Goal: Task Accomplishment & Management: Manage account settings

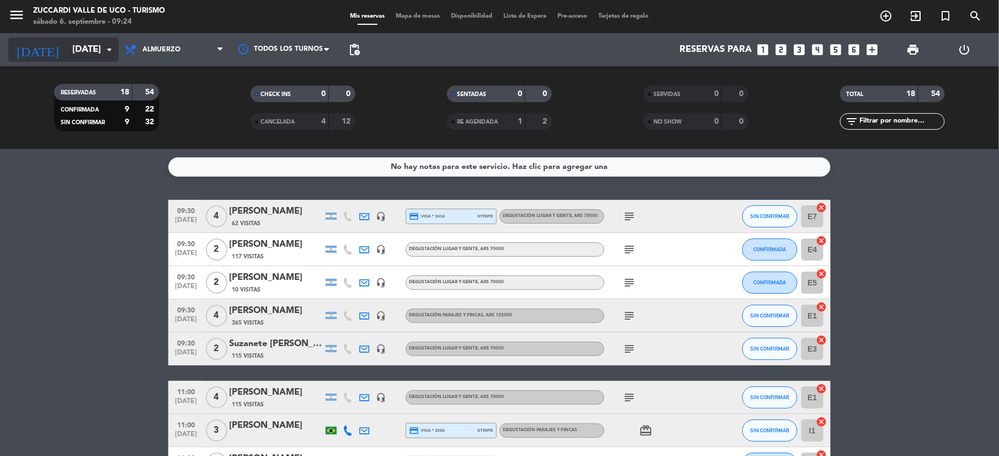
click at [67, 54] on input "[DATE]" at bounding box center [126, 50] width 119 height 22
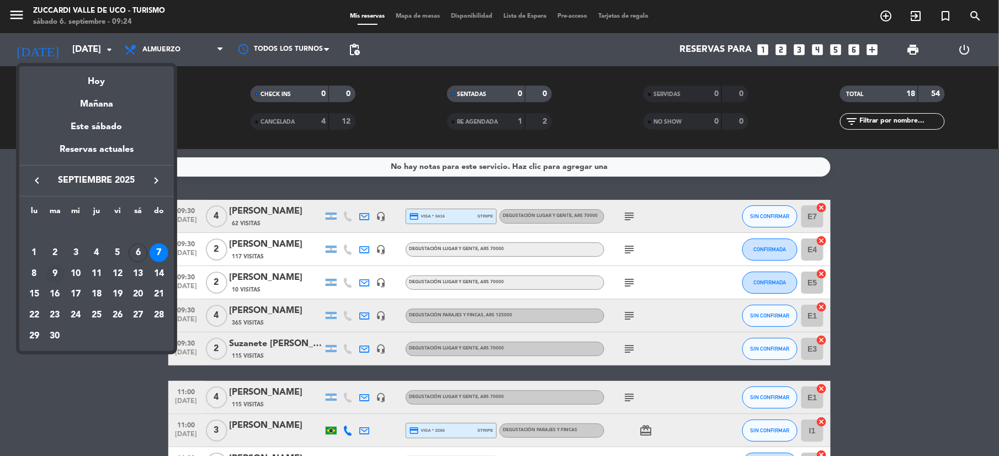
click at [53, 274] on div "9" at bounding box center [55, 273] width 19 height 19
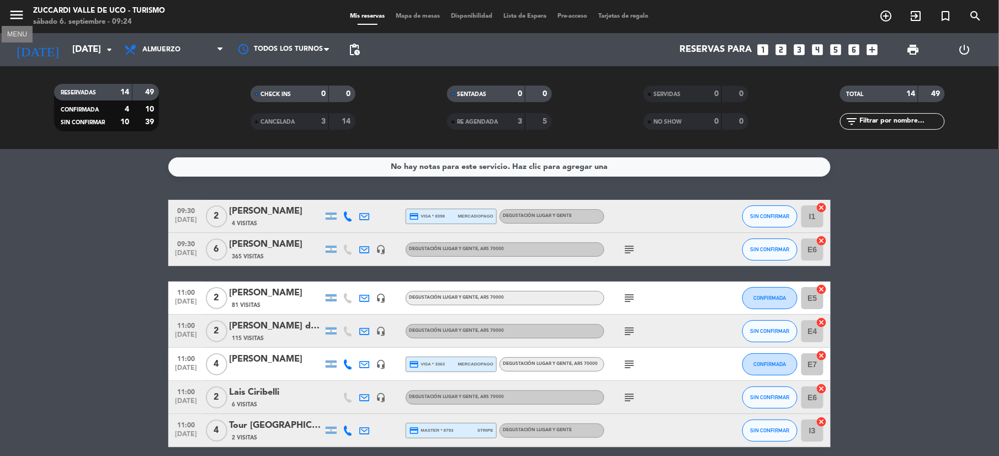
click at [12, 10] on icon "menu" at bounding box center [16, 15] width 17 height 17
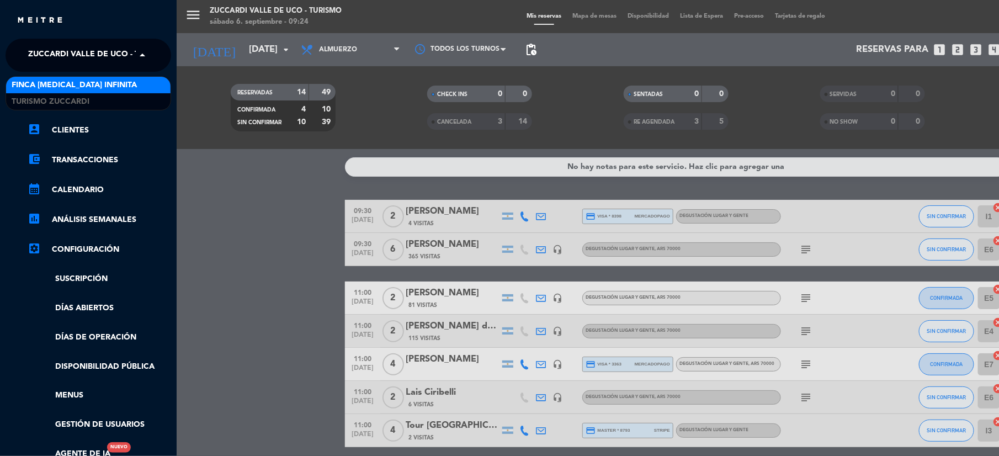
click at [81, 60] on span "Zuccardi Valle de Uco - Turismo" at bounding box center [99, 55] width 142 height 23
click at [84, 82] on span "Finca [MEDICAL_DATA] Infinita" at bounding box center [74, 85] width 125 height 13
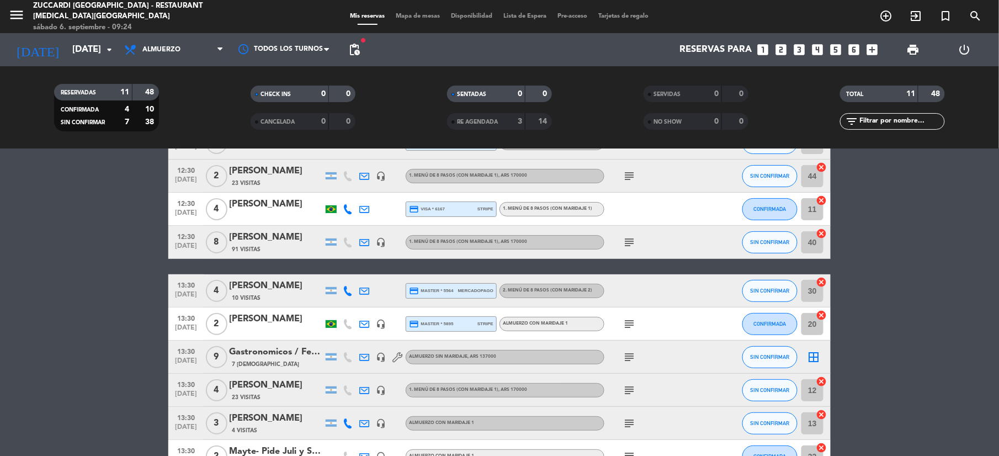
scroll to position [147, 0]
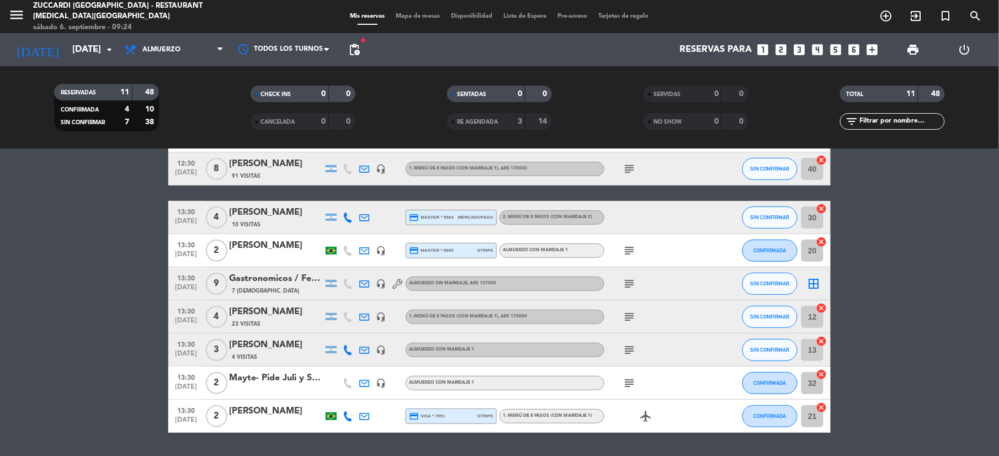
click at [621, 380] on span "subject" at bounding box center [629, 382] width 17 height 13
click at [632, 382] on icon "subject" at bounding box center [628, 382] width 13 height 13
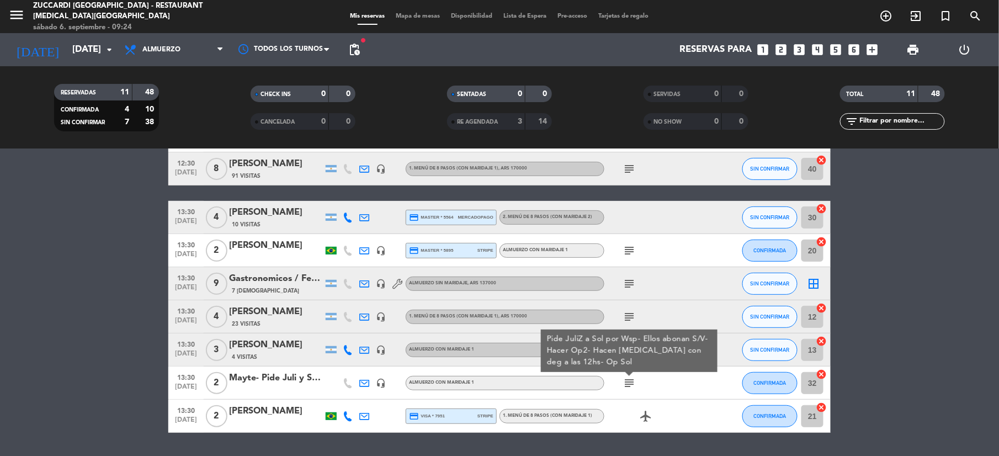
click at [361, 385] on icon at bounding box center [364, 383] width 10 height 10
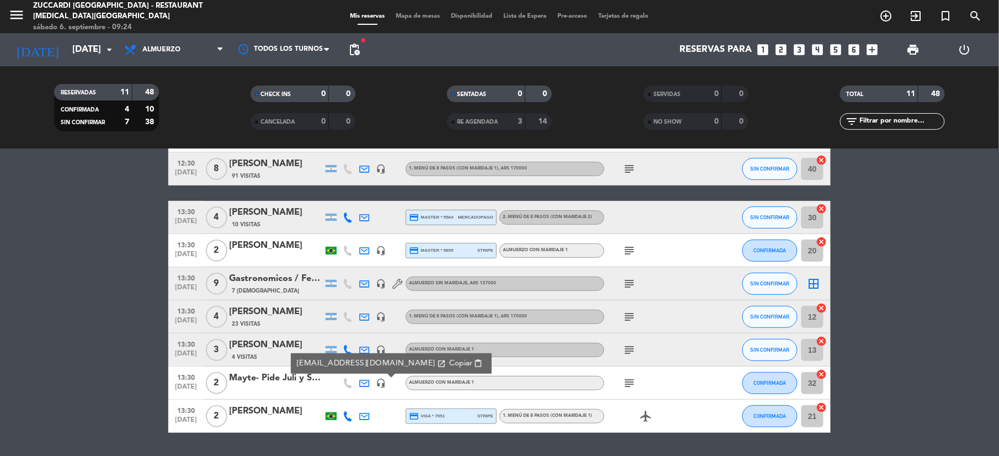
click at [627, 382] on icon "subject" at bounding box center [628, 382] width 13 height 13
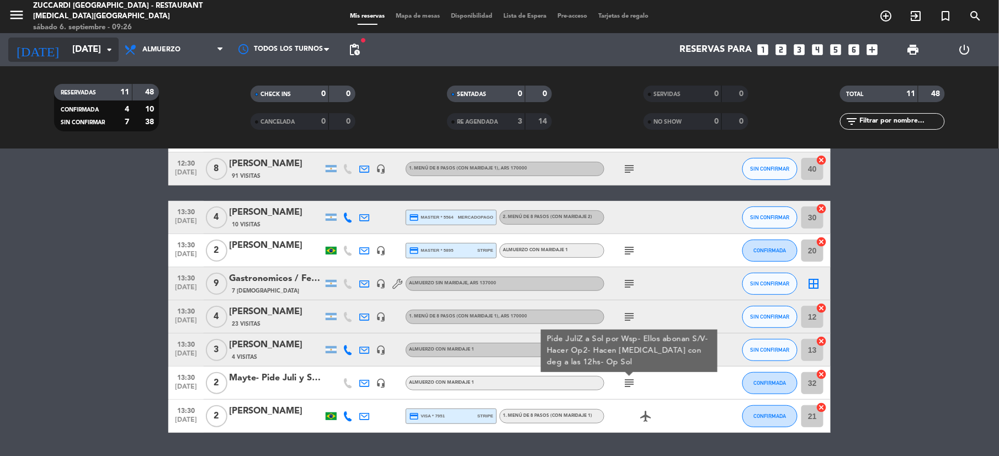
click at [70, 53] on input "[DATE]" at bounding box center [126, 50] width 119 height 22
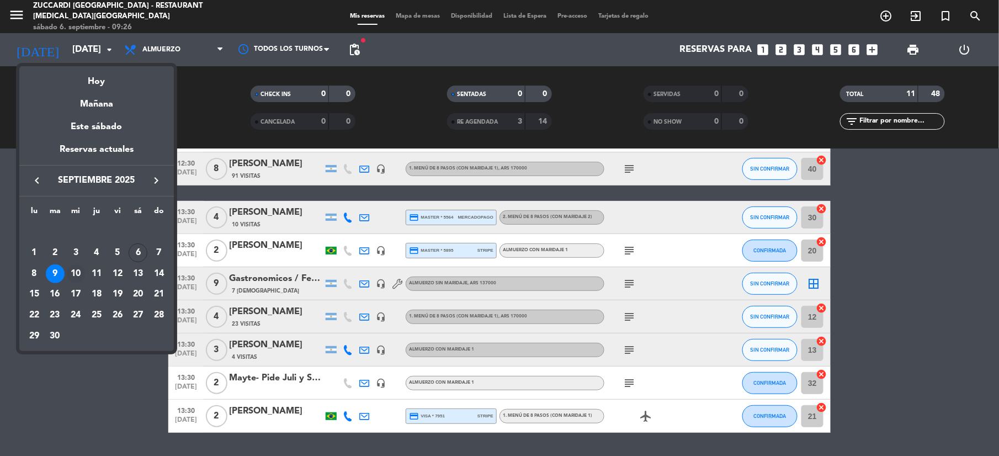
click at [79, 276] on div "10" at bounding box center [75, 273] width 19 height 19
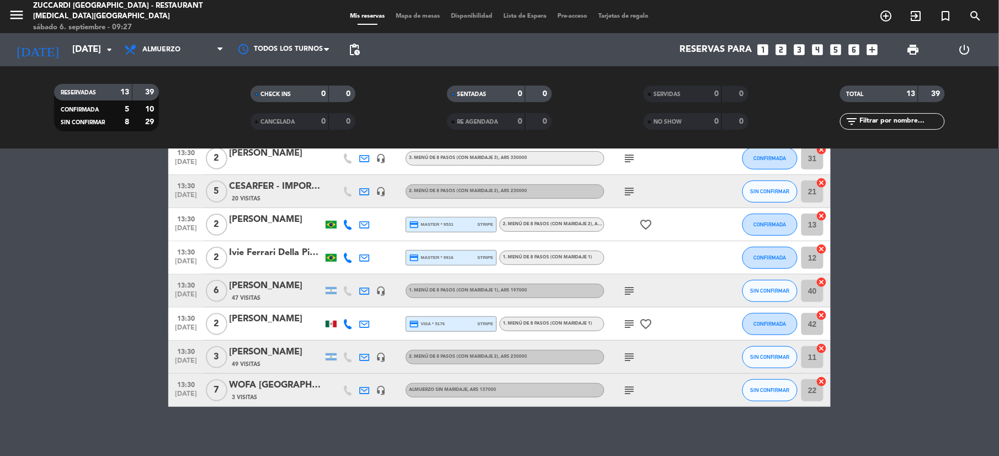
scroll to position [244, 0]
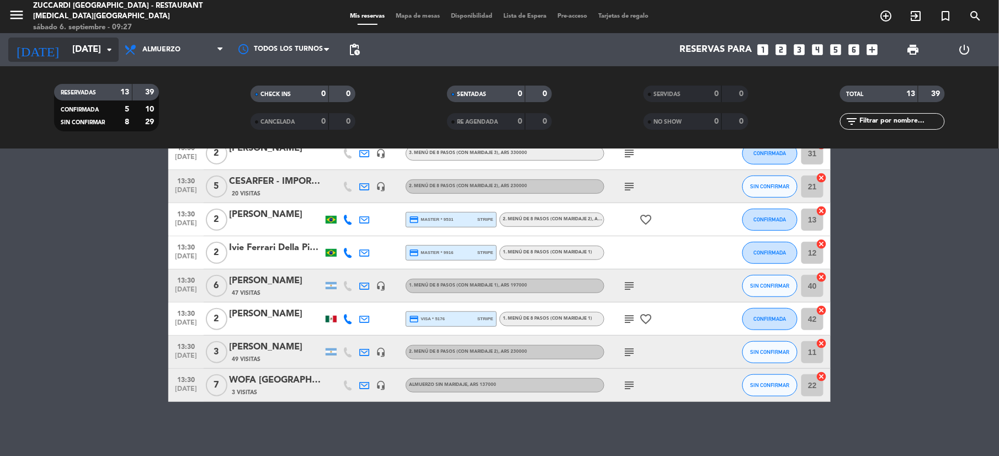
click at [67, 49] on input "[DATE]" at bounding box center [126, 50] width 119 height 22
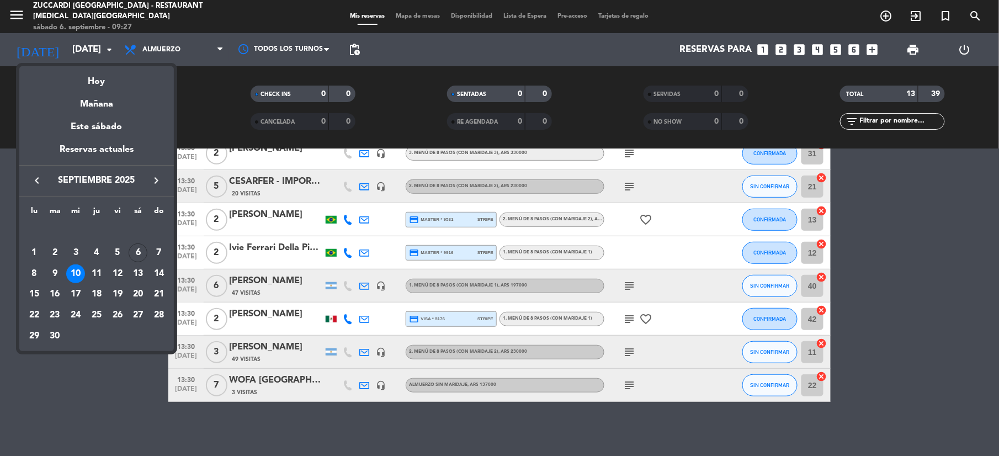
click at [159, 184] on icon "keyboard_arrow_right" at bounding box center [156, 180] width 13 height 13
click at [119, 274] on div "10" at bounding box center [117, 273] width 19 height 19
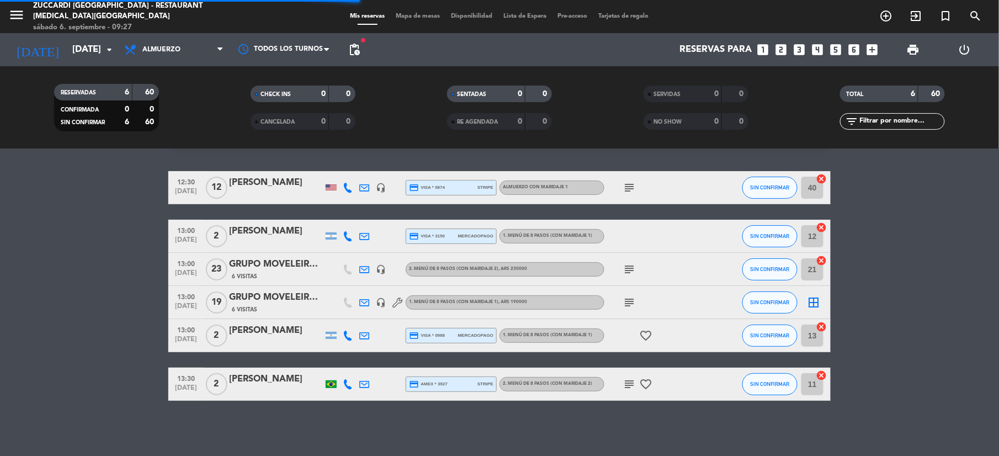
scroll to position [73, 0]
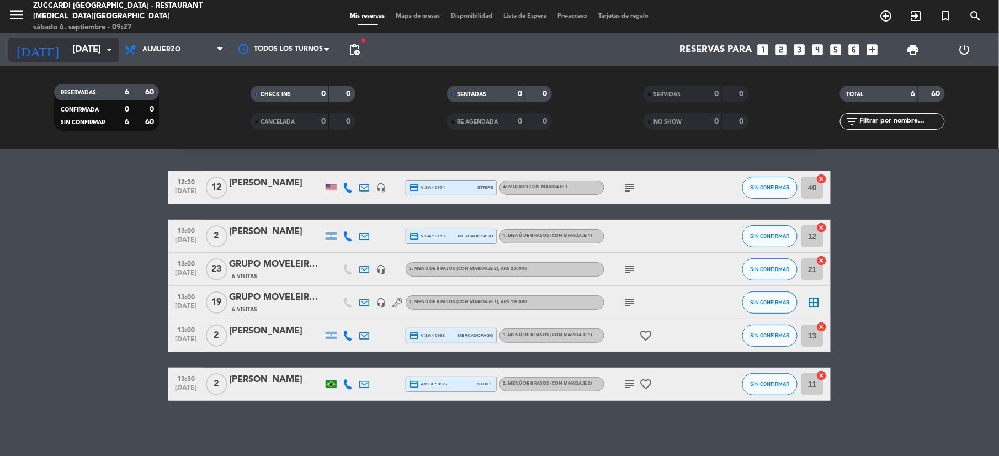
click at [84, 54] on input "[DATE]" at bounding box center [126, 50] width 119 height 22
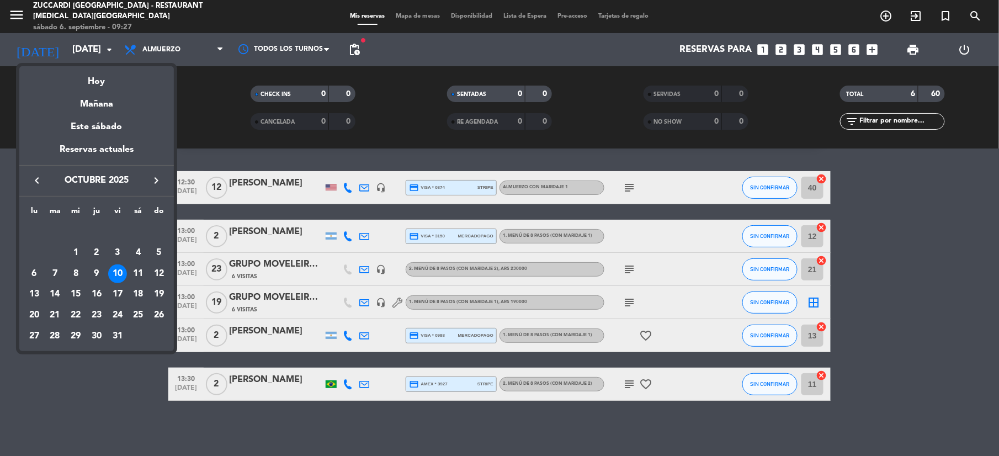
click at [39, 180] on icon "keyboard_arrow_left" at bounding box center [36, 180] width 13 height 13
click at [76, 275] on div "10" at bounding box center [75, 273] width 19 height 19
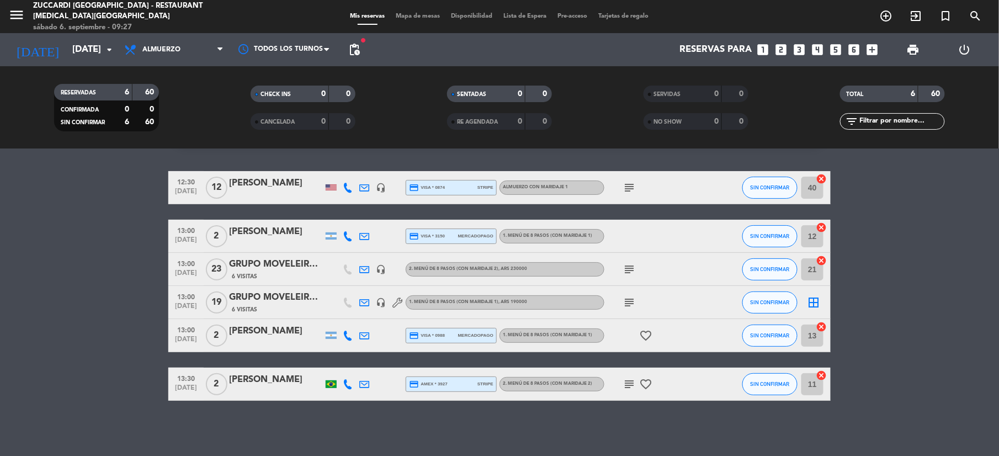
type input "[DATE]"
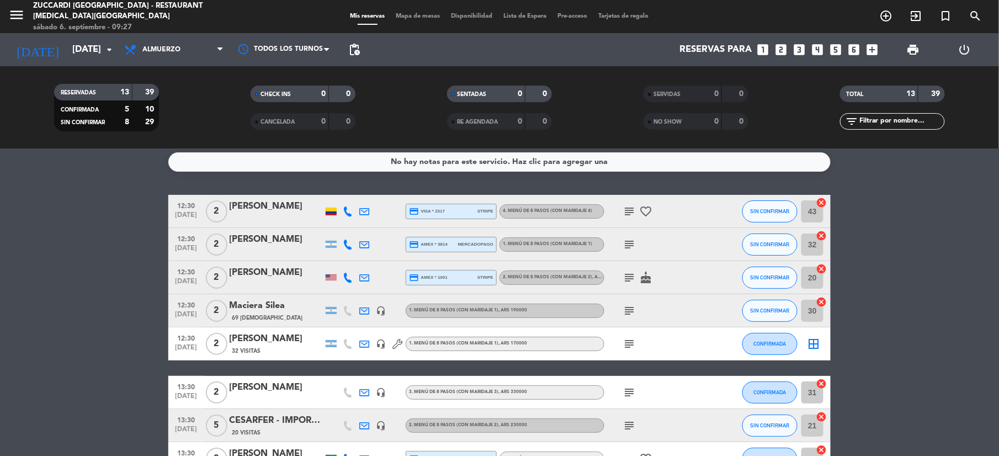
scroll to position [0, 0]
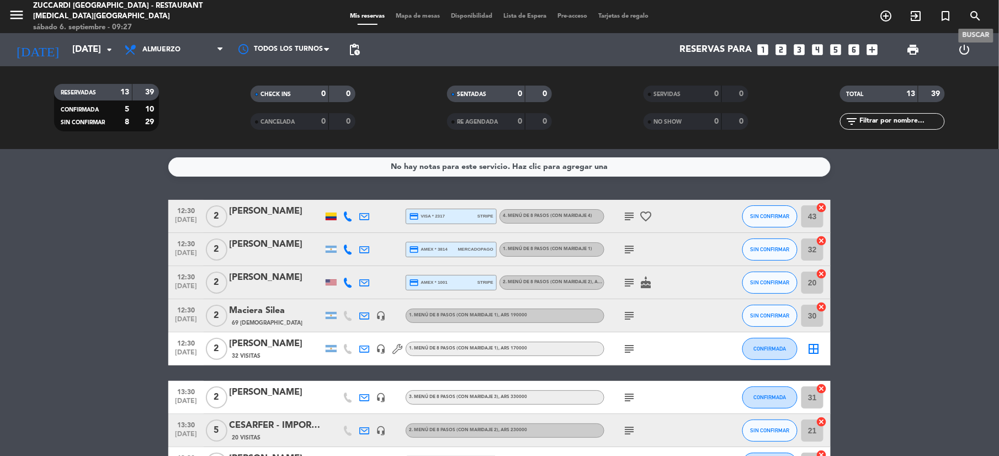
click at [980, 20] on icon "search" at bounding box center [975, 15] width 13 height 13
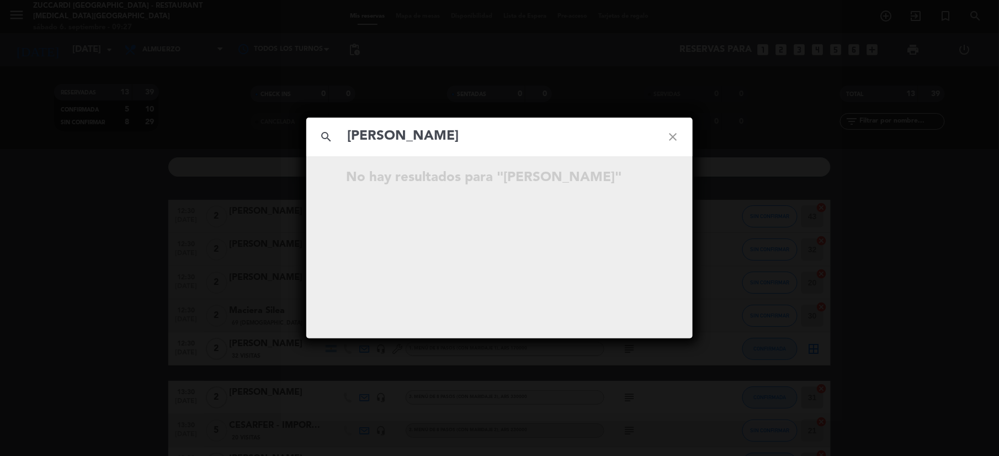
type input "[PERSON_NAME]"
click at [672, 135] on icon "close" at bounding box center [673, 137] width 40 height 40
click at [671, 140] on icon "close" at bounding box center [673, 137] width 40 height 40
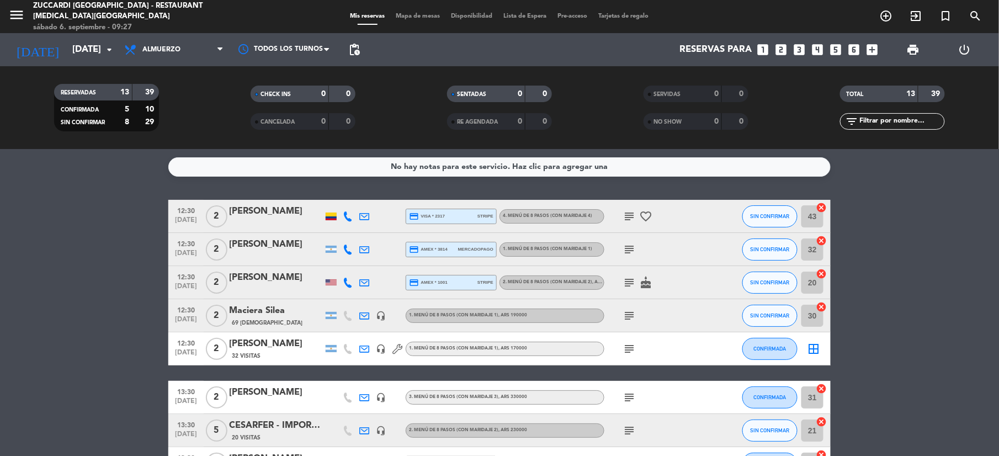
click at [8, 20] on div "menu Zuccardi [GEOGRAPHIC_DATA] - Restaurant [MEDICAL_DATA][GEOGRAPHIC_DATA] sá…" at bounding box center [125, 17] width 250 height 33
click at [13, 18] on icon "menu" at bounding box center [16, 15] width 17 height 17
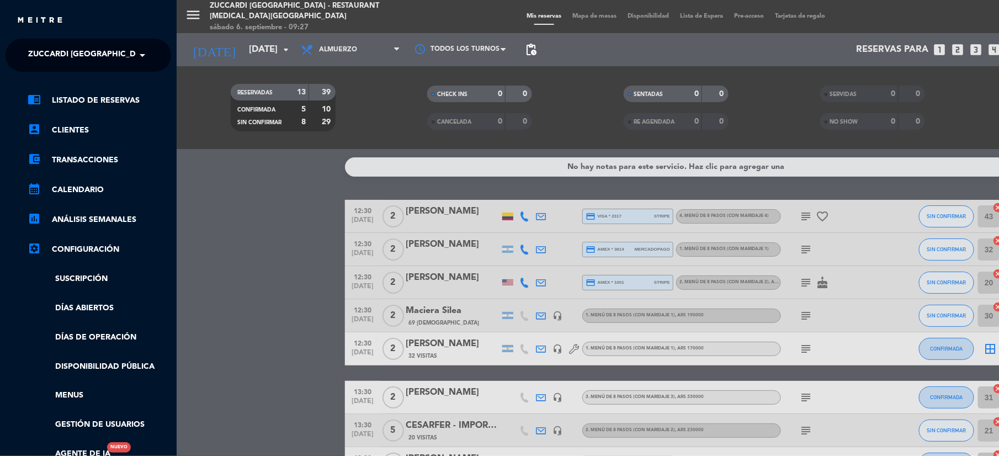
click at [68, 45] on span "Zuccardi [GEOGRAPHIC_DATA] - Restaurant [MEDICAL_DATA][GEOGRAPHIC_DATA]" at bounding box center [192, 55] width 329 height 23
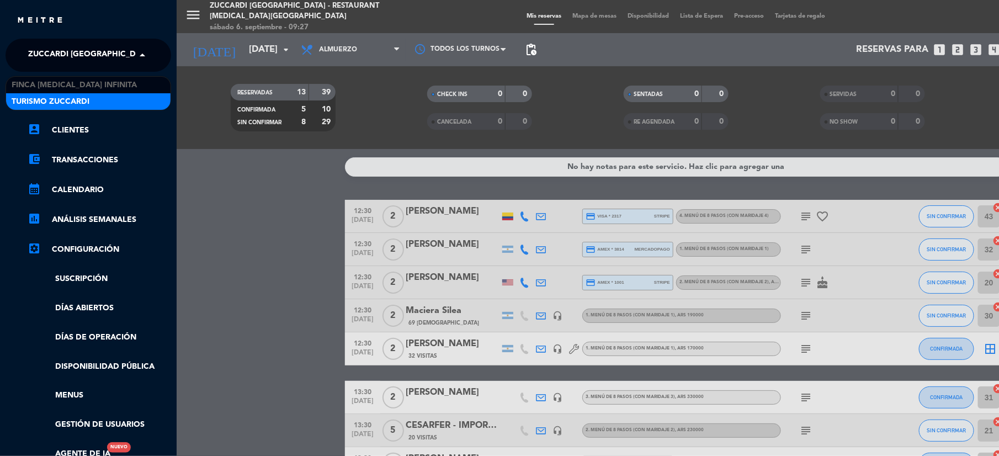
click at [56, 102] on span "Turismo Zuccardi" at bounding box center [51, 101] width 78 height 13
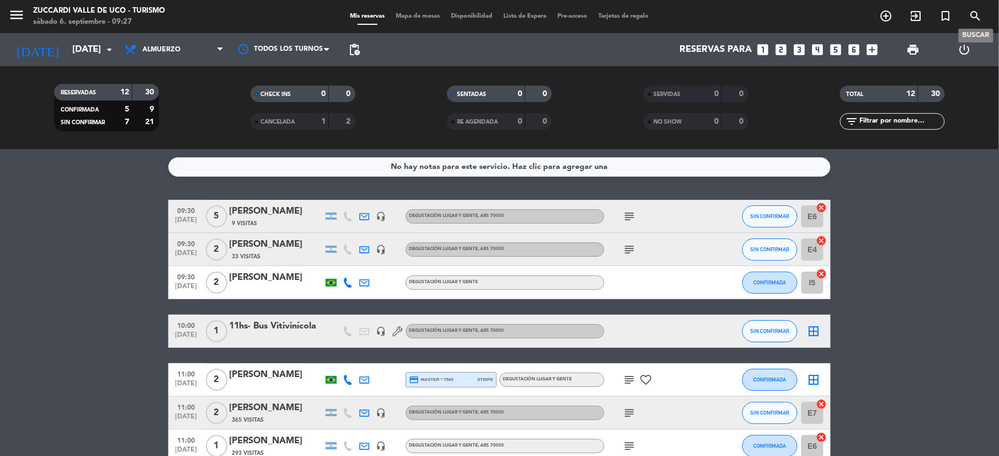
click at [974, 14] on icon "search" at bounding box center [975, 15] width 13 height 13
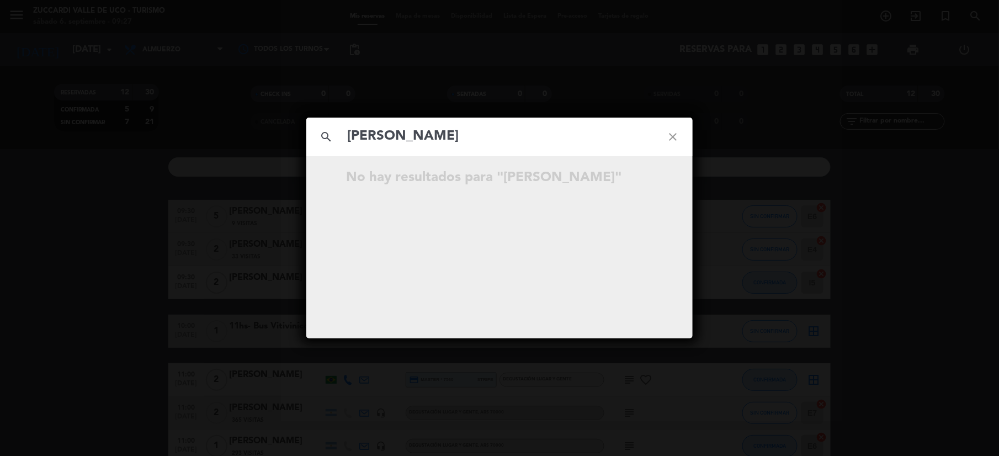
type input "[PERSON_NAME]"
click at [861, 200] on div "search [PERSON_NAME] close No hay resultados para "[PERSON_NAME]"" at bounding box center [499, 228] width 999 height 456
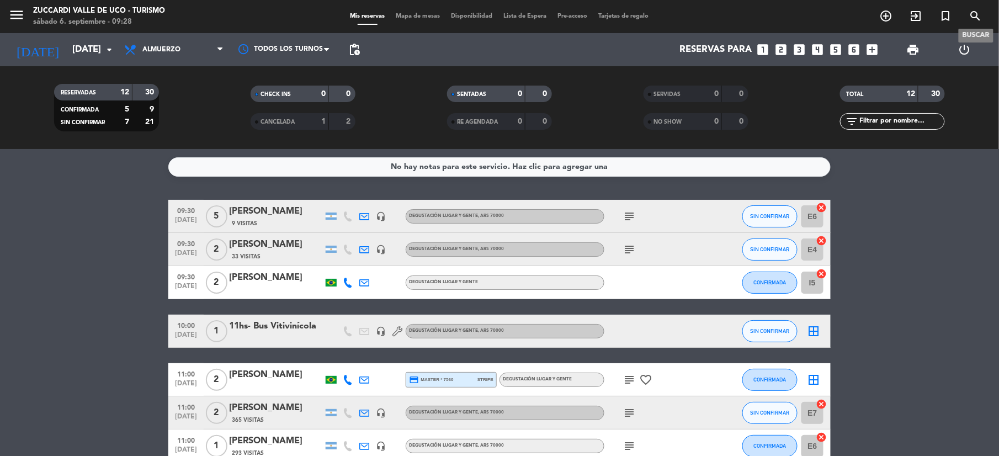
click at [969, 16] on icon "search" at bounding box center [975, 15] width 13 height 13
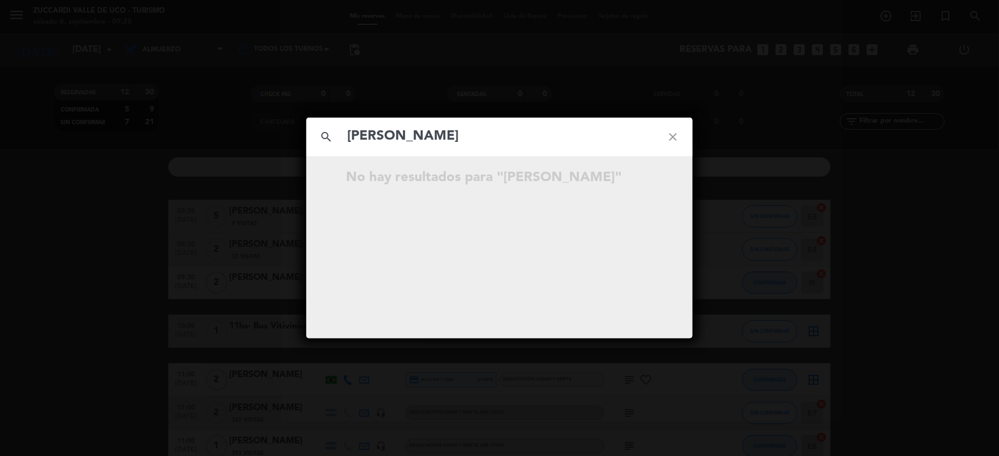
click at [532, 140] on input "[PERSON_NAME]" at bounding box center [499, 136] width 307 height 23
type input "[PERSON_NAME]"
click at [930, 237] on div "search [PERSON_NAME] close No hay resultados para "[PERSON_NAME]"" at bounding box center [499, 228] width 999 height 456
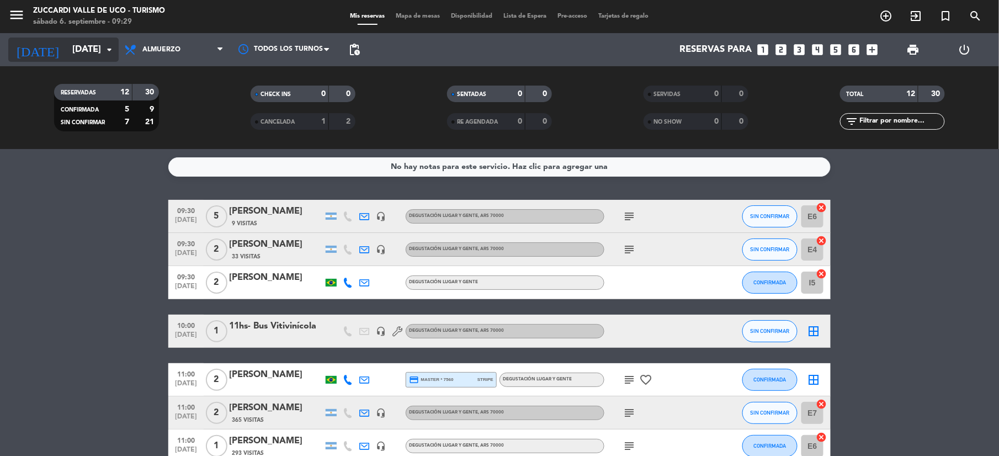
click at [78, 54] on input "[DATE]" at bounding box center [126, 50] width 119 height 22
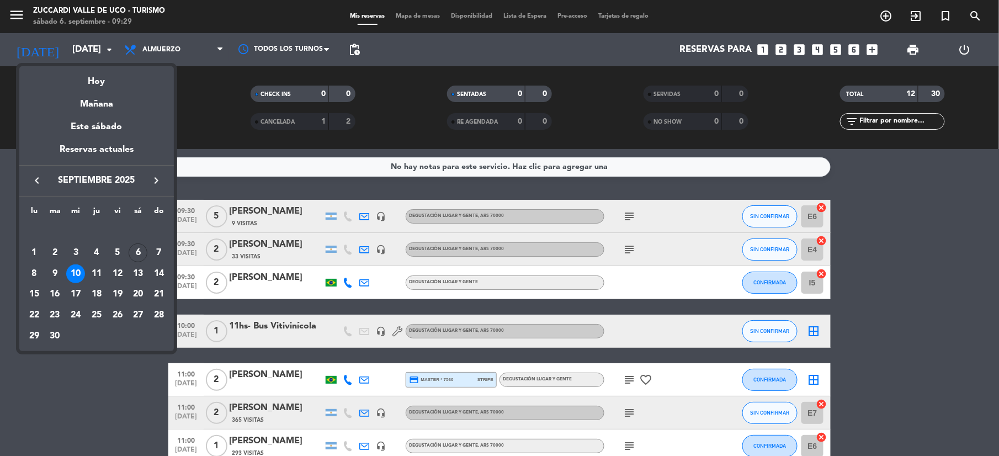
click at [158, 180] on icon "keyboard_arrow_right" at bounding box center [156, 180] width 13 height 13
click at [98, 272] on div "9" at bounding box center [96, 273] width 19 height 19
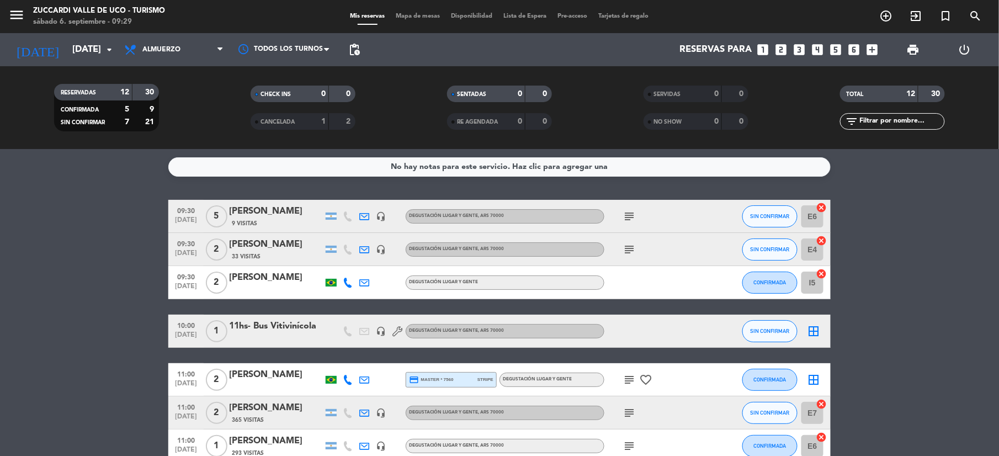
type input "[DEMOGRAPHIC_DATA][DATE]"
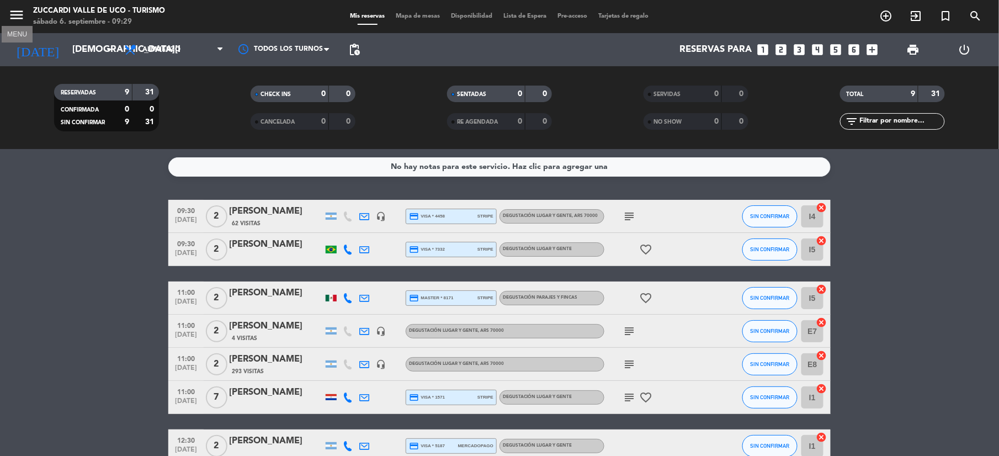
drag, startPoint x: 14, startPoint y: 18, endPoint x: 90, endPoint y: 75, distance: 95.3
click at [18, 20] on icon "menu" at bounding box center [16, 15] width 17 height 17
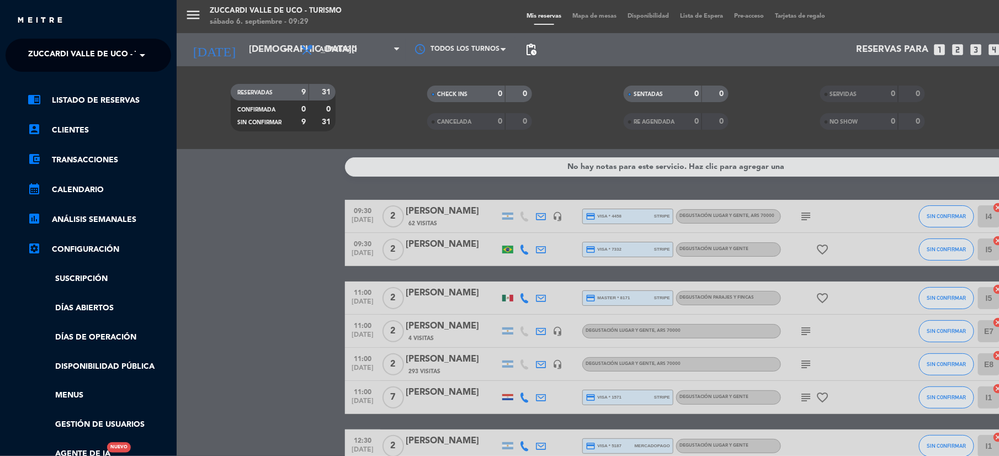
click at [110, 61] on span "Zuccardi Valle de Uco - Turismo" at bounding box center [99, 55] width 142 height 23
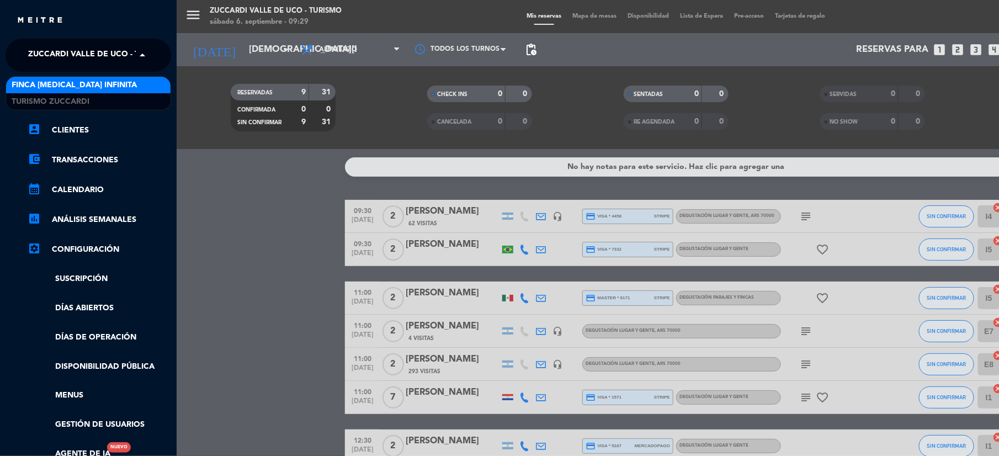
click at [63, 90] on span "Finca [MEDICAL_DATA] Infinita" at bounding box center [74, 85] width 125 height 13
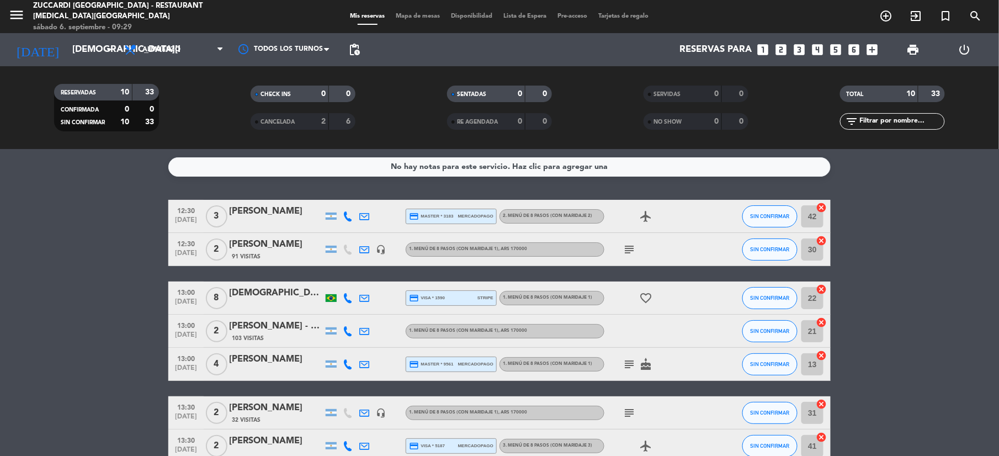
click at [264, 210] on div "[PERSON_NAME]" at bounding box center [276, 211] width 94 height 14
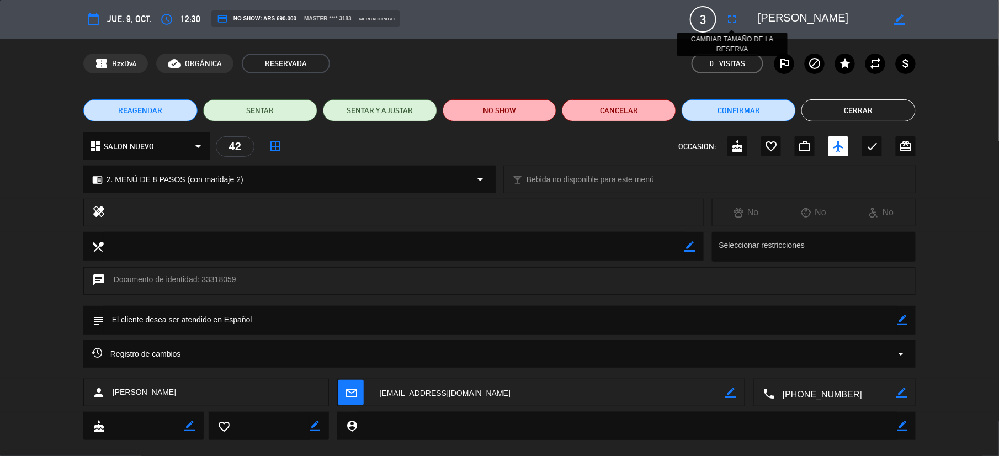
click at [738, 18] on icon "fullscreen" at bounding box center [731, 19] width 13 height 13
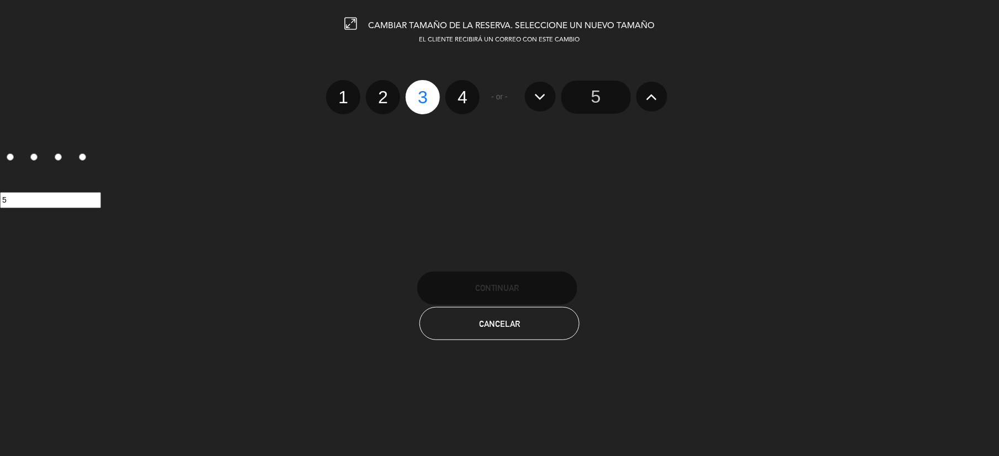
click at [469, 93] on label "4" at bounding box center [462, 97] width 34 height 34
click at [465, 91] on input "4" at bounding box center [460, 87] width 7 height 7
radio input "true"
radio input "false"
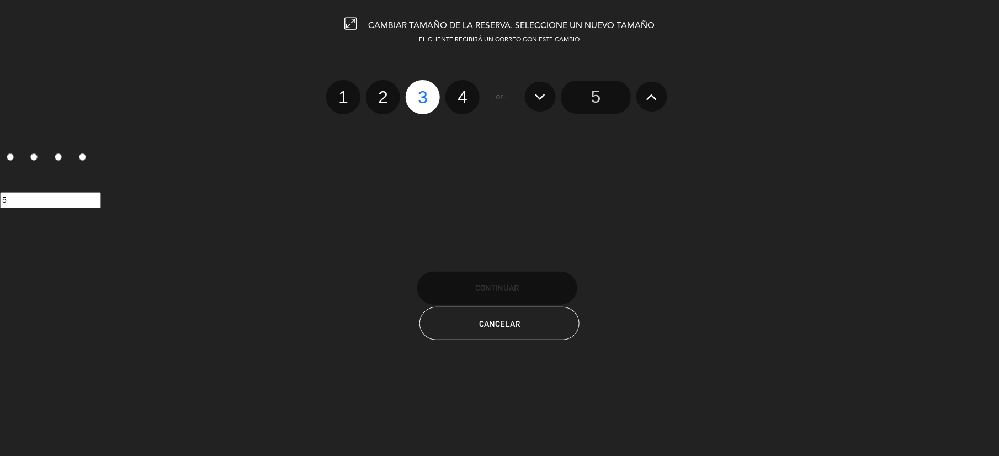
radio input "false"
radio input "true"
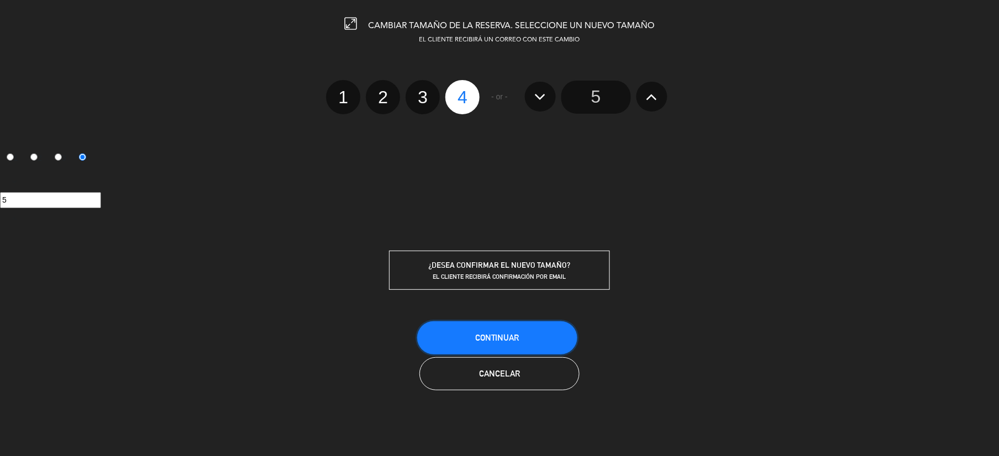
drag, startPoint x: 541, startPoint y: 327, endPoint x: 581, endPoint y: 339, distance: 42.1
click at [540, 327] on button "Continuar" at bounding box center [497, 337] width 160 height 33
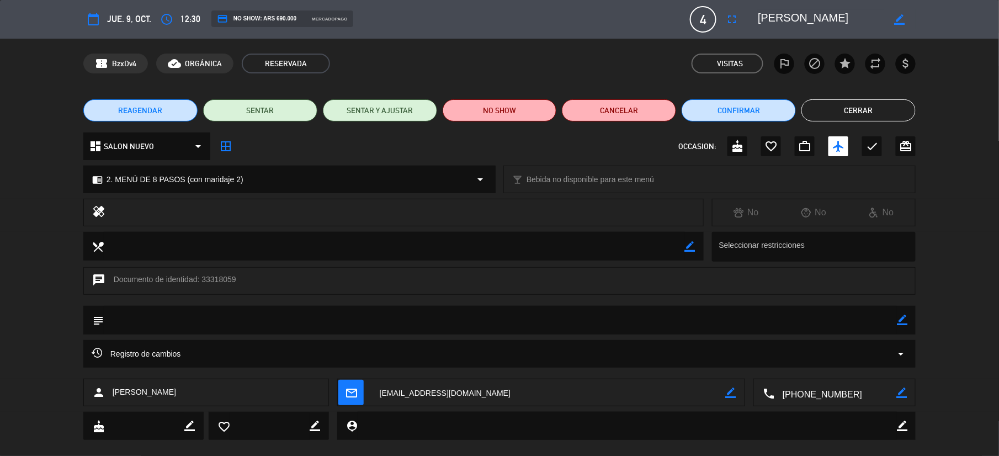
click at [859, 99] on button "Cerrar" at bounding box center [858, 110] width 114 height 22
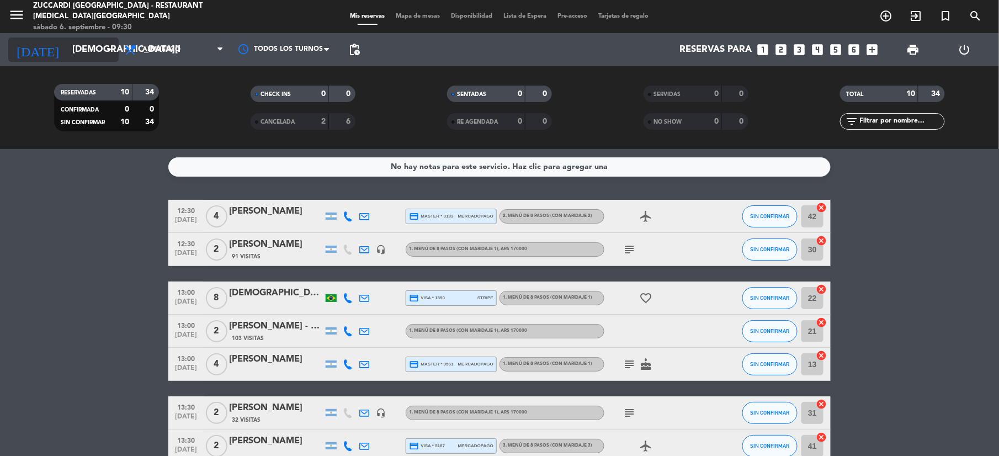
click at [117, 45] on input "[DEMOGRAPHIC_DATA][DATE]" at bounding box center [126, 50] width 119 height 22
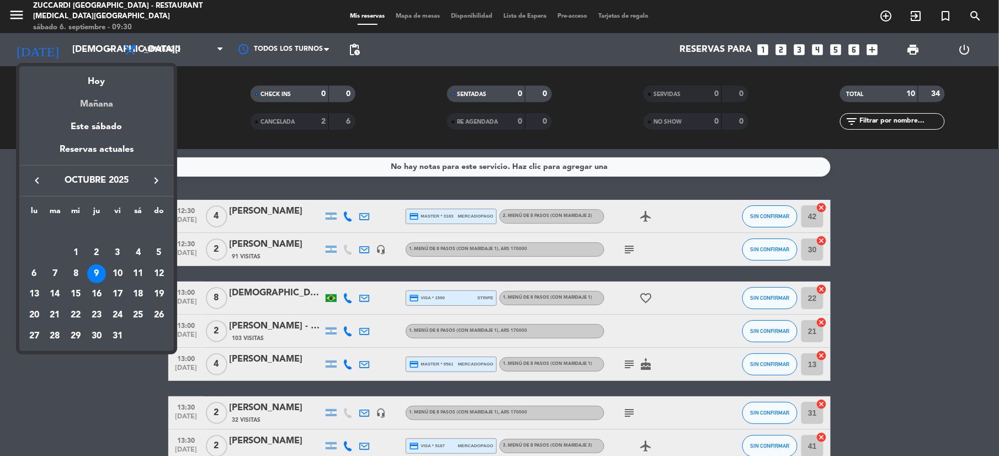
click at [91, 103] on div "Mañana" at bounding box center [96, 100] width 154 height 23
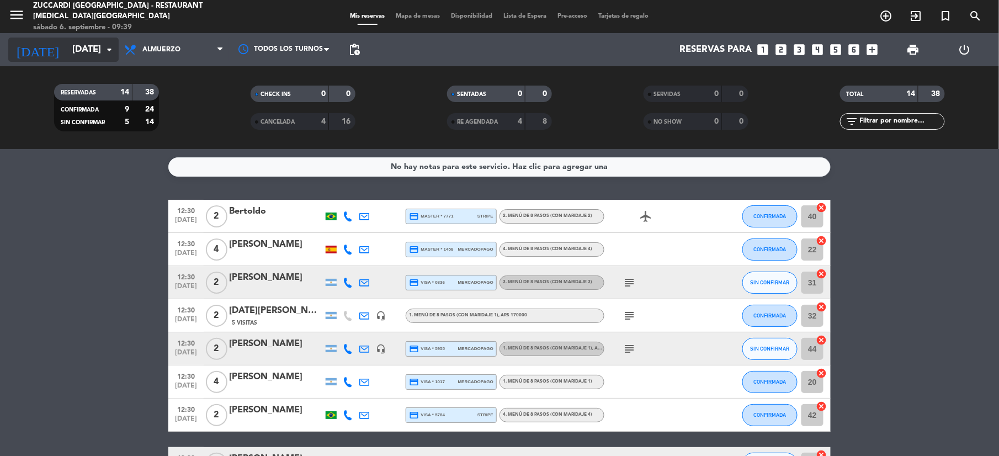
click at [72, 45] on input "[DATE]" at bounding box center [126, 50] width 119 height 22
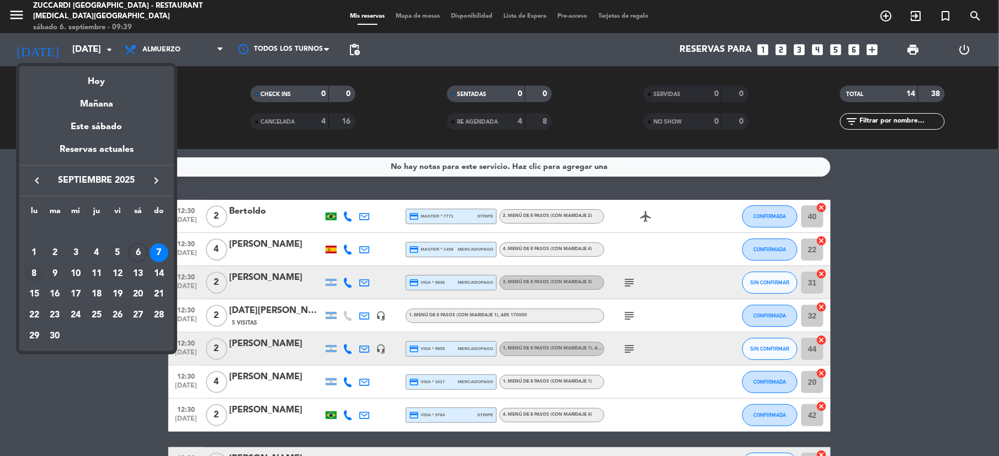
click at [33, 272] on div "8" at bounding box center [34, 273] width 19 height 19
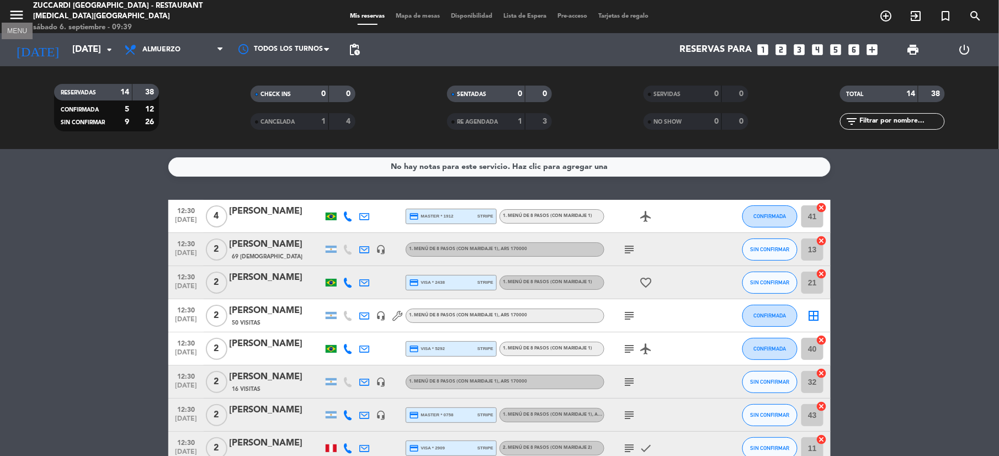
click at [14, 19] on icon "menu" at bounding box center [16, 15] width 17 height 17
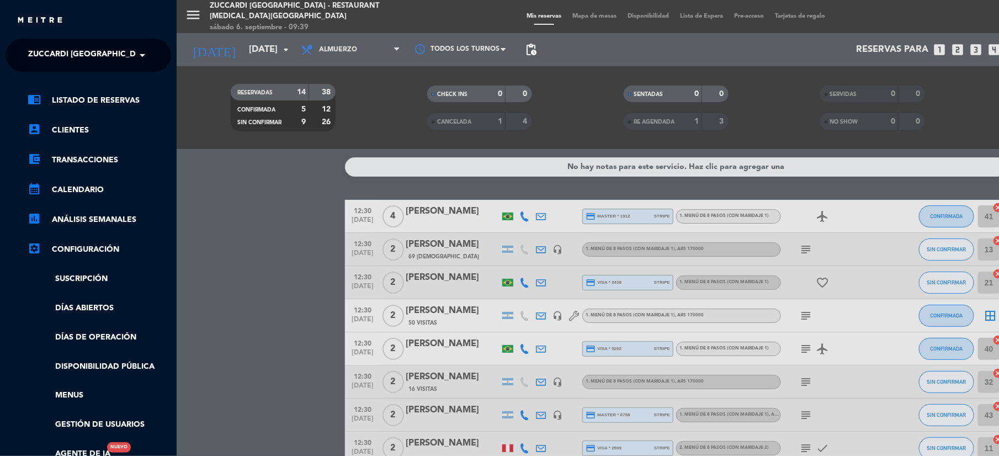
click at [54, 58] on span "Zuccardi [GEOGRAPHIC_DATA] - Restaurant [MEDICAL_DATA][GEOGRAPHIC_DATA]" at bounding box center [192, 55] width 329 height 23
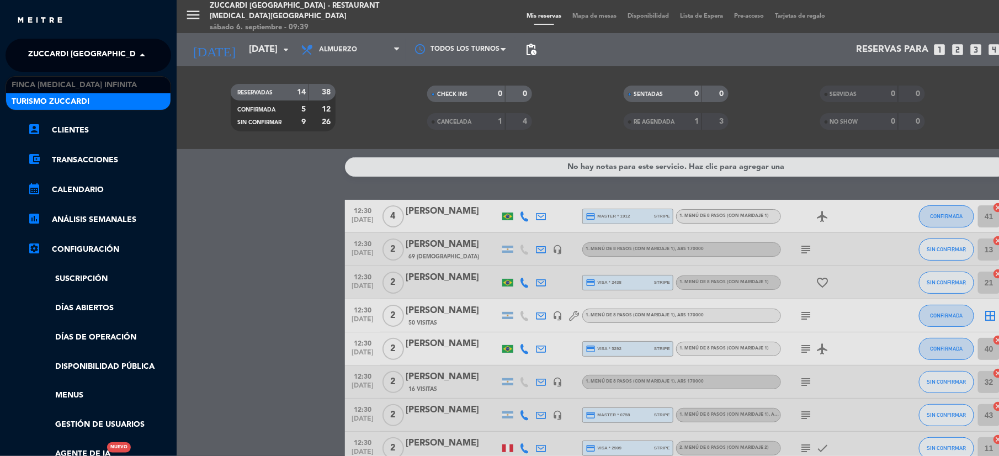
click at [51, 98] on span "Turismo Zuccardi" at bounding box center [51, 101] width 78 height 13
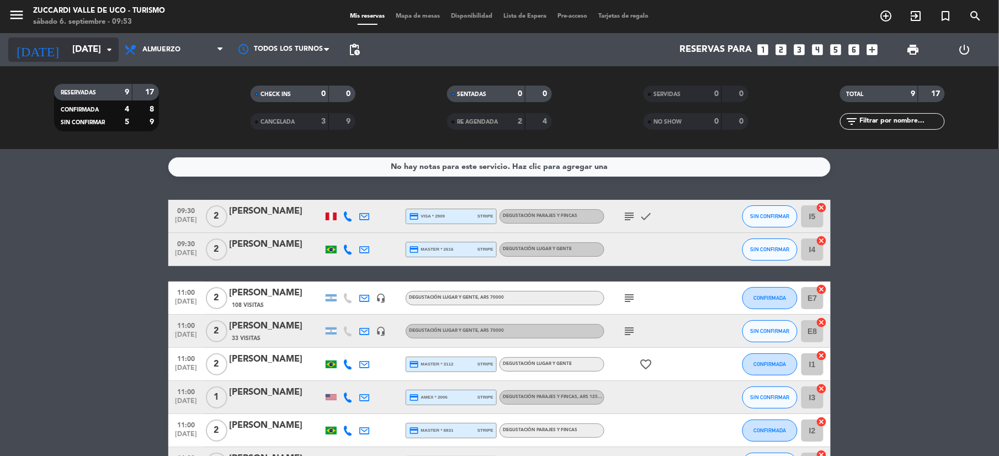
click at [80, 54] on input "[DATE]" at bounding box center [126, 50] width 119 height 22
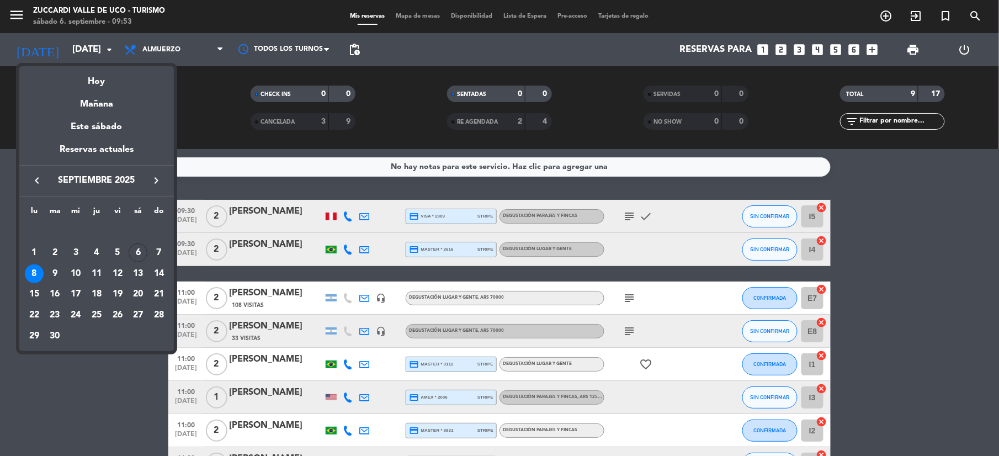
click at [58, 407] on div at bounding box center [499, 228] width 999 height 456
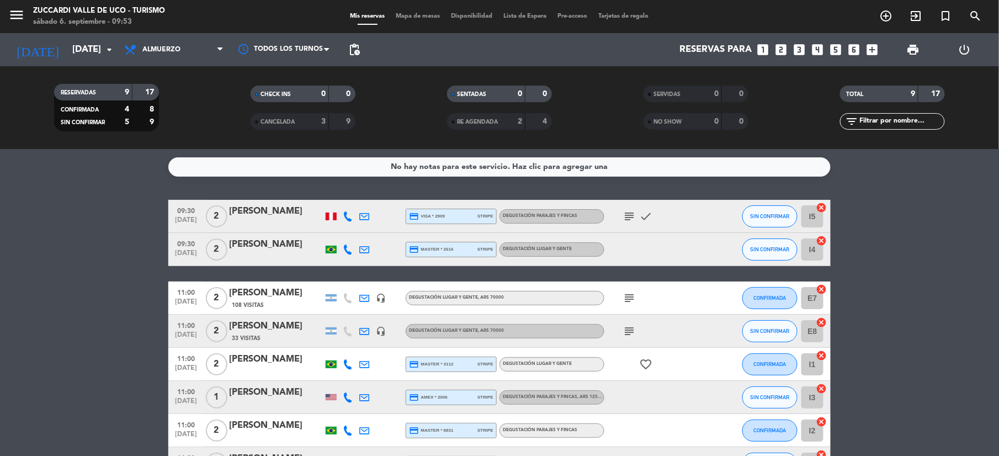
click at [6, 13] on div "menu Zuccardi Valle de Uco - Turismo sábado 6. septiembre - 09:53" at bounding box center [125, 17] width 250 height 26
click at [21, 18] on icon "menu" at bounding box center [16, 15] width 17 height 17
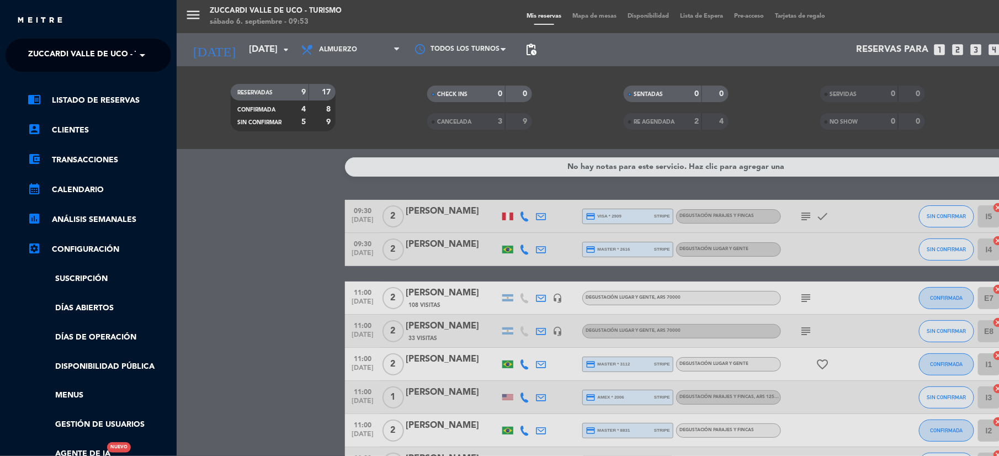
click at [47, 53] on span "Zuccardi Valle de Uco - Turismo" at bounding box center [99, 55] width 142 height 23
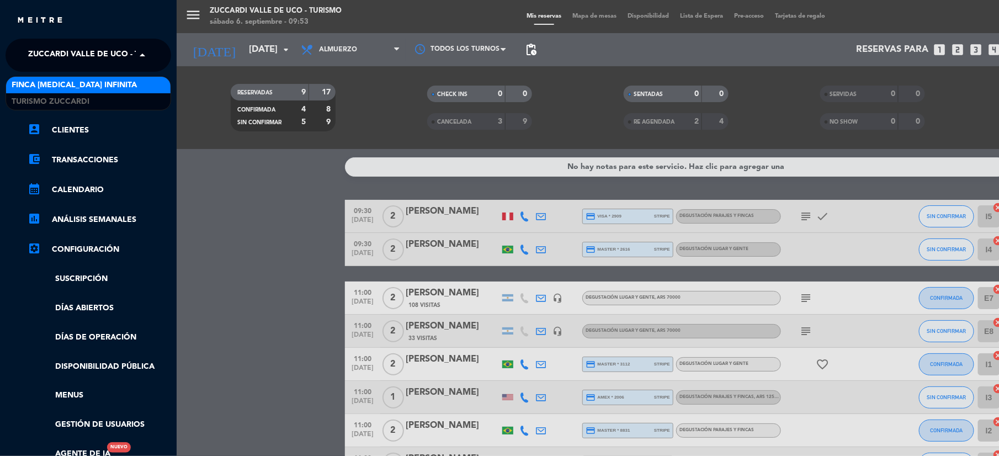
click at [52, 86] on span "Finca [MEDICAL_DATA] Infinita" at bounding box center [74, 85] width 125 height 13
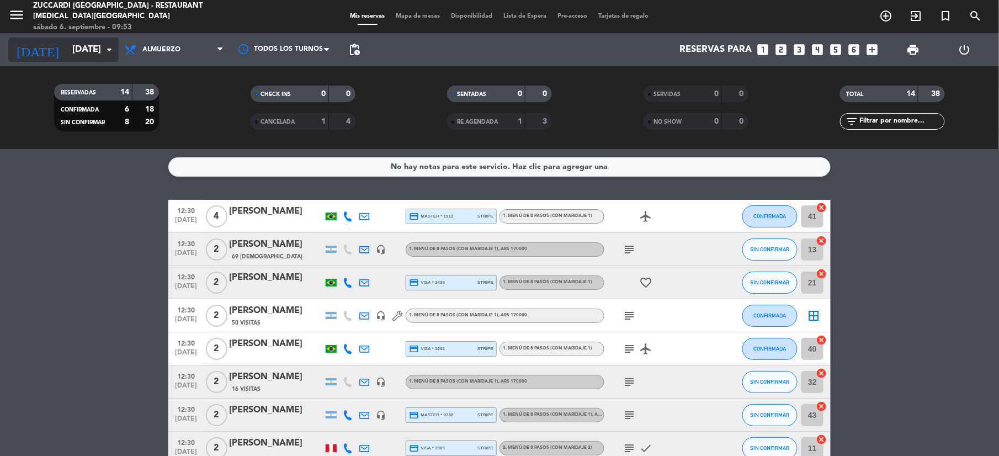
click at [95, 58] on input "[DATE]" at bounding box center [126, 50] width 119 height 22
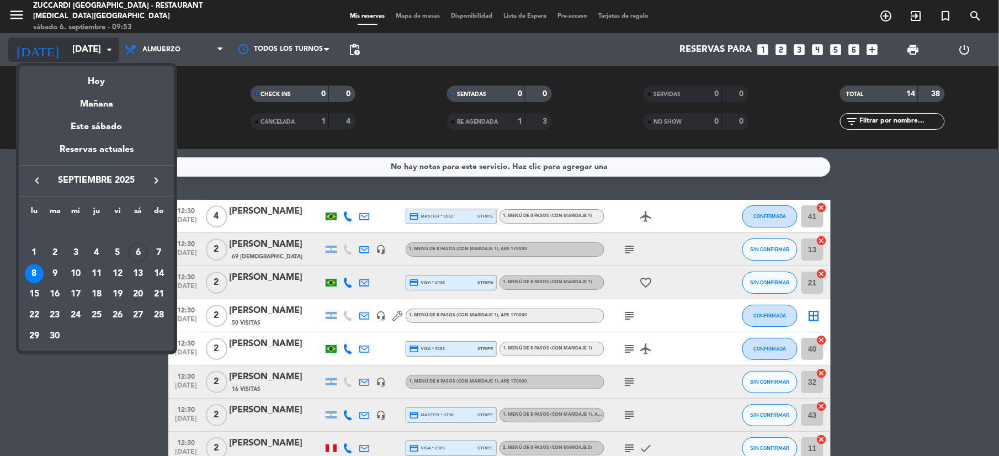
click at [95, 58] on div at bounding box center [499, 228] width 999 height 456
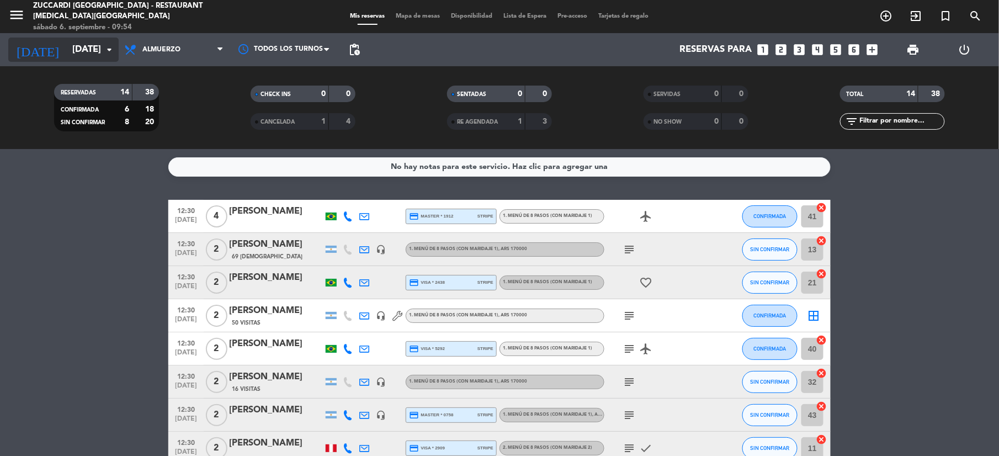
click at [67, 47] on input "[DATE]" at bounding box center [126, 50] width 119 height 22
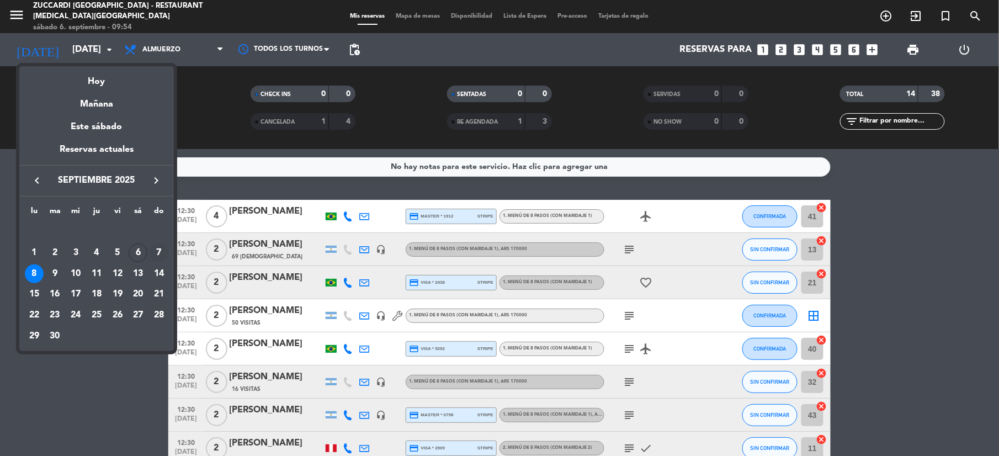
click at [158, 246] on div "7" at bounding box center [159, 252] width 19 height 19
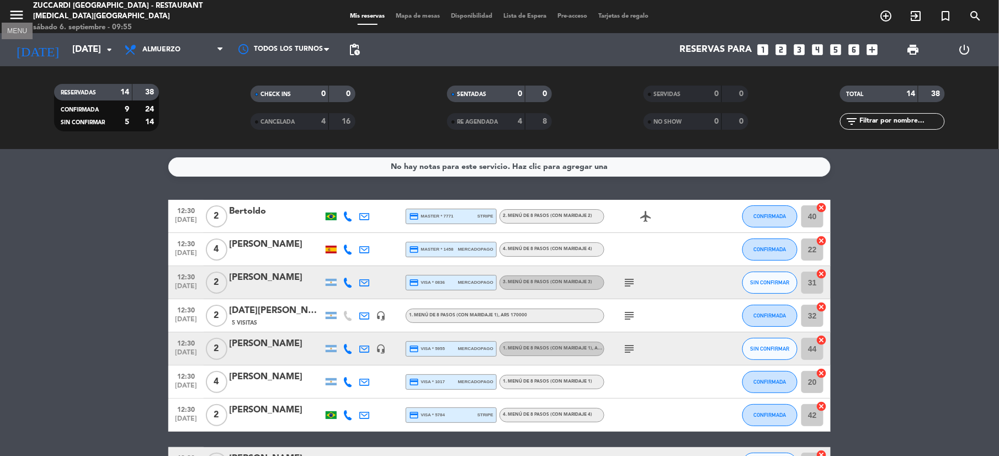
click at [18, 18] on icon "menu" at bounding box center [16, 15] width 17 height 17
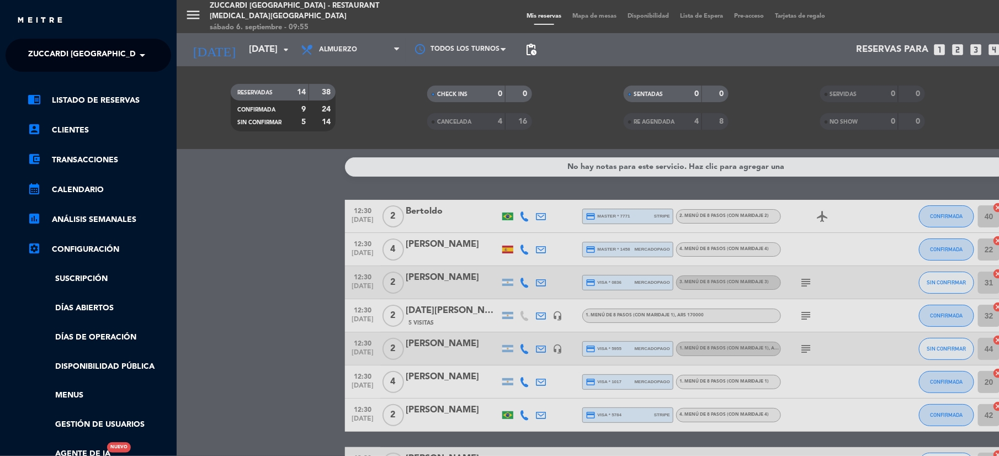
click at [118, 56] on span "Zuccardi [GEOGRAPHIC_DATA] - Restaurant [MEDICAL_DATA][GEOGRAPHIC_DATA]" at bounding box center [192, 55] width 329 height 23
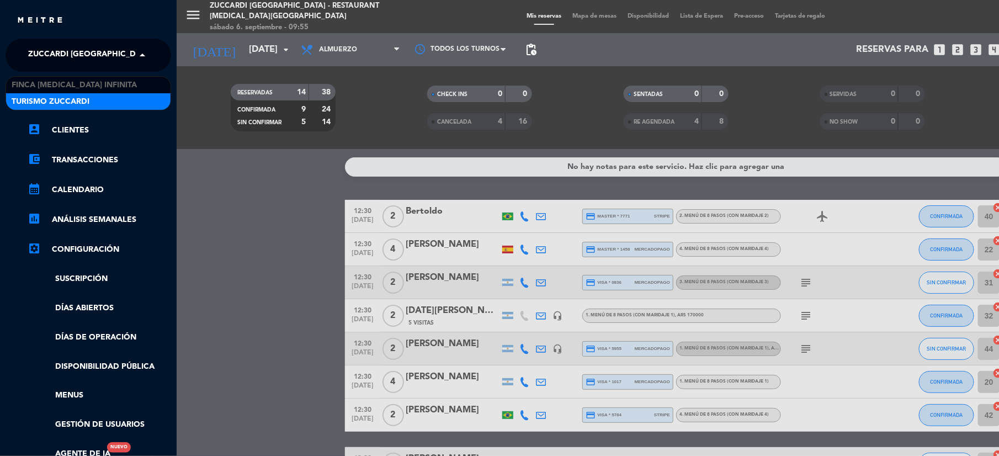
click at [70, 98] on span "Turismo Zuccardi" at bounding box center [51, 101] width 78 height 13
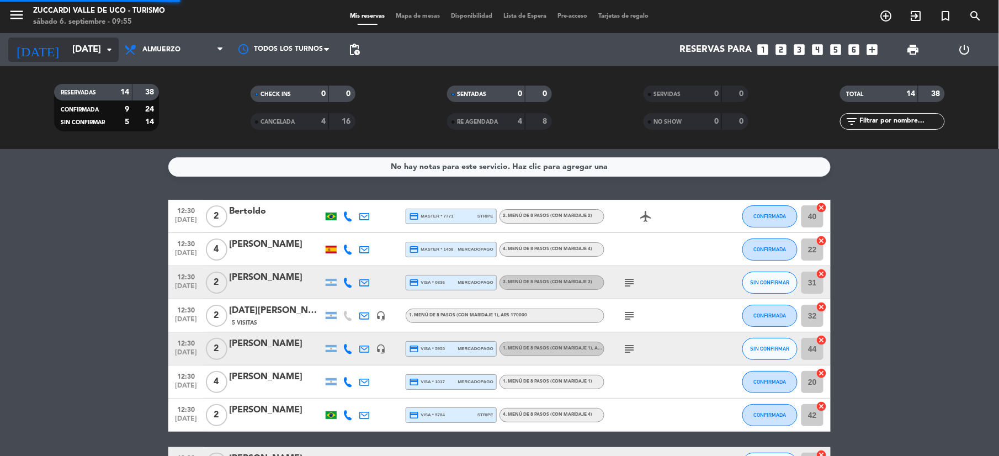
click at [67, 53] on input "[DATE]" at bounding box center [126, 50] width 119 height 22
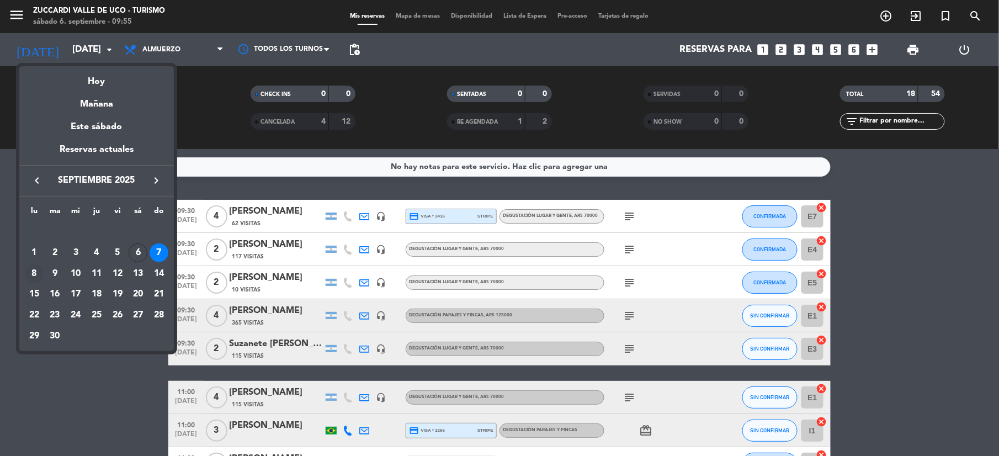
click at [38, 276] on div "8" at bounding box center [34, 273] width 19 height 19
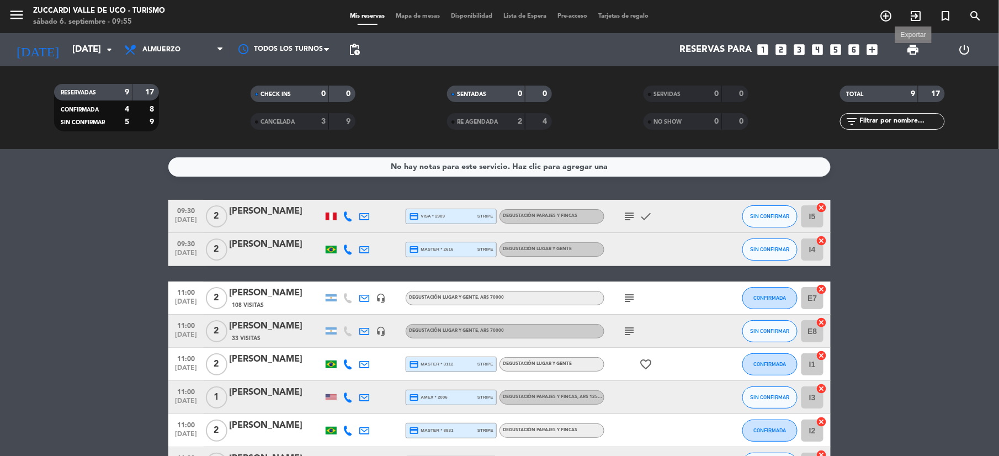
click at [914, 43] on span "print" at bounding box center [912, 49] width 13 height 13
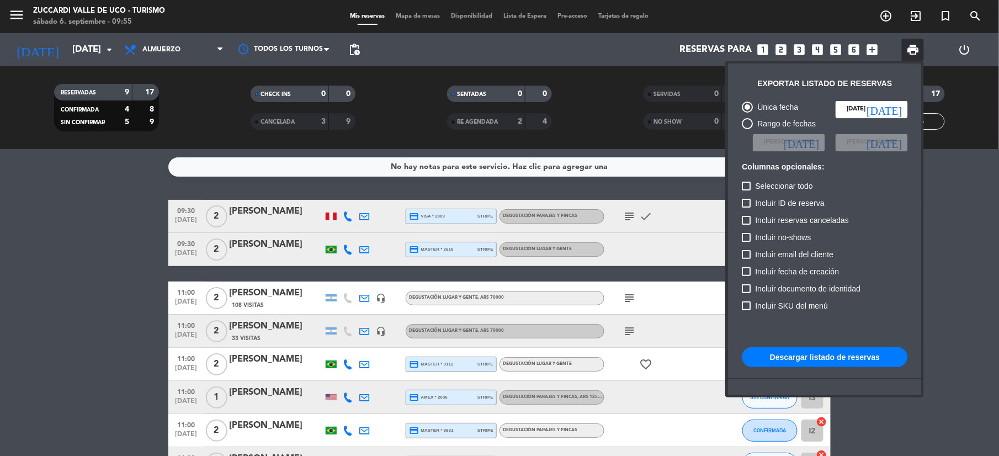
click at [805, 358] on button "Descargar listado de reservas" at bounding box center [824, 357] width 166 height 20
click at [21, 18] on div at bounding box center [499, 228] width 999 height 456
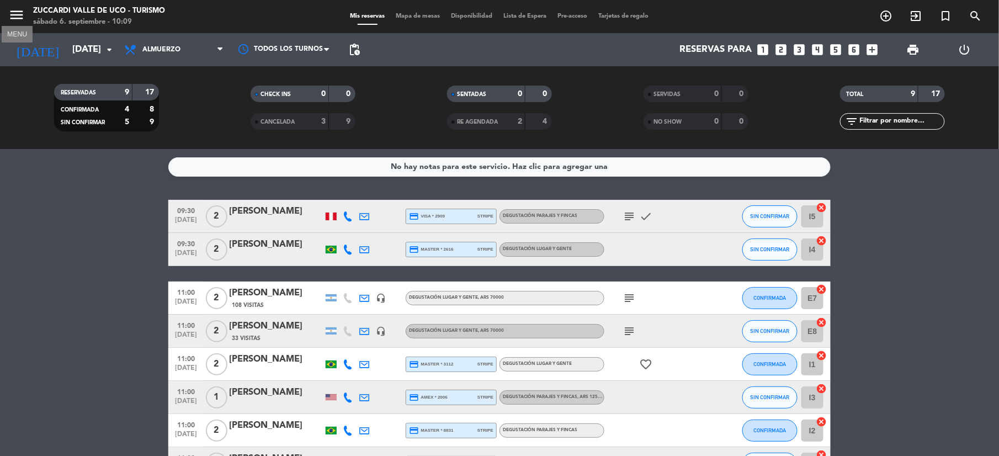
click at [21, 22] on icon "menu" at bounding box center [16, 15] width 17 height 17
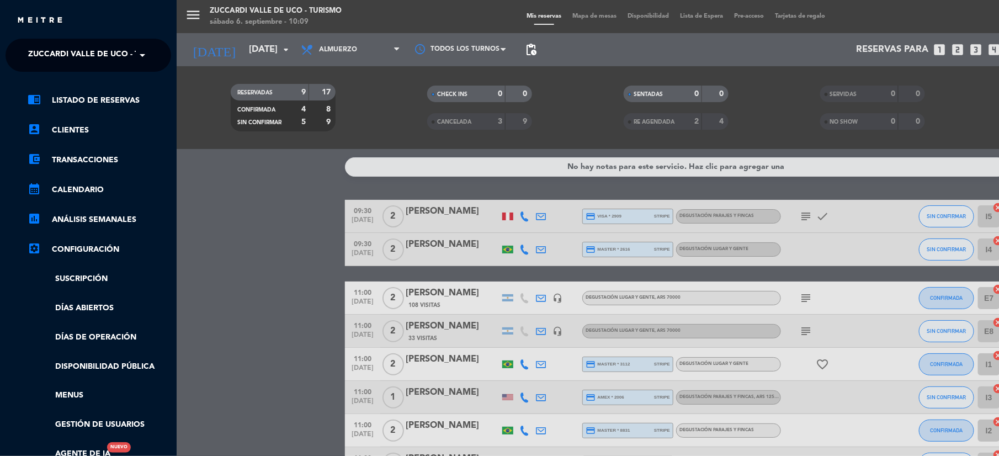
click at [51, 51] on span "Zuccardi Valle de Uco - Turismo" at bounding box center [99, 55] width 142 height 23
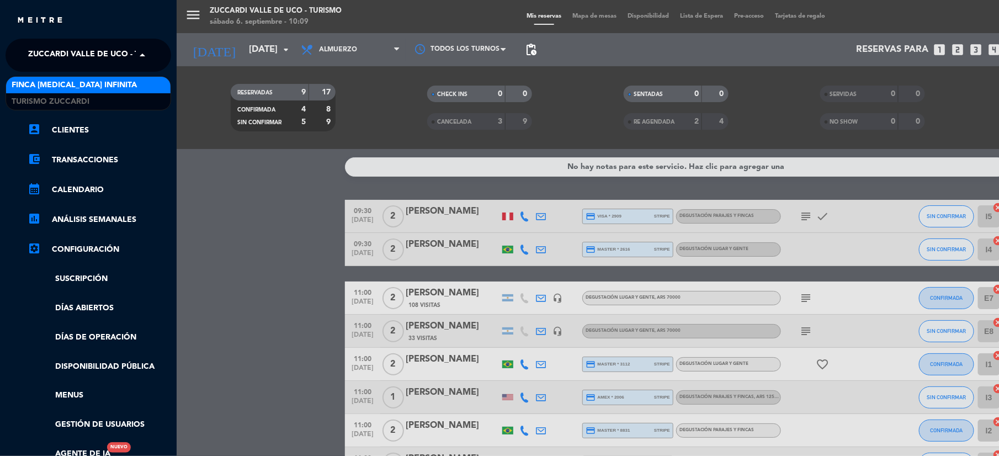
click at [49, 90] on span "Finca [MEDICAL_DATA] Infinita" at bounding box center [74, 85] width 125 height 13
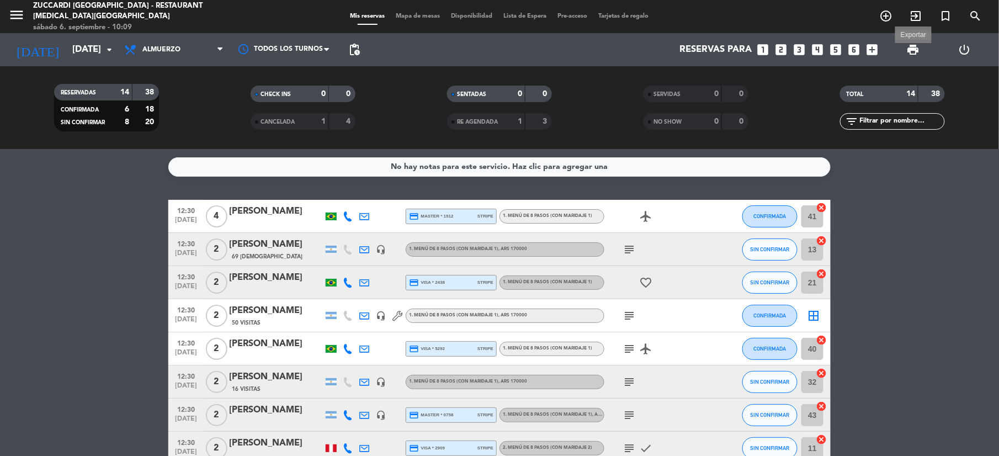
click at [914, 52] on span "print" at bounding box center [912, 49] width 13 height 13
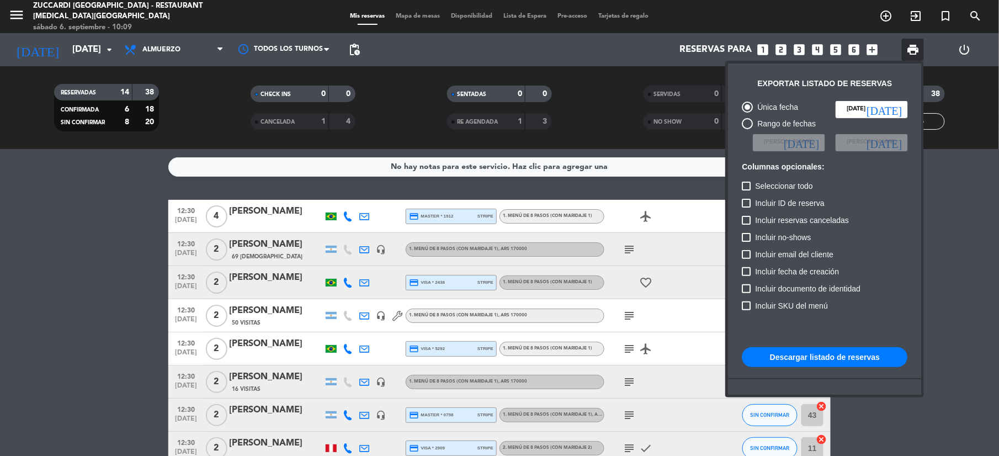
click at [817, 360] on button "Descargar listado de reservas" at bounding box center [824, 357] width 166 height 20
click at [63, 51] on div at bounding box center [499, 228] width 999 height 456
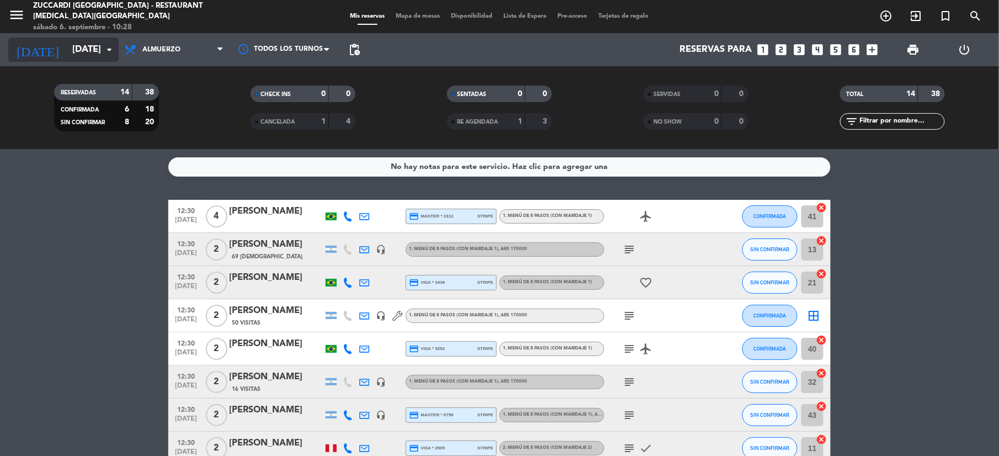
click at [67, 54] on input "[DATE]" at bounding box center [126, 50] width 119 height 22
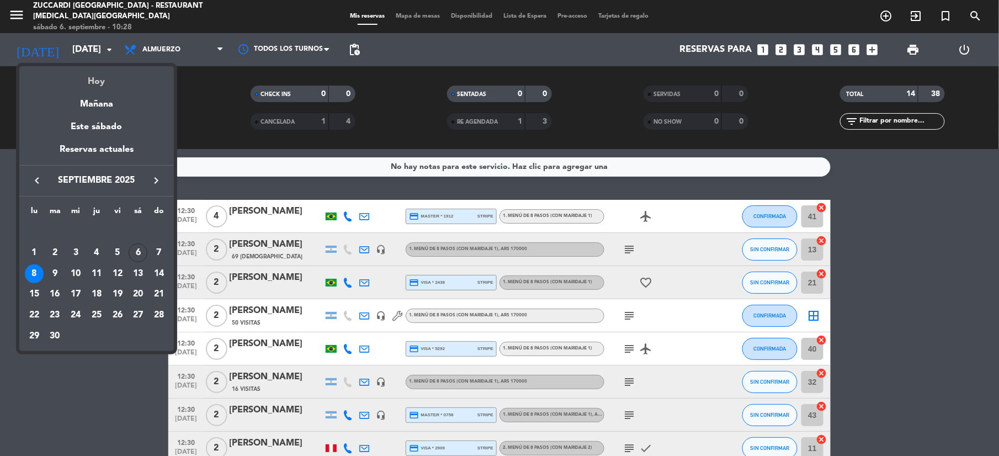
click at [98, 84] on div "Hoy" at bounding box center [96, 77] width 154 height 23
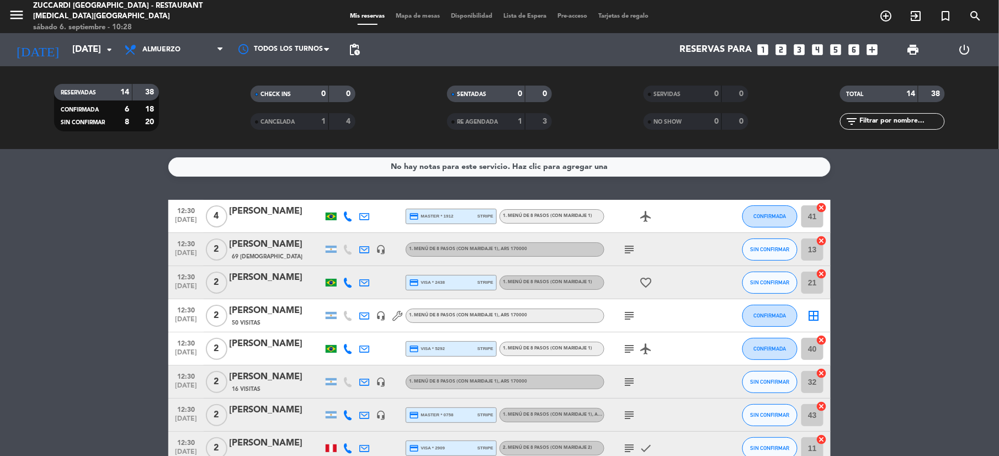
type input "[DATE]"
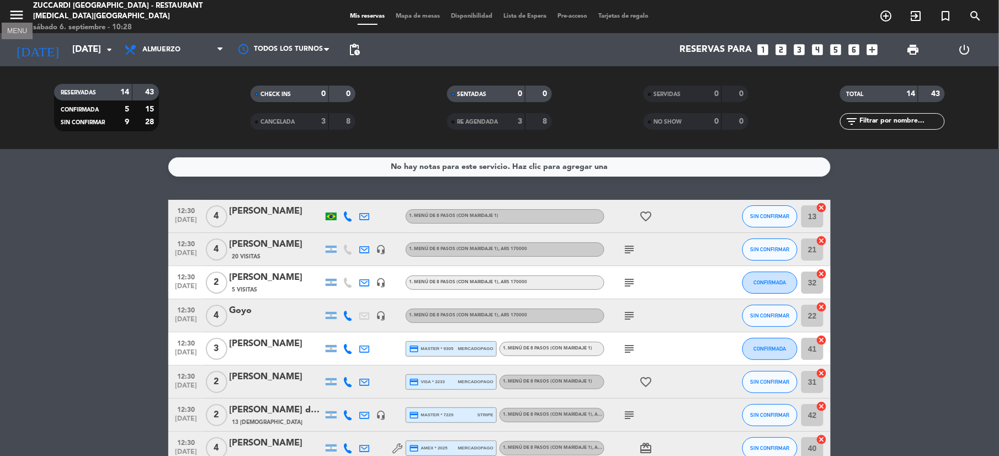
click at [16, 13] on icon "menu" at bounding box center [16, 15] width 17 height 17
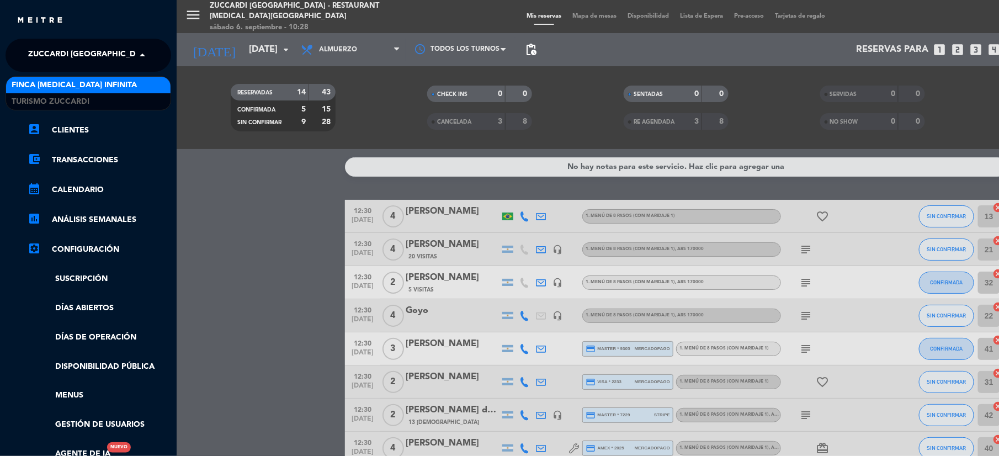
drag, startPoint x: 52, startPoint y: 46, endPoint x: 57, endPoint y: 75, distance: 29.2
click at [54, 50] on span "Zuccardi [GEOGRAPHIC_DATA] - Restaurant [MEDICAL_DATA][GEOGRAPHIC_DATA]" at bounding box center [192, 55] width 329 height 23
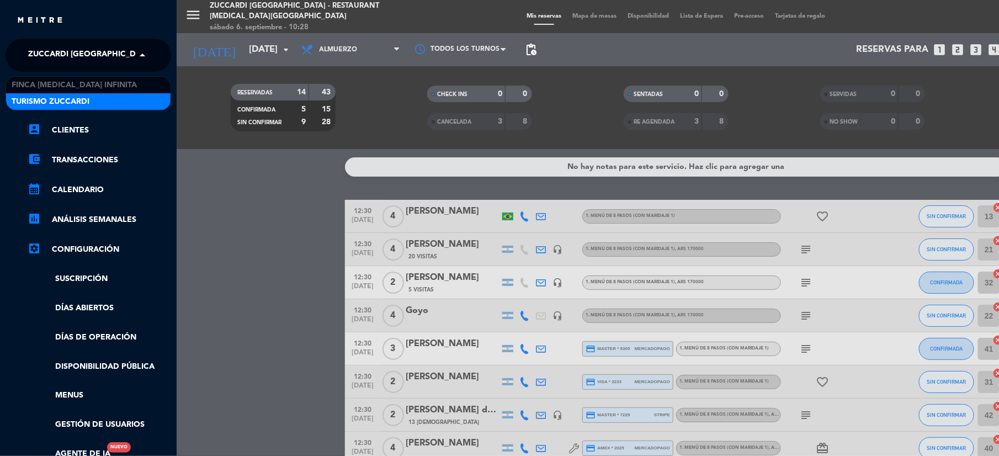
click at [63, 98] on span "Turismo Zuccardi" at bounding box center [51, 101] width 78 height 13
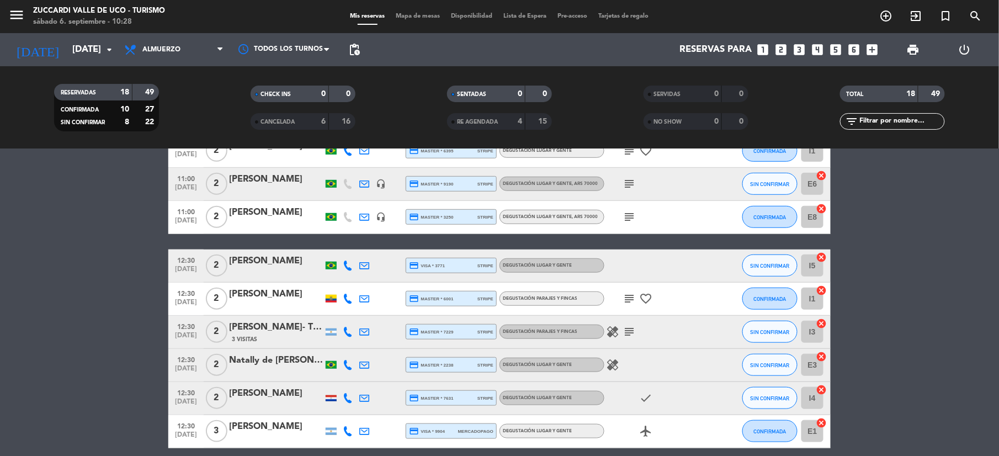
scroll to position [294, 0]
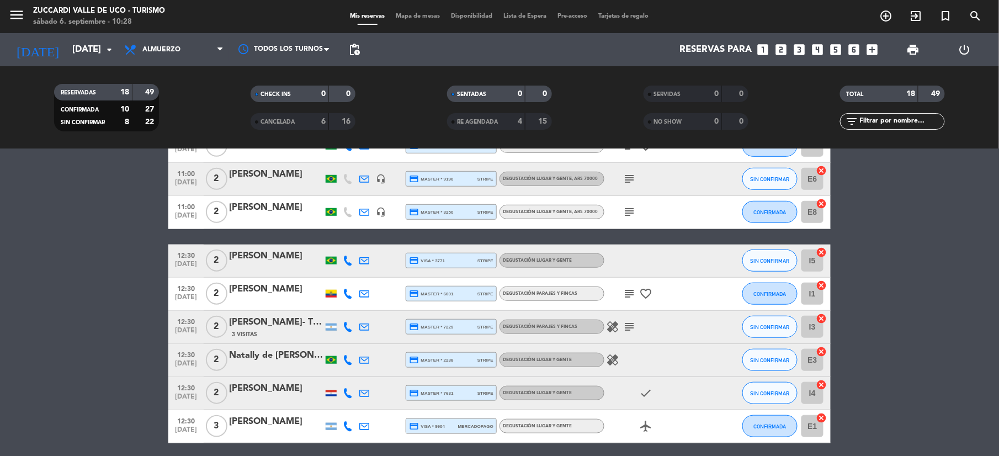
click at [265, 323] on div "[PERSON_NAME]- The Vines" at bounding box center [276, 322] width 94 height 14
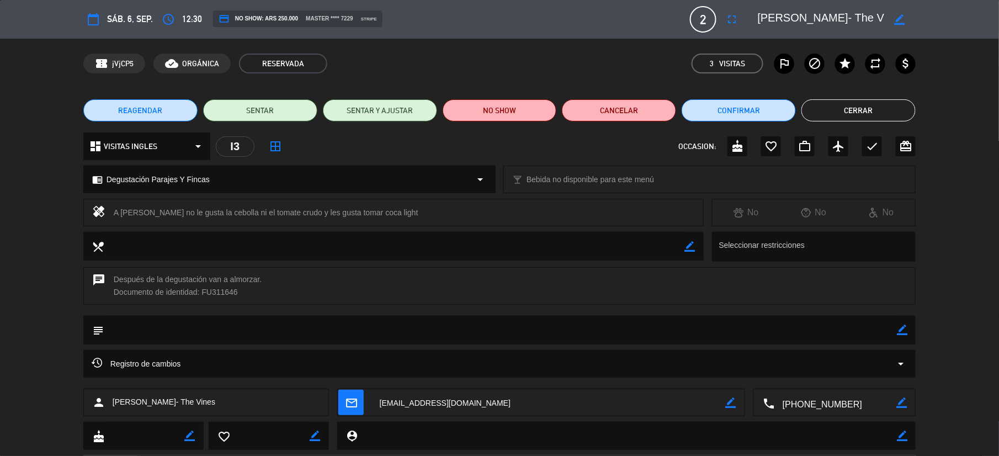
click at [818, 104] on button "Cerrar" at bounding box center [858, 110] width 114 height 22
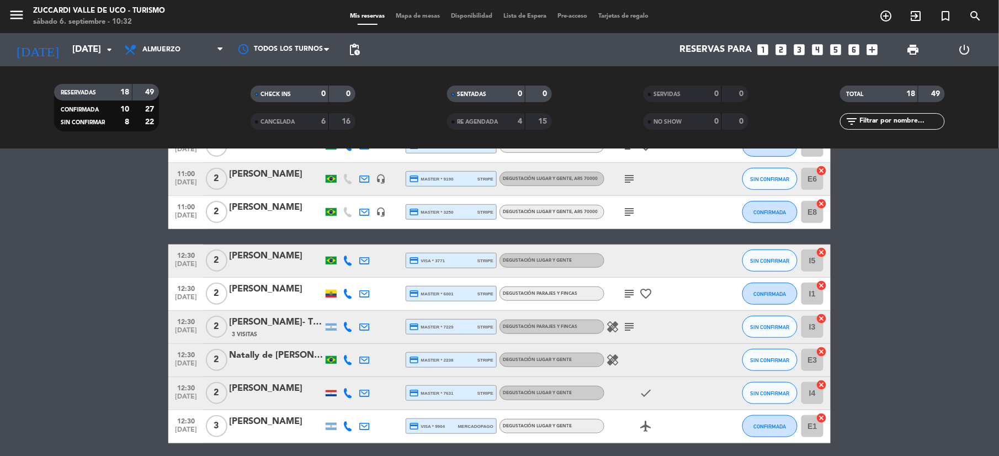
click at [782, 45] on icon "looks_two" at bounding box center [780, 49] width 14 height 14
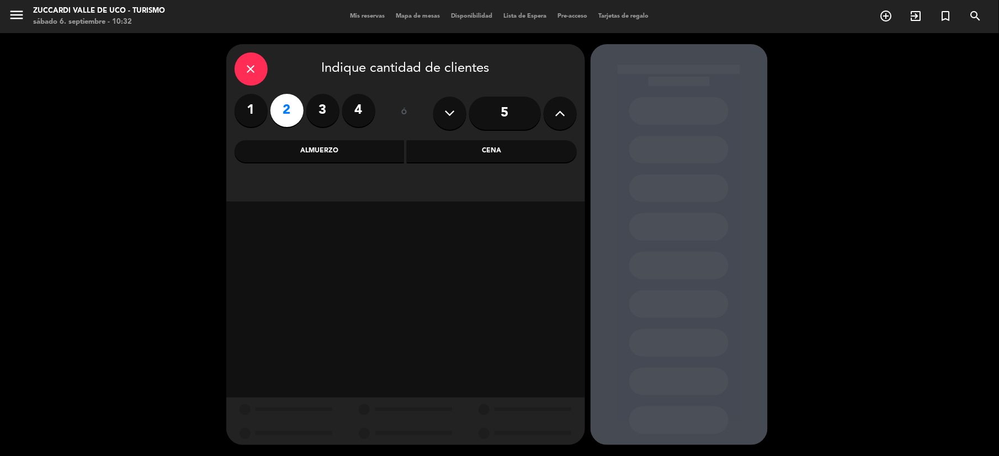
click at [369, 150] on div "Almuerzo" at bounding box center [319, 151] width 170 height 22
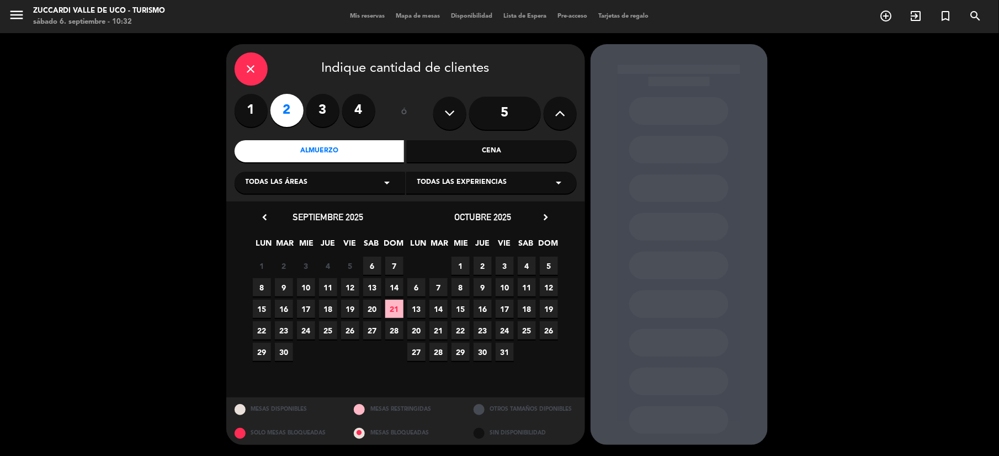
click at [373, 263] on span "6" at bounding box center [372, 266] width 18 height 18
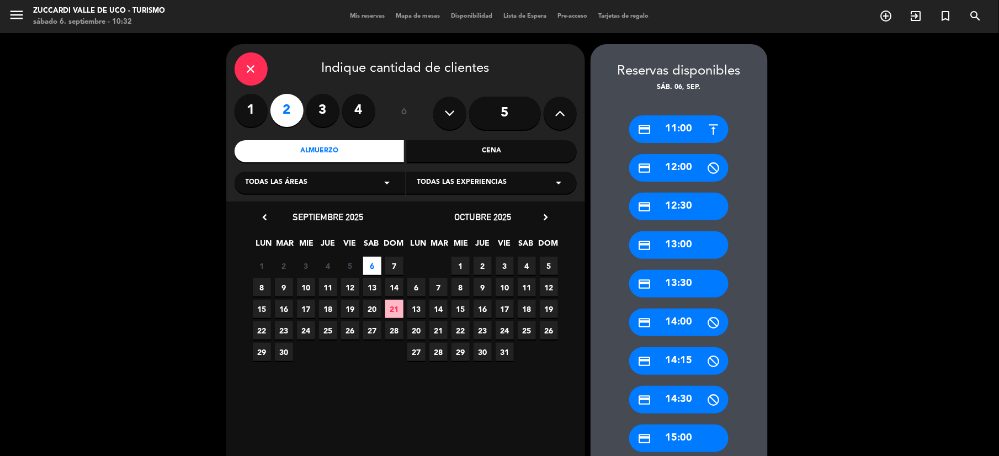
click at [519, 183] on div "Todas las experiencias arrow_drop_down" at bounding box center [491, 183] width 170 height 22
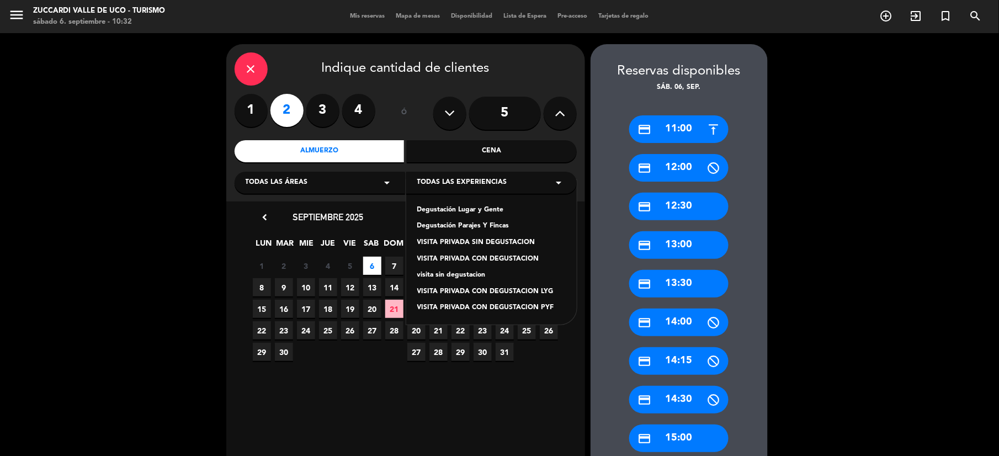
click at [482, 223] on div "Degustación Parajes Y Fincas" at bounding box center [491, 226] width 148 height 11
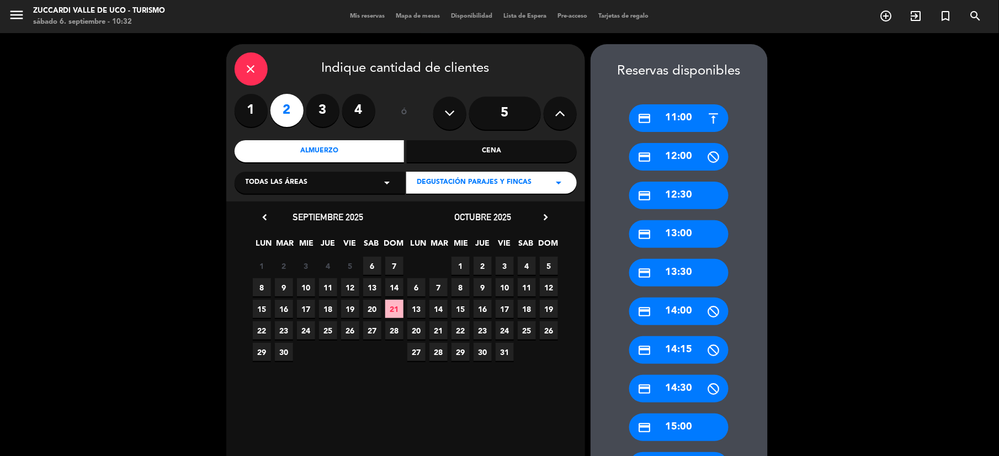
click at [370, 266] on span "6" at bounding box center [372, 266] width 18 height 18
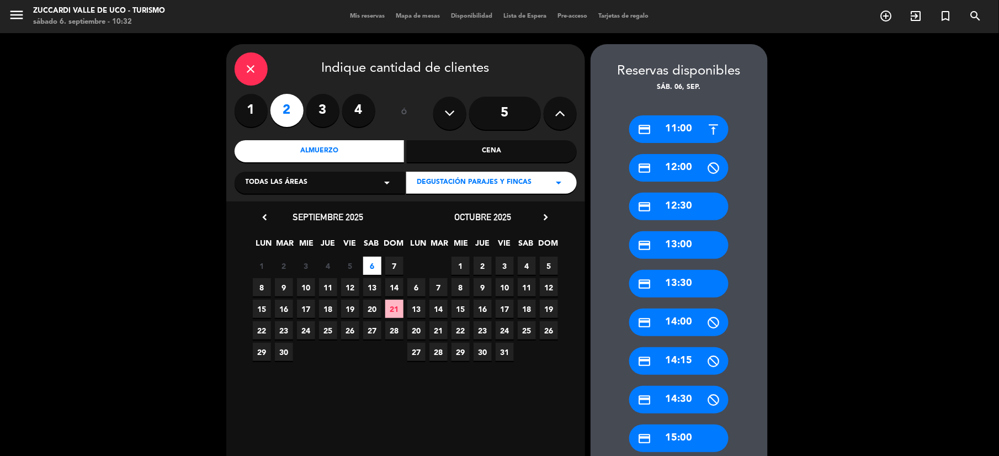
click at [683, 440] on div "credit_card 15:00" at bounding box center [678, 438] width 99 height 28
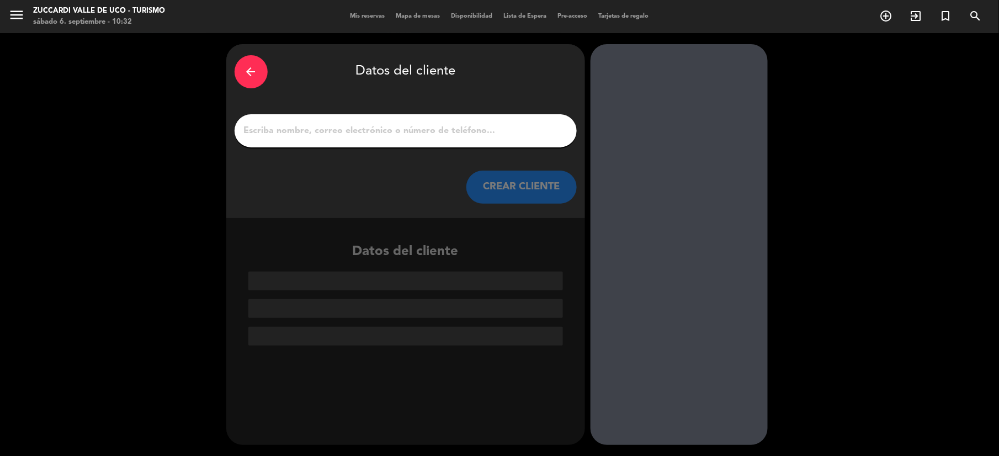
click at [369, 118] on div "arrow_back Datos del cliente CREAR CLIENTE" at bounding box center [405, 131] width 359 height 174
drag, startPoint x: 369, startPoint y: 124, endPoint x: 375, endPoint y: 133, distance: 10.7
click at [369, 124] on input "1" at bounding box center [405, 130] width 325 height 15
paste input "[PERSON_NAME]"
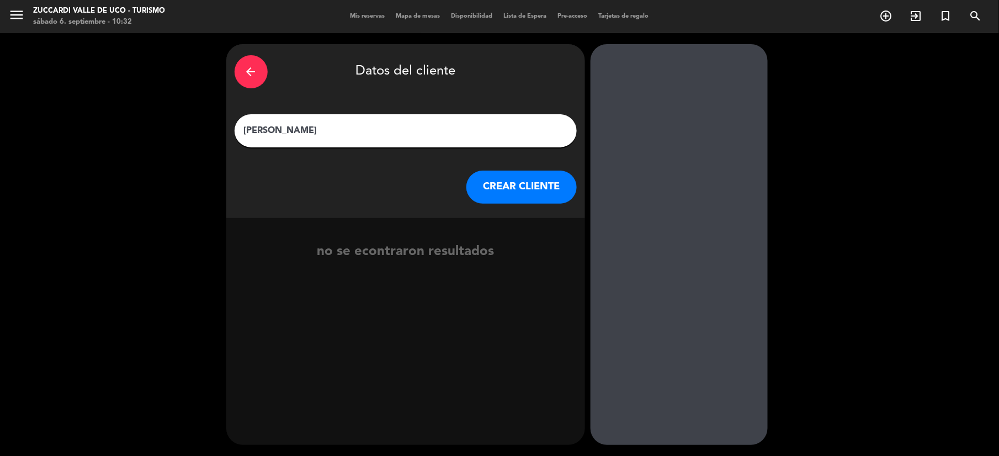
type input "[PERSON_NAME]"
click at [520, 182] on button "CREAR CLIENTE" at bounding box center [521, 186] width 110 height 33
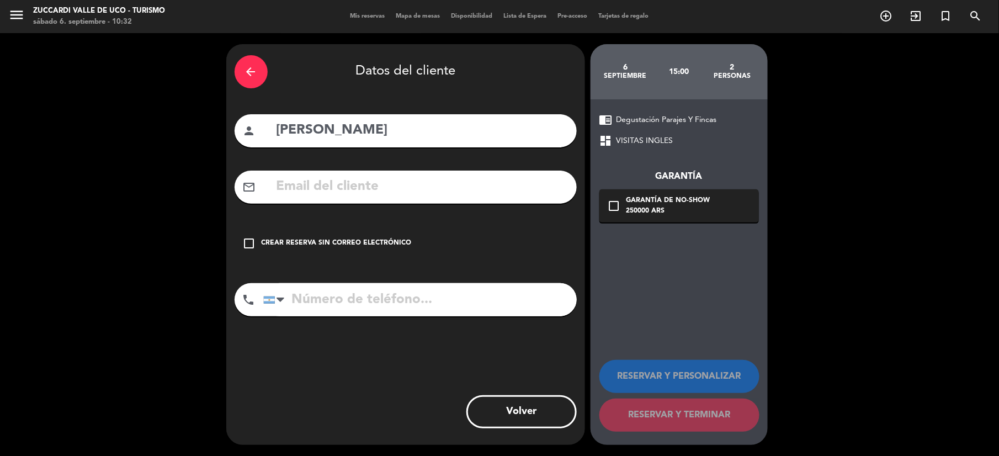
click at [398, 183] on input "text" at bounding box center [421, 186] width 293 height 23
paste input "[EMAIL_ADDRESS][DOMAIN_NAME]"
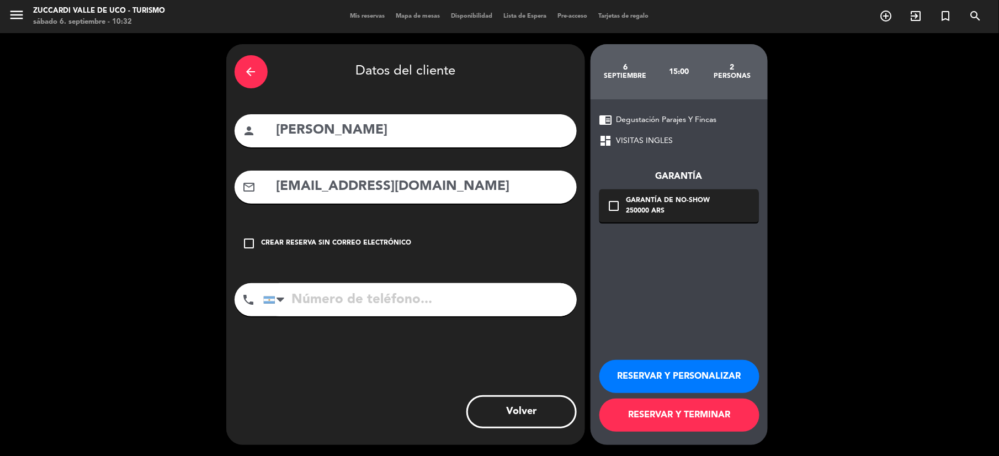
type input "[EMAIL_ADDRESS][DOMAIN_NAME]"
click at [503, 298] on input "tel" at bounding box center [419, 299] width 313 height 33
paste input "1163656040"
click at [292, 306] on input "1163656040" at bounding box center [419, 299] width 313 height 33
type input "[PHONE_NUMBER]"
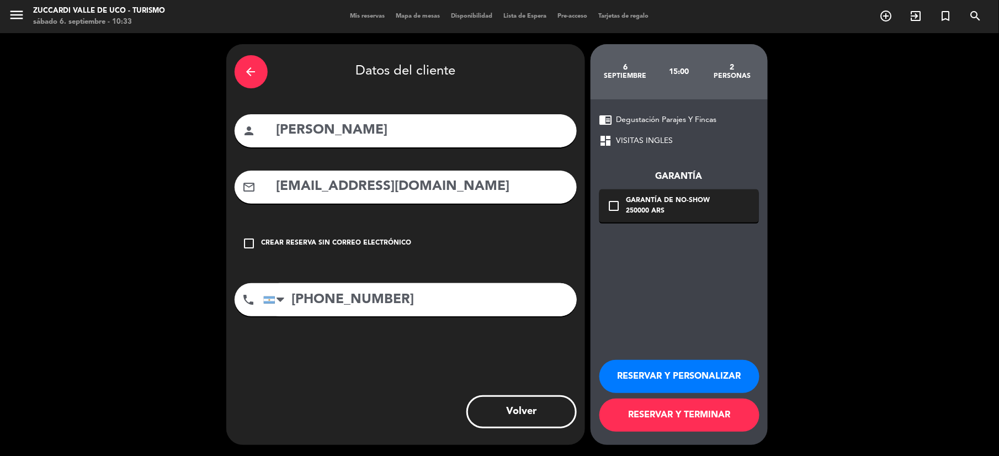
click at [660, 378] on button "RESERVAR Y PERSONALIZAR" at bounding box center [679, 376] width 160 height 33
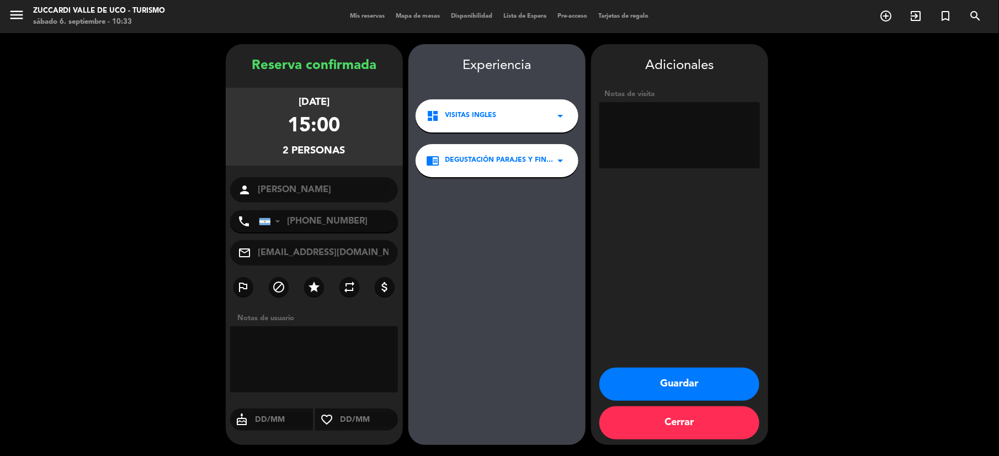
click at [623, 126] on textarea at bounding box center [679, 135] width 161 height 66
type textarea "Agregados durante el mismo dia. Op [PERSON_NAME]"
drag, startPoint x: 641, startPoint y: 365, endPoint x: 660, endPoint y: 389, distance: 31.0
click at [644, 371] on div "Adicionales Notas de visita Guardar Cerrar" at bounding box center [679, 244] width 177 height 401
click at [660, 389] on button "Guardar" at bounding box center [679, 383] width 160 height 33
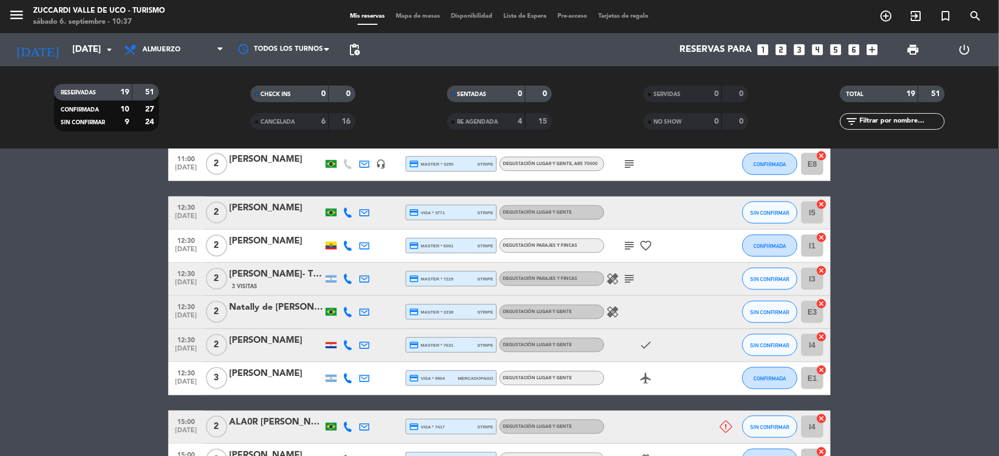
scroll to position [367, 0]
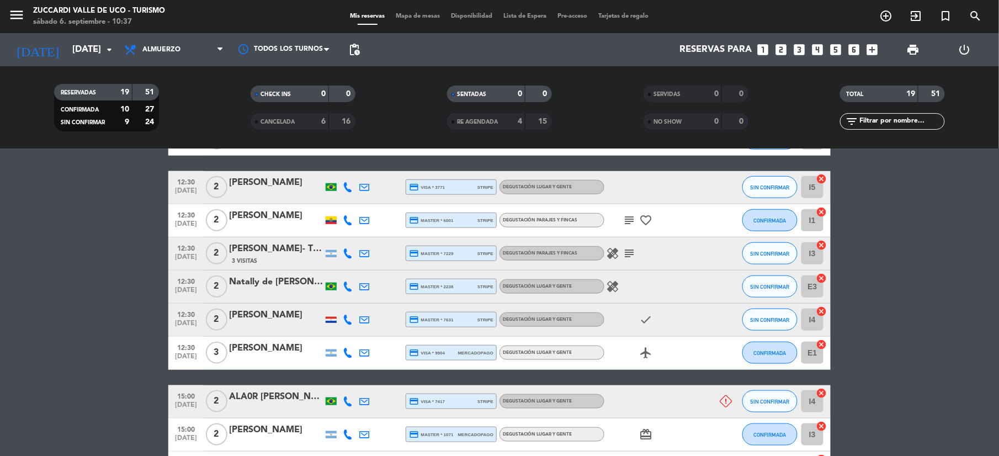
click at [262, 252] on div "[PERSON_NAME]- The Vines" at bounding box center [276, 249] width 94 height 14
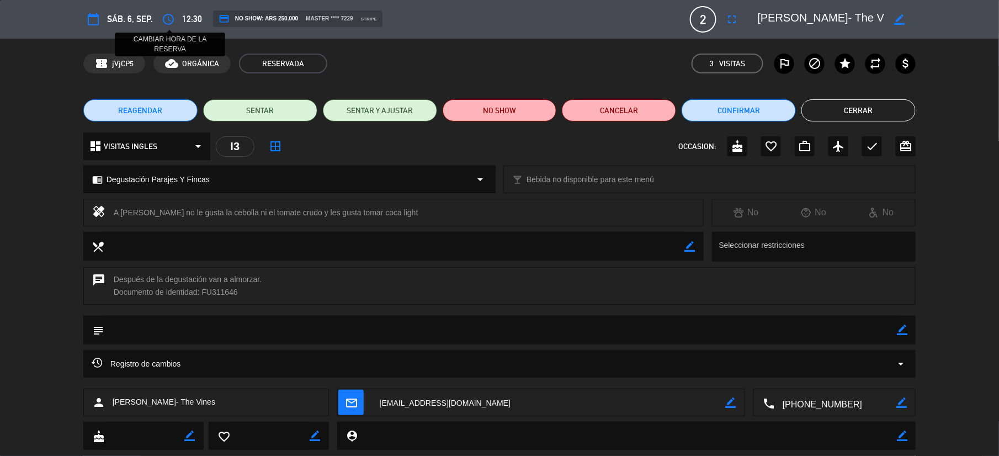
click at [170, 18] on icon "access_time" at bounding box center [168, 19] width 13 height 13
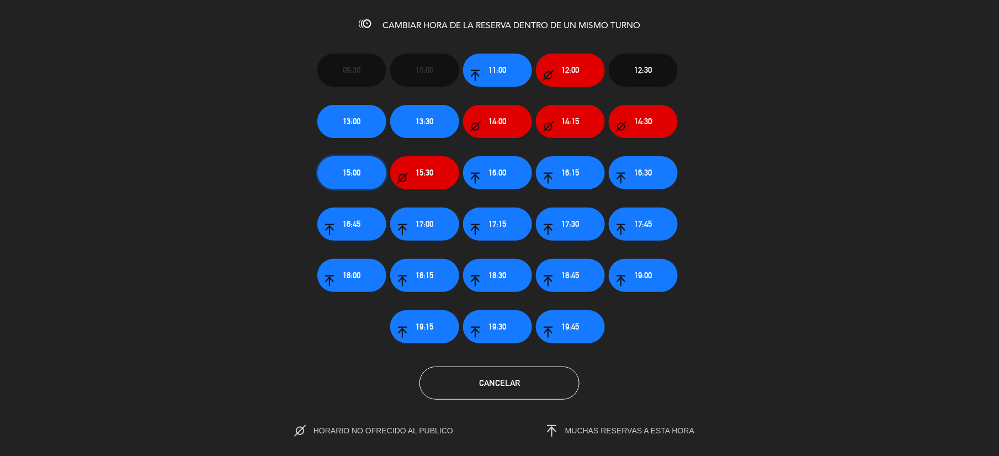
click at [351, 166] on span "15:00" at bounding box center [352, 172] width 18 height 13
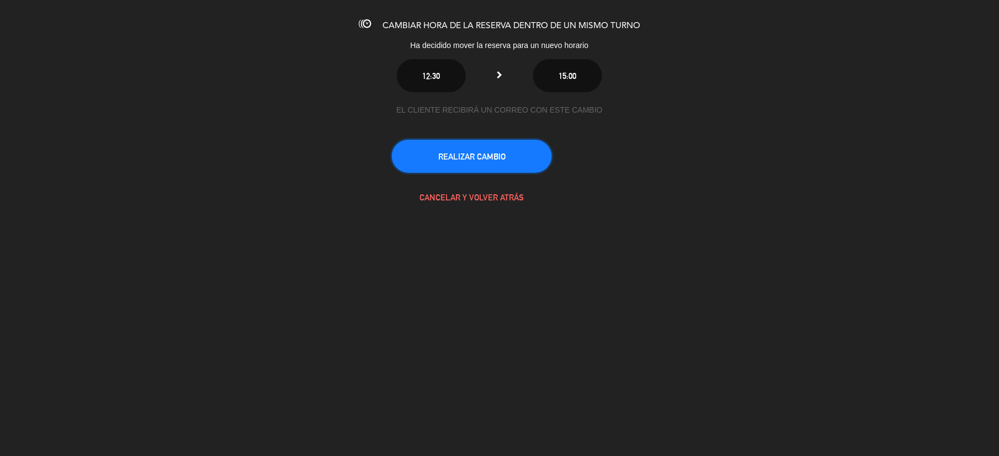
click at [440, 168] on button "REALIZAR CAMBIO" at bounding box center [472, 156] width 160 height 33
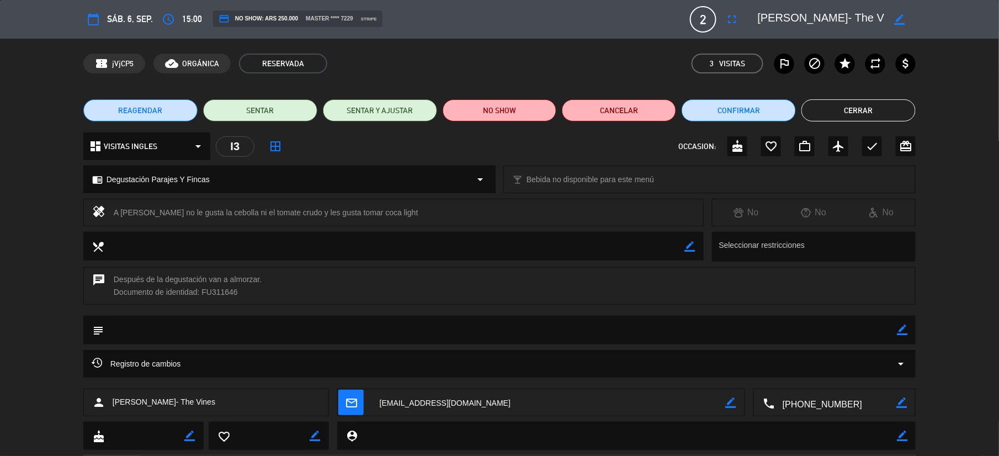
click at [870, 111] on button "Cerrar" at bounding box center [858, 110] width 114 height 22
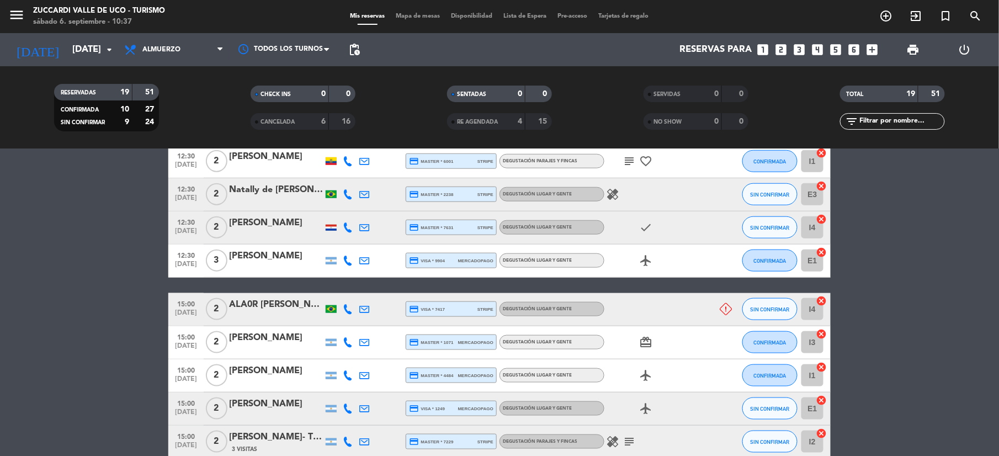
scroll to position [515, 0]
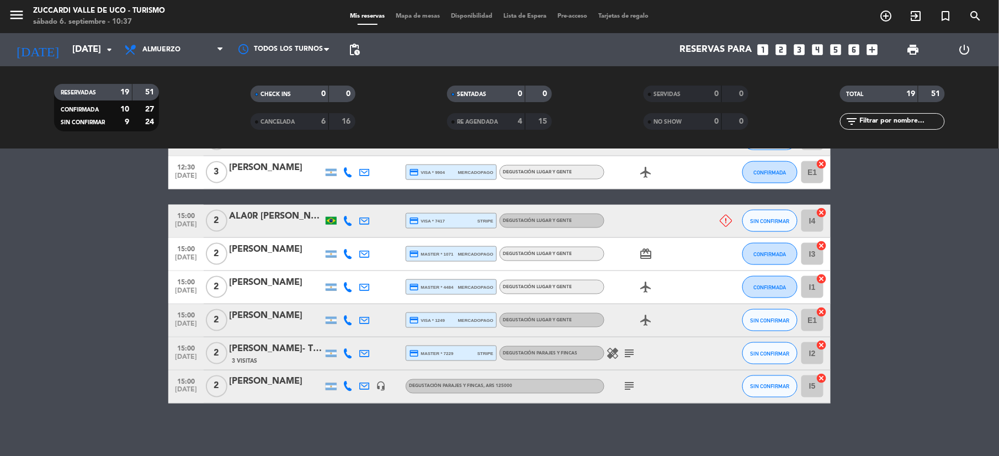
click at [345, 224] on icon at bounding box center [348, 221] width 10 height 10
click at [333, 197] on span "Copiar" at bounding box center [336, 202] width 23 height 12
click at [285, 213] on div "ALA0R [PERSON_NAME]" at bounding box center [276, 216] width 94 height 14
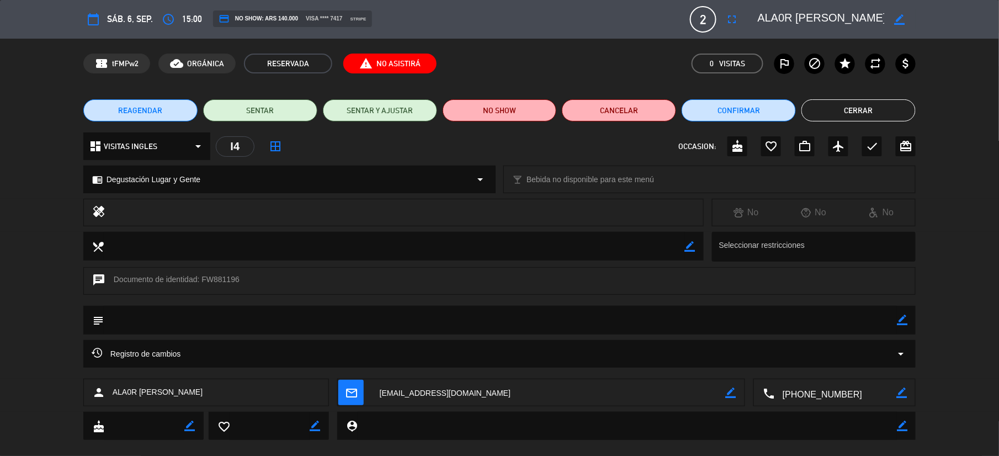
click at [157, 358] on span "Registro de cambios" at bounding box center [136, 353] width 89 height 13
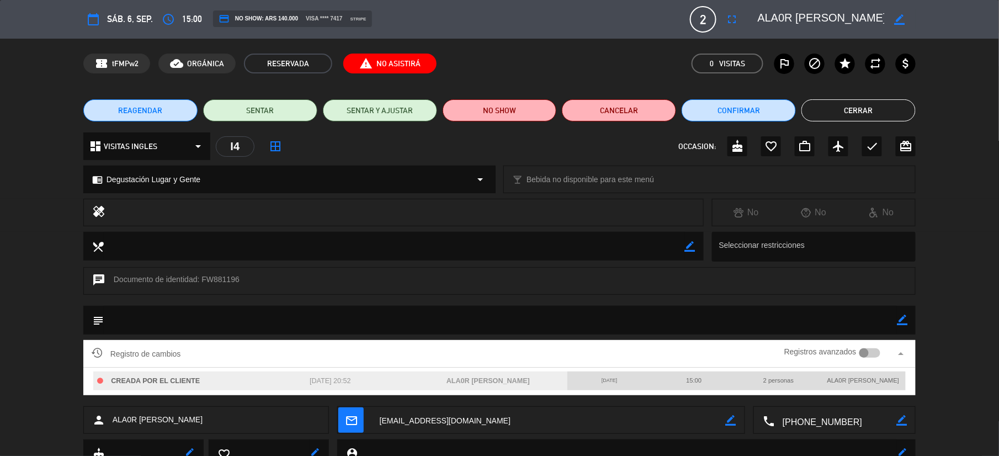
click at [863, 357] on div "Registros avanzados" at bounding box center [832, 353] width 96 height 17
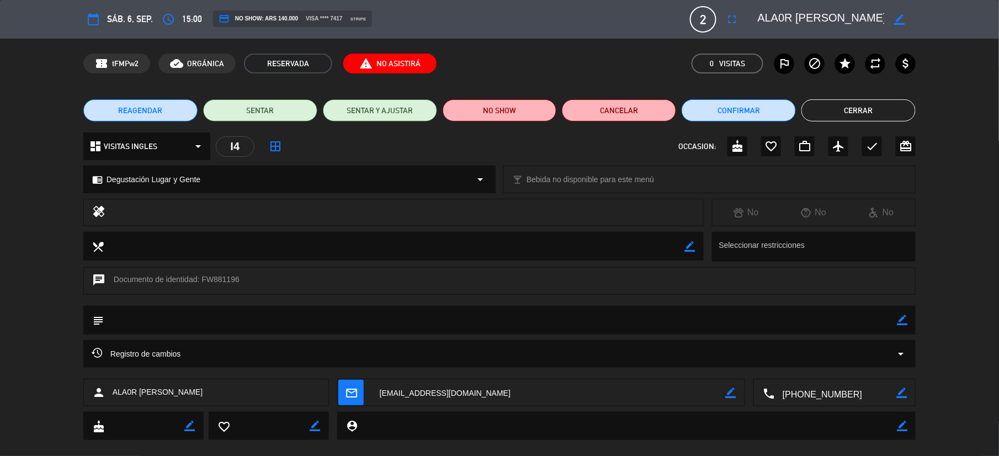
drag, startPoint x: 110, startPoint y: 351, endPoint x: 179, endPoint y: 354, distance: 69.0
click at [111, 351] on span "Registro de cambios" at bounding box center [136, 353] width 89 height 13
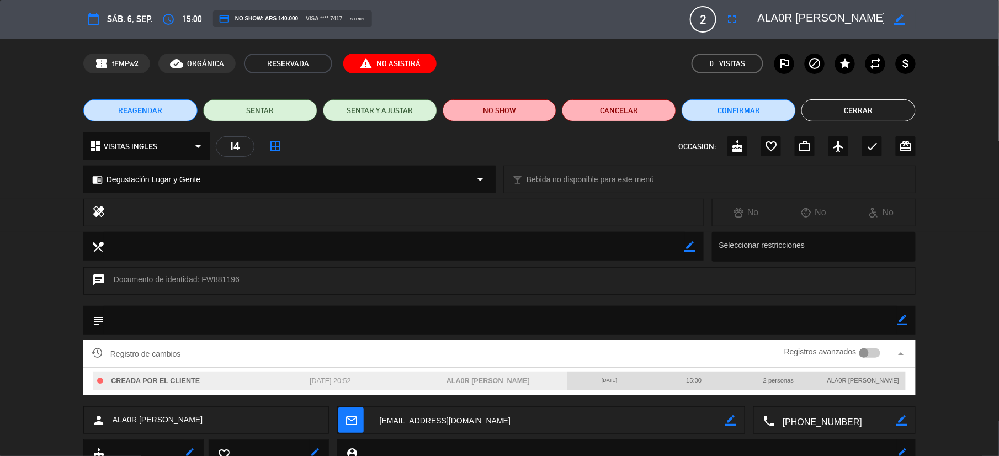
click at [863, 350] on div at bounding box center [864, 353] width 10 height 10
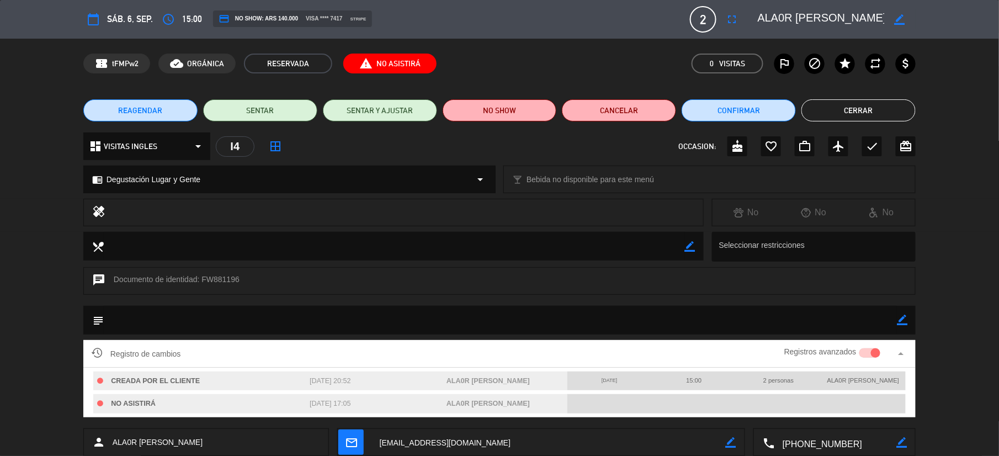
click at [848, 106] on button "Cerrar" at bounding box center [858, 110] width 114 height 22
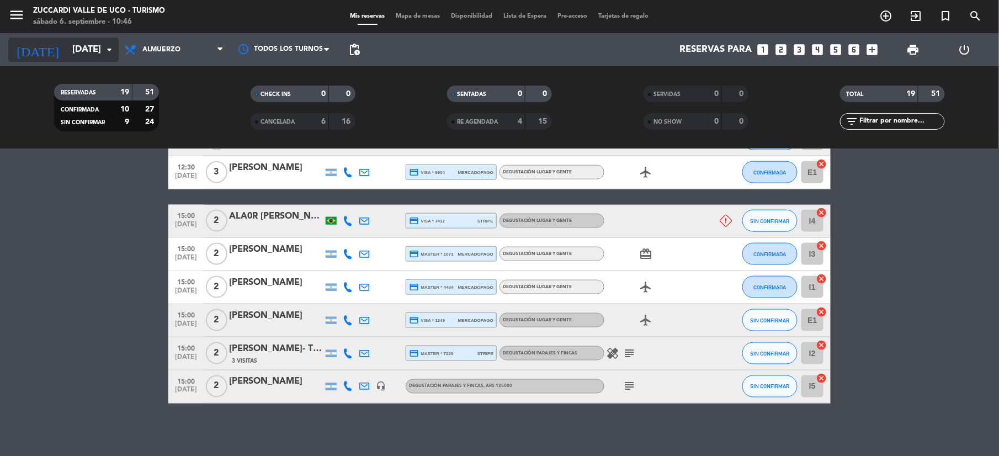
click at [100, 49] on input "[DATE]" at bounding box center [126, 50] width 119 height 22
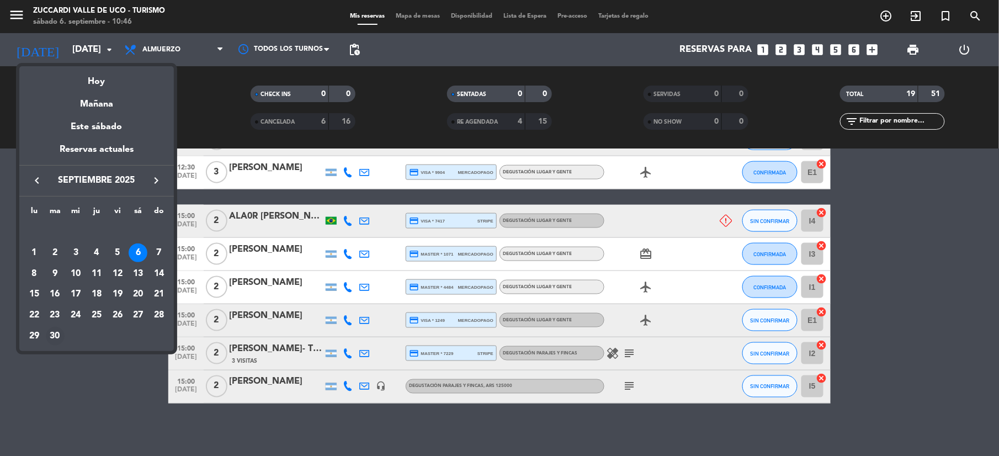
click at [56, 332] on div "30" at bounding box center [55, 336] width 19 height 19
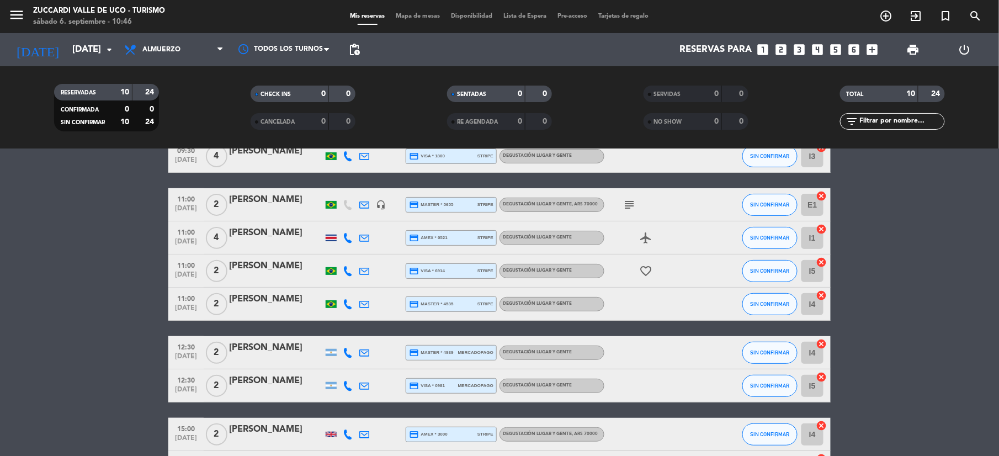
scroll to position [29, 0]
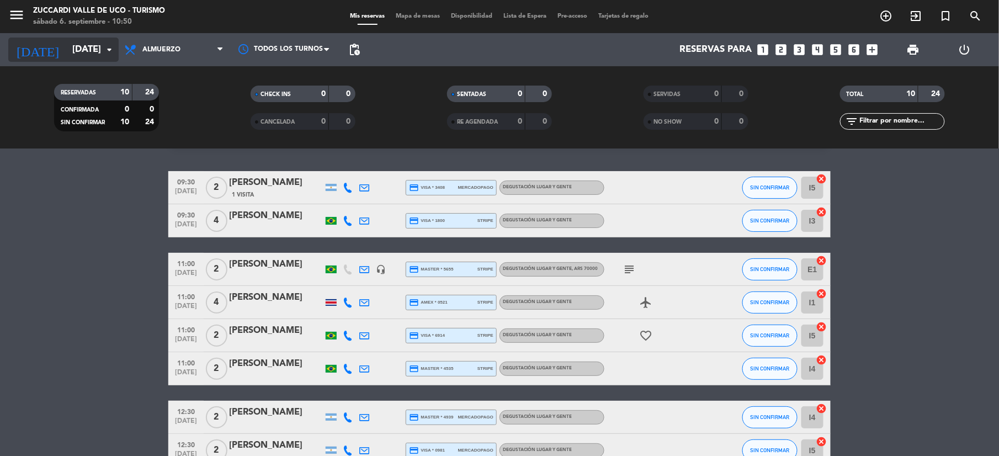
click at [67, 39] on input "[DATE]" at bounding box center [126, 50] width 119 height 22
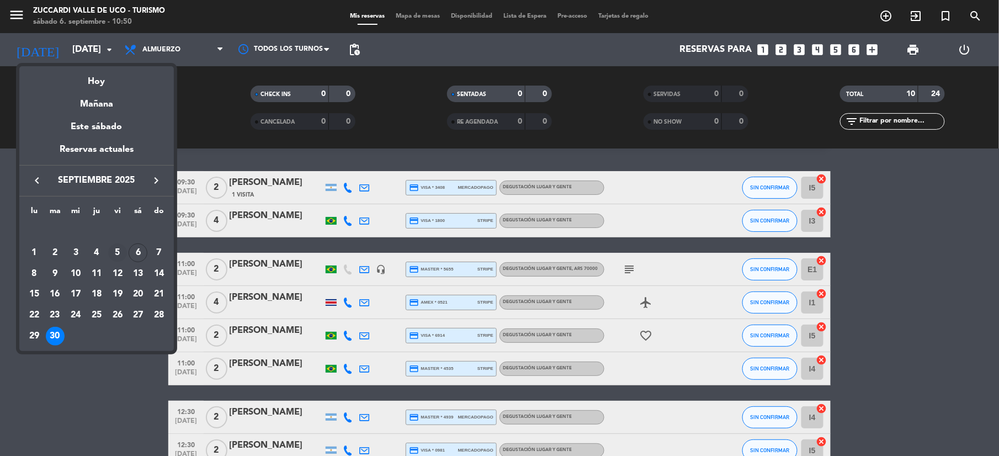
click at [122, 252] on div "5" at bounding box center [117, 252] width 19 height 19
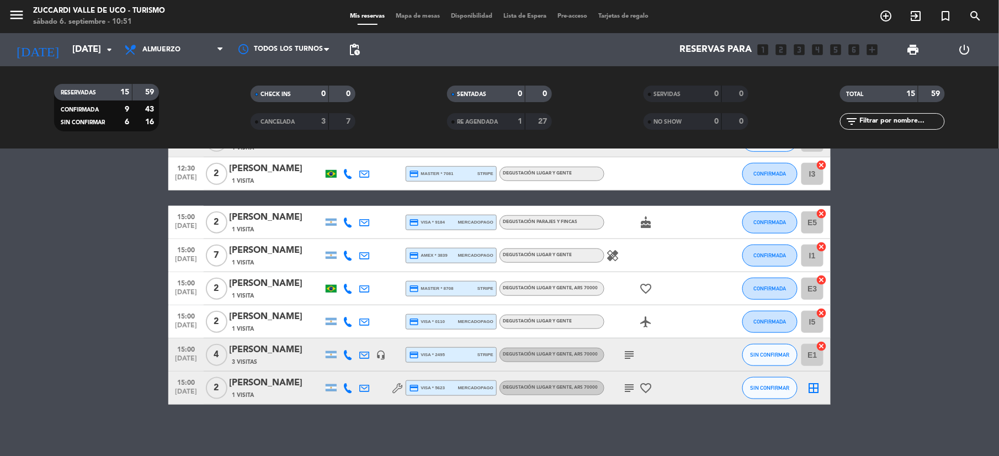
scroll to position [341, 0]
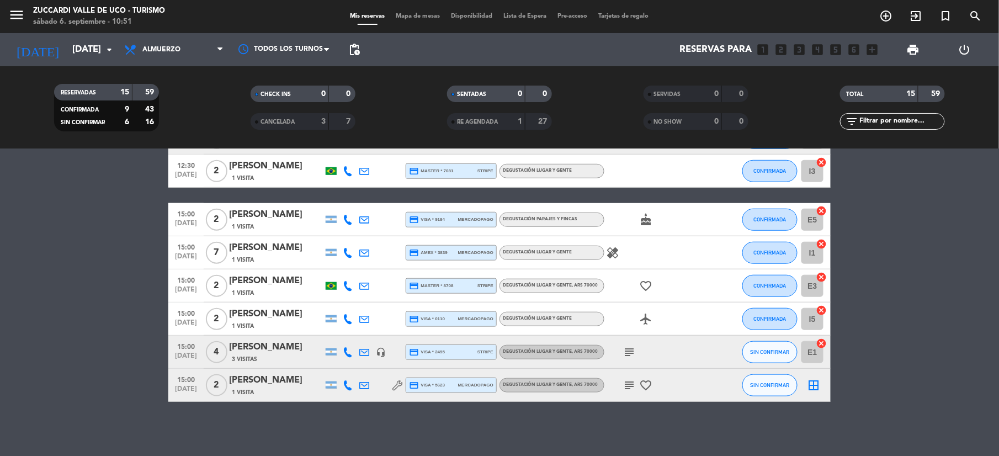
click at [343, 217] on icon at bounding box center [348, 220] width 10 height 10
click at [340, 201] on span "Copiar" at bounding box center [336, 201] width 23 height 12
click at [347, 248] on icon at bounding box center [348, 253] width 10 height 10
click at [338, 234] on span "Copiar" at bounding box center [336, 234] width 23 height 12
click at [350, 386] on icon at bounding box center [348, 385] width 10 height 10
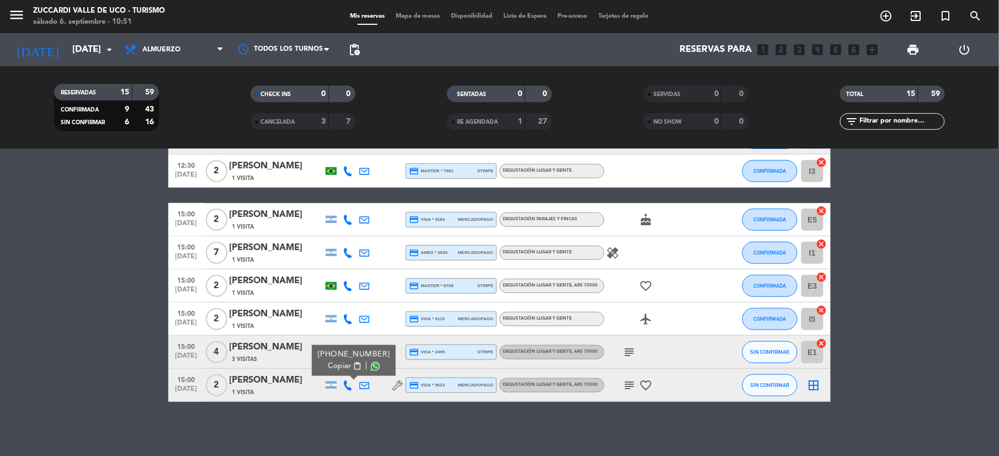
click at [341, 363] on span "Copiar" at bounding box center [339, 366] width 23 height 12
click at [285, 424] on div "No hay notas para este servicio. Haz clic para agregar una 09:30 [DATE] 2 [PERS…" at bounding box center [499, 302] width 999 height 307
click at [349, 349] on icon at bounding box center [348, 352] width 10 height 10
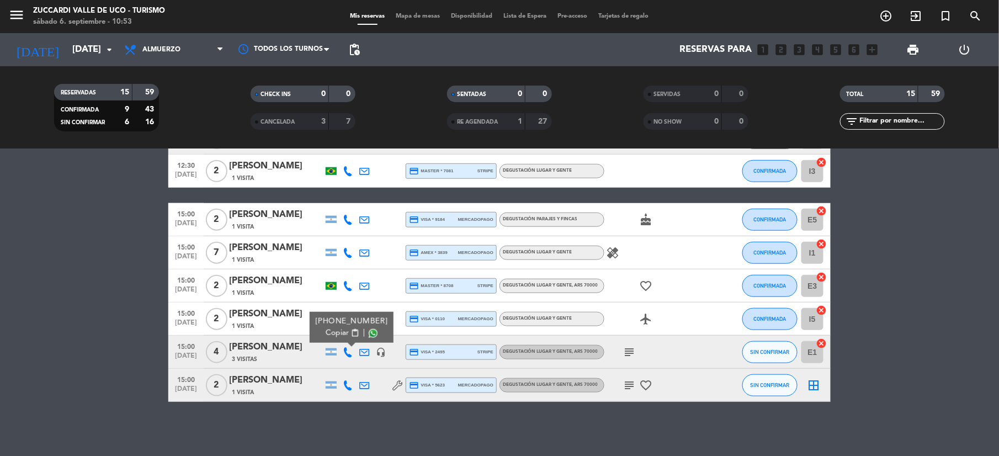
click at [345, 328] on button "Copiar content_paste" at bounding box center [342, 333] width 34 height 12
click at [350, 221] on icon at bounding box center [348, 220] width 10 height 10
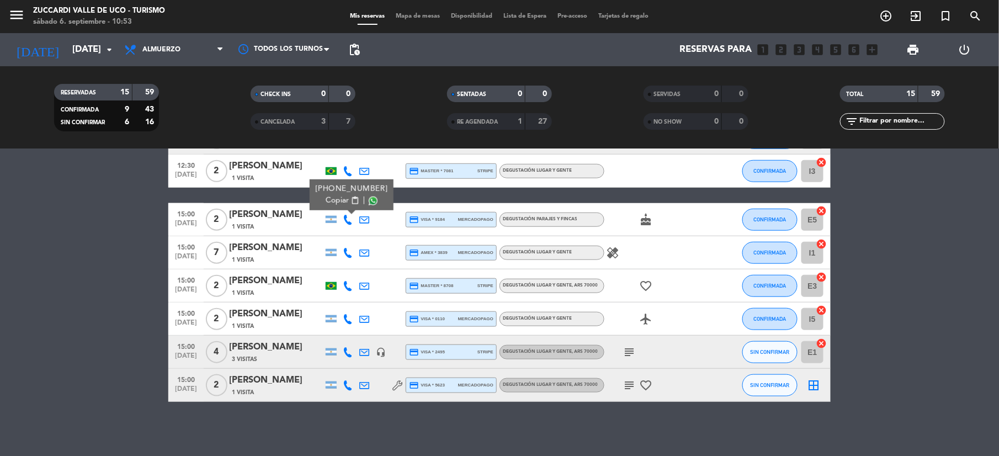
click at [336, 201] on span "Copiar" at bounding box center [336, 201] width 23 height 12
click at [345, 282] on icon at bounding box center [348, 286] width 10 height 10
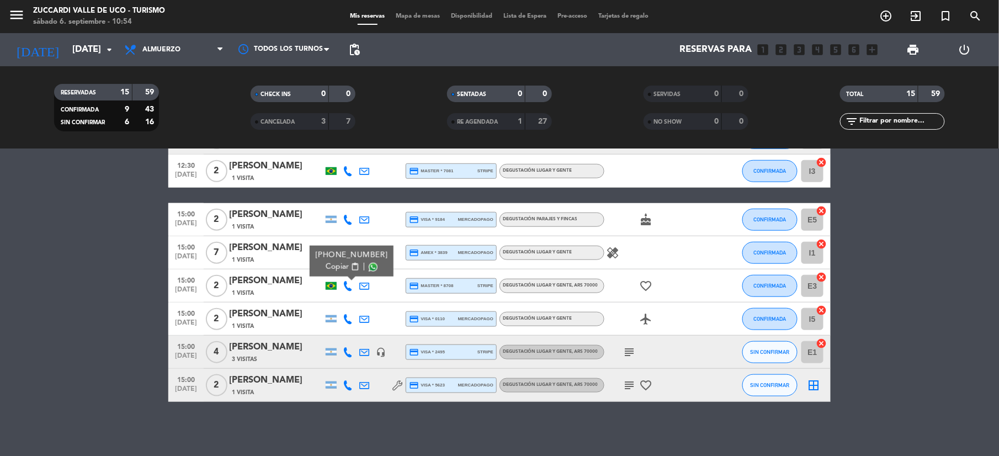
click at [346, 314] on icon at bounding box center [348, 319] width 10 height 10
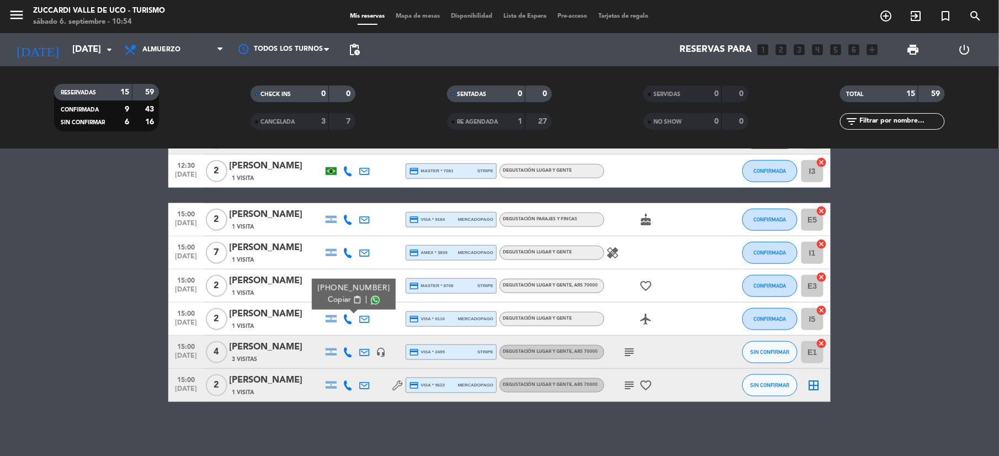
click at [329, 294] on span "Copiar" at bounding box center [339, 300] width 23 height 12
click at [67, 49] on input "[DATE]" at bounding box center [126, 50] width 119 height 22
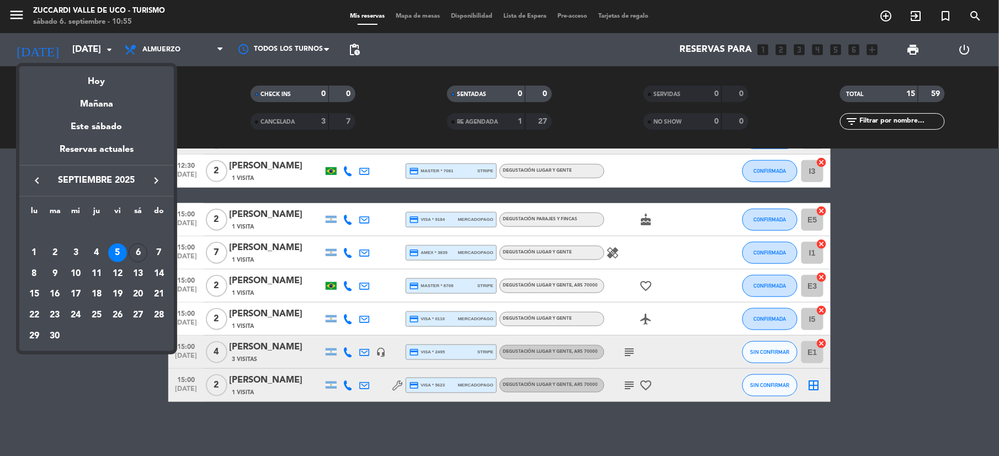
click at [38, 186] on icon "keyboard_arrow_left" at bounding box center [36, 180] width 13 height 13
click at [133, 317] on div "30" at bounding box center [138, 315] width 19 height 19
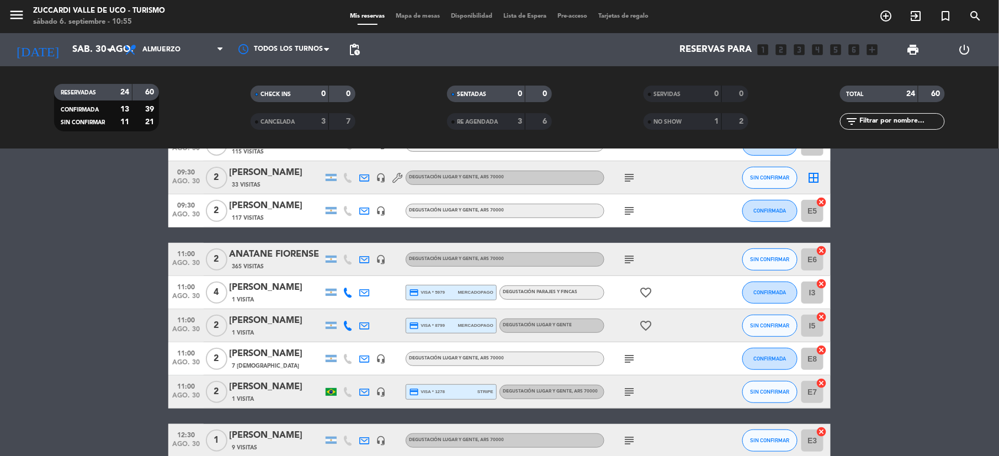
scroll to position [147, 0]
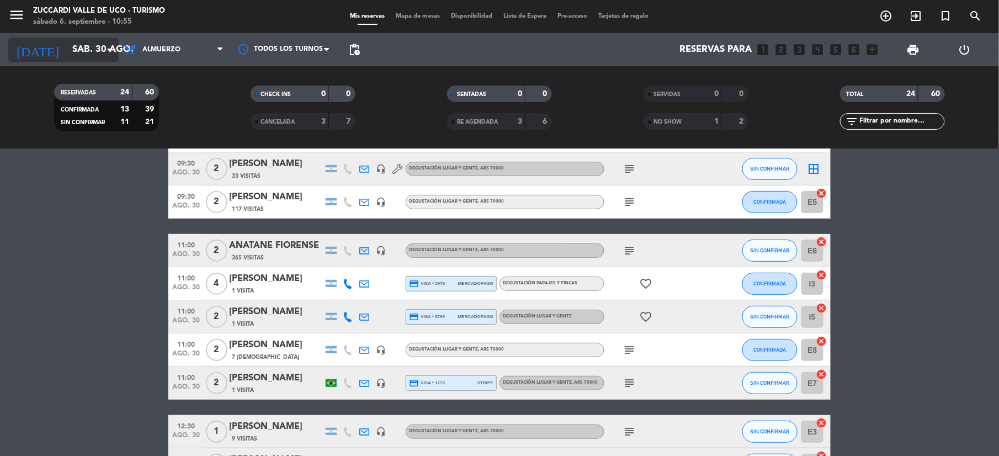
click at [104, 45] on icon "arrow_drop_down" at bounding box center [109, 49] width 13 height 13
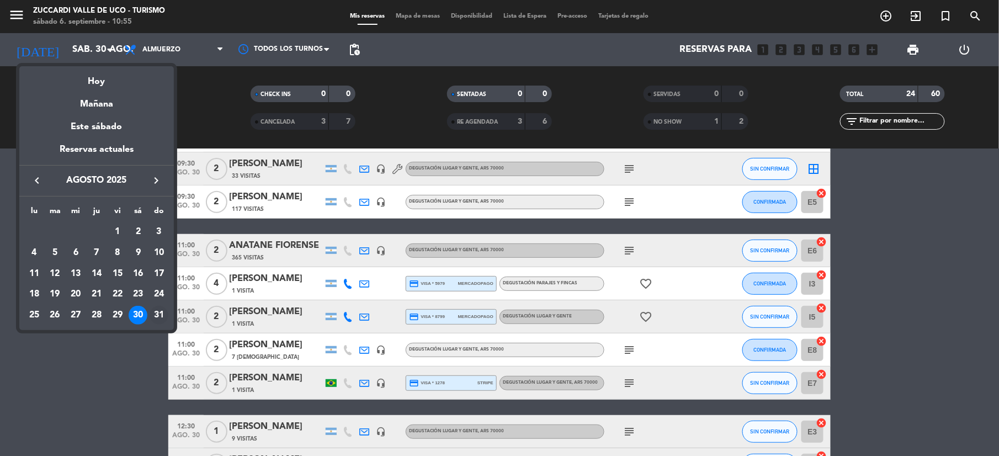
click at [161, 321] on div "31" at bounding box center [159, 315] width 19 height 19
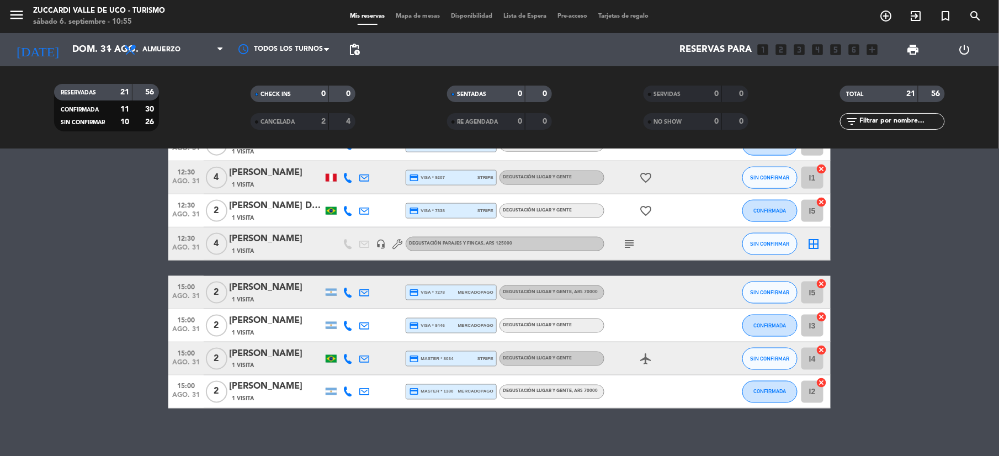
scroll to position [540, 0]
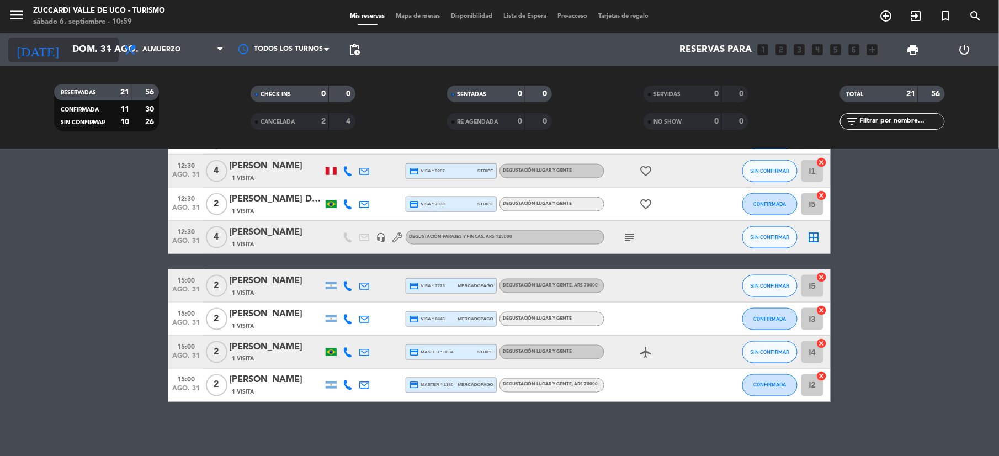
click at [71, 51] on input "dom. 31 ago." at bounding box center [126, 50] width 119 height 22
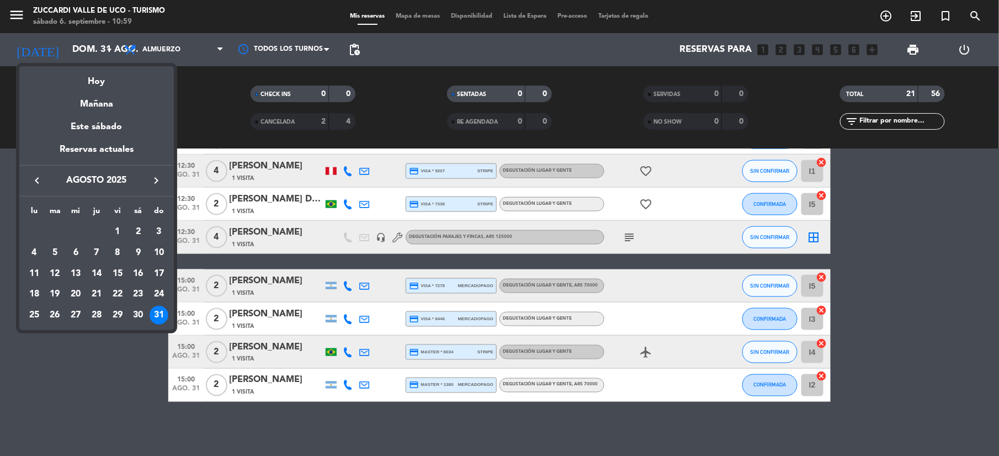
click at [159, 184] on icon "keyboard_arrow_right" at bounding box center [156, 180] width 13 height 13
click at [55, 339] on div "30" at bounding box center [55, 336] width 19 height 19
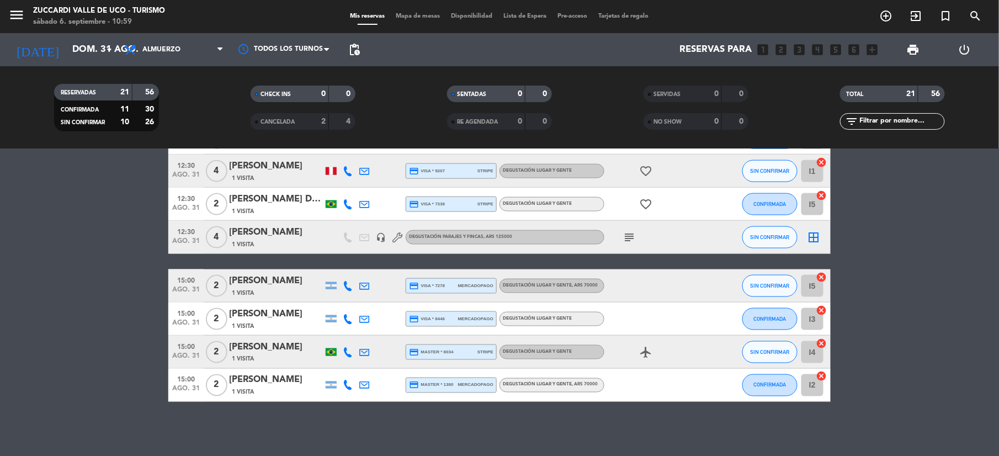
type input "[DATE]"
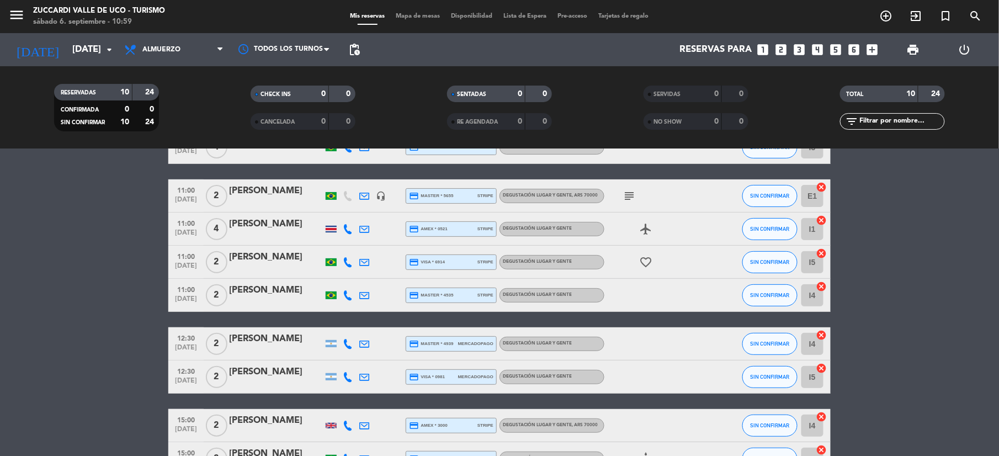
scroll to position [29, 0]
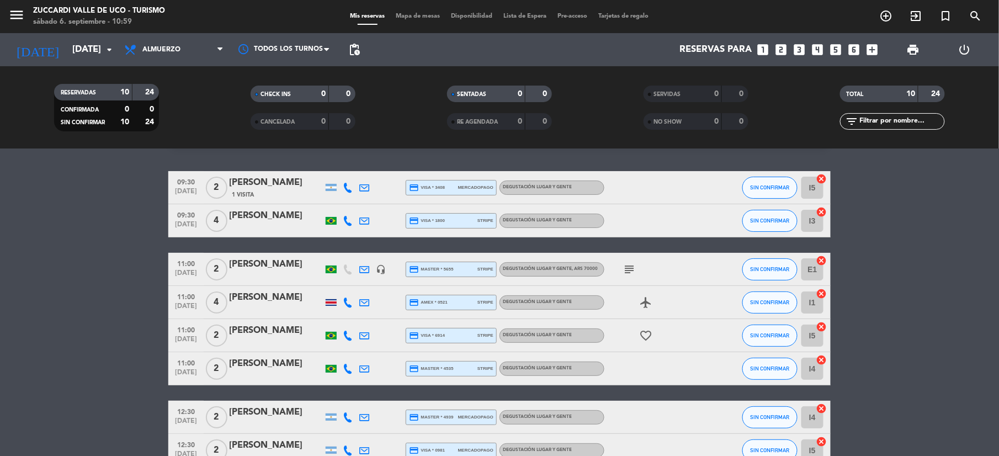
click at [221, 299] on span "4" at bounding box center [217, 302] width 22 height 22
click at [270, 303] on div "[PERSON_NAME]" at bounding box center [276, 297] width 94 height 14
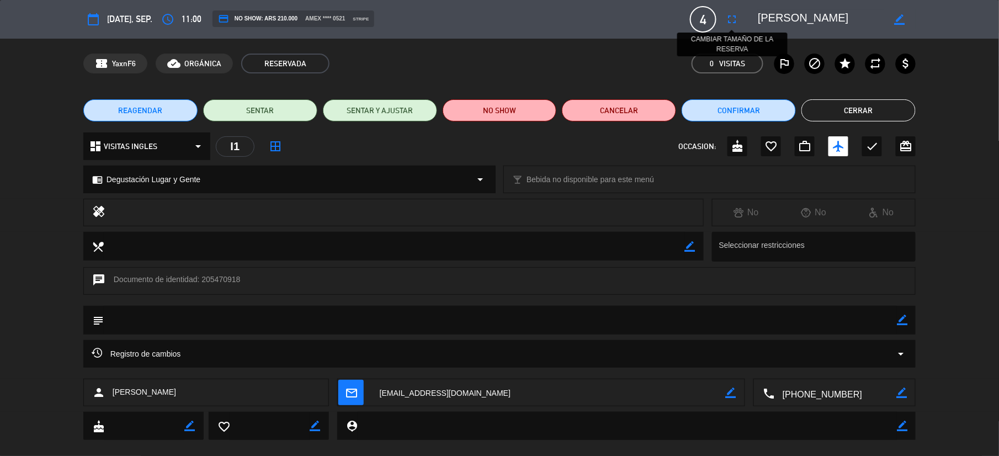
click at [736, 14] on icon "fullscreen" at bounding box center [731, 19] width 13 height 13
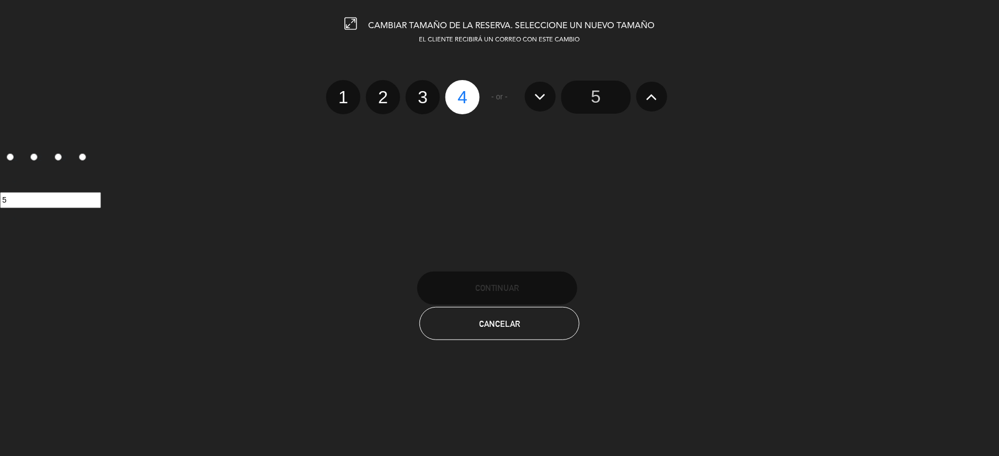
click at [664, 103] on button at bounding box center [651, 97] width 31 height 30
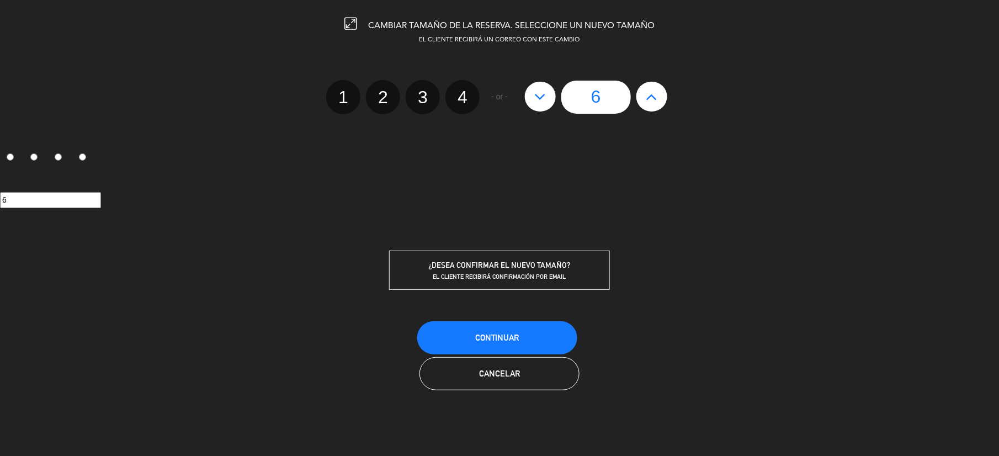
click at [663, 104] on button at bounding box center [651, 97] width 31 height 30
type input "7"
click at [663, 104] on button at bounding box center [651, 97] width 31 height 30
type input "8"
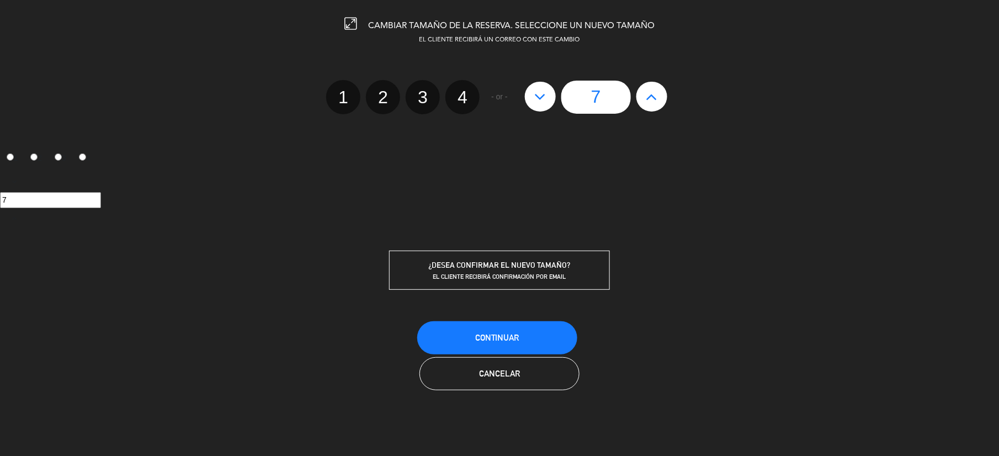
type input "8"
click at [663, 104] on button at bounding box center [651, 97] width 31 height 30
type input "9"
click at [501, 343] on button "Continuar" at bounding box center [497, 337] width 160 height 33
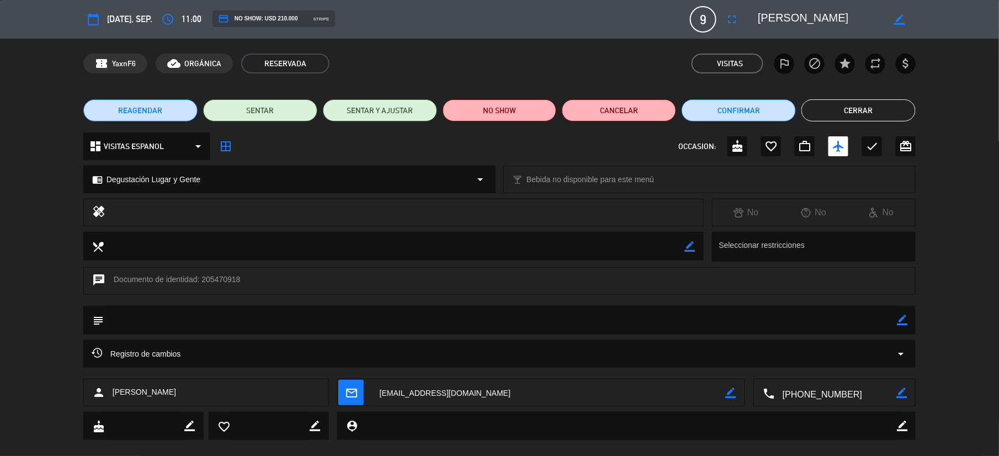
click at [856, 119] on button "Cerrar" at bounding box center [858, 110] width 114 height 22
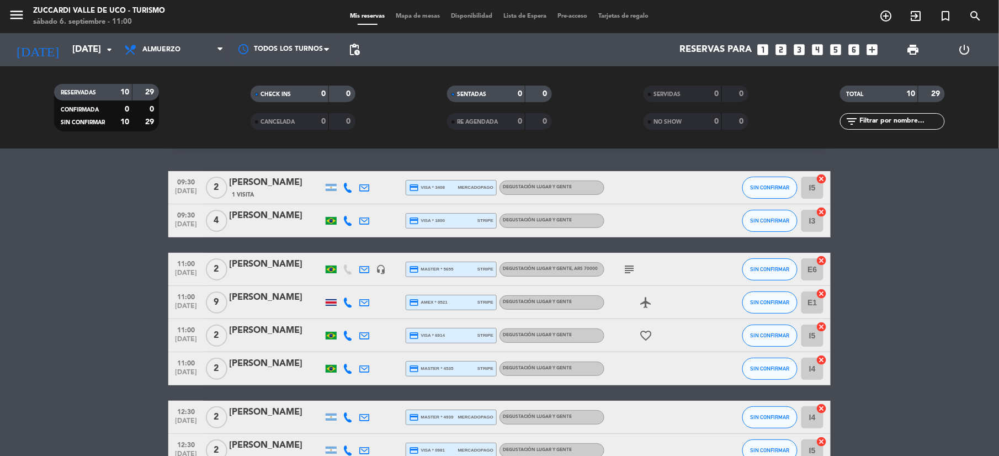
click at [346, 301] on icon at bounding box center [348, 302] width 10 height 10
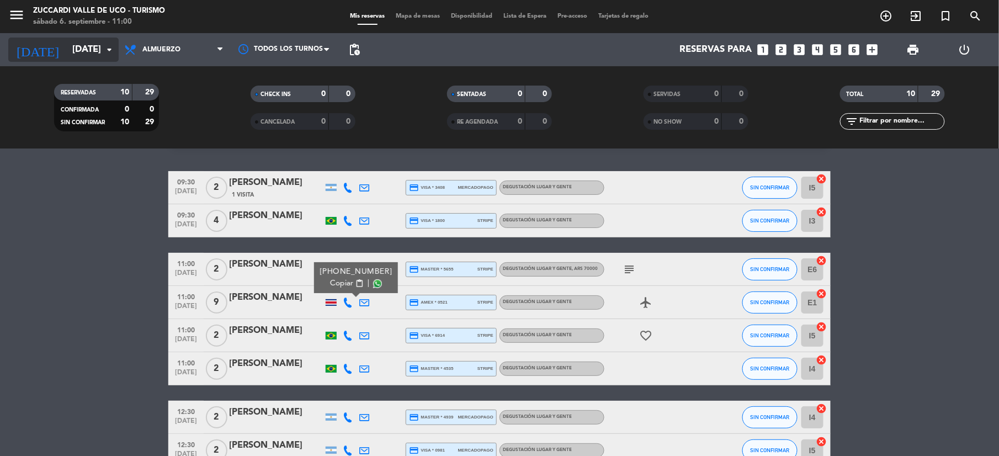
click at [71, 47] on input "[DATE]" at bounding box center [126, 50] width 119 height 22
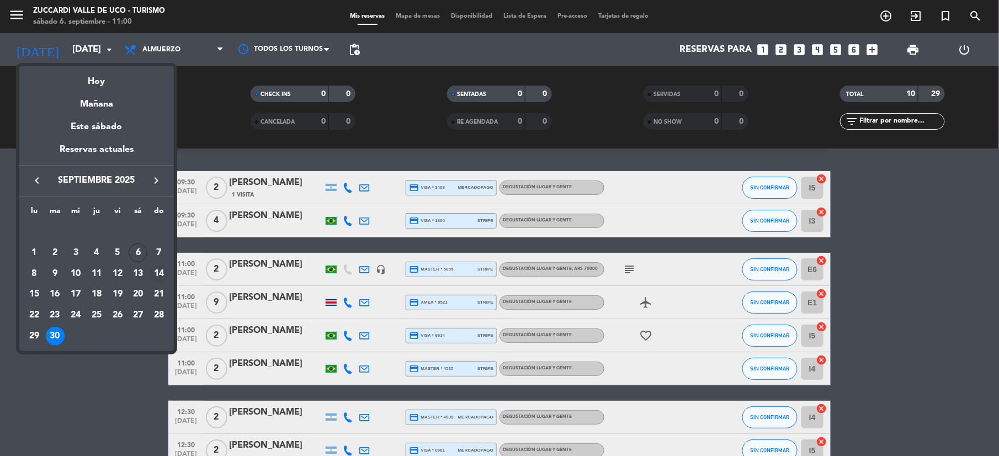
click at [155, 271] on div "14" at bounding box center [159, 273] width 19 height 19
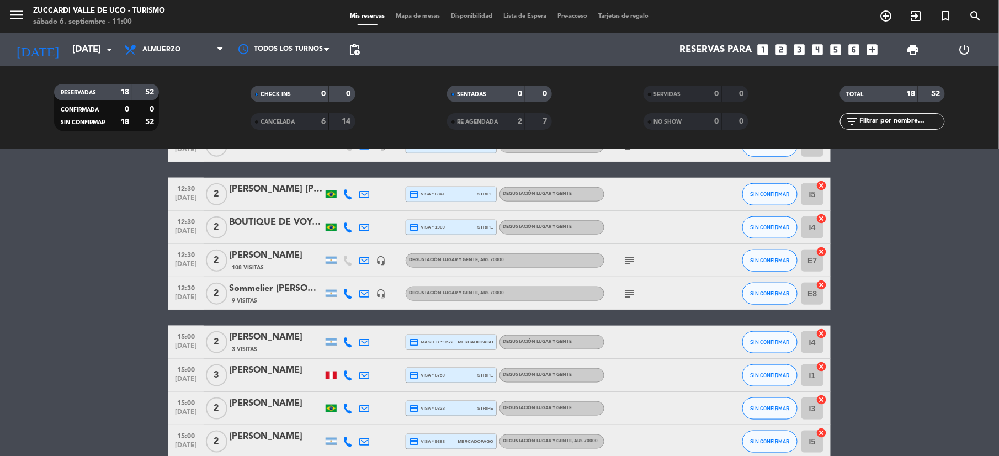
scroll to position [367, 0]
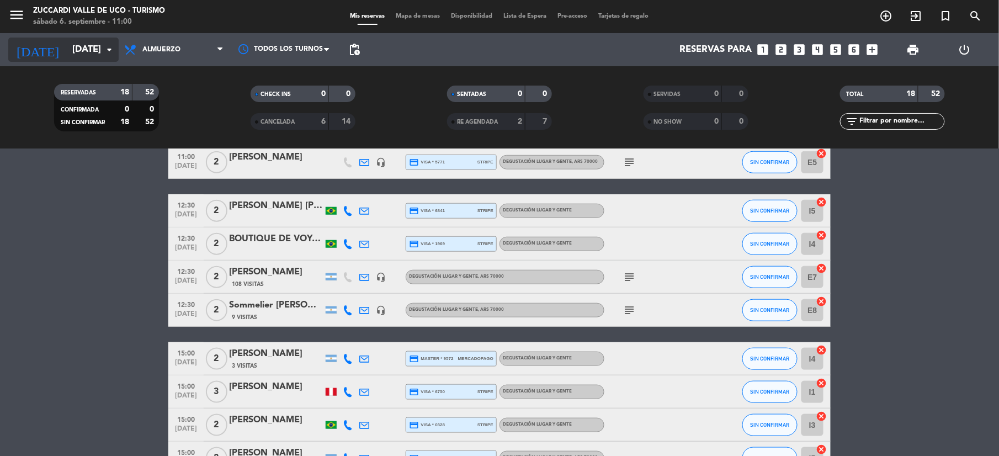
click at [73, 55] on input "[DATE]" at bounding box center [126, 50] width 119 height 22
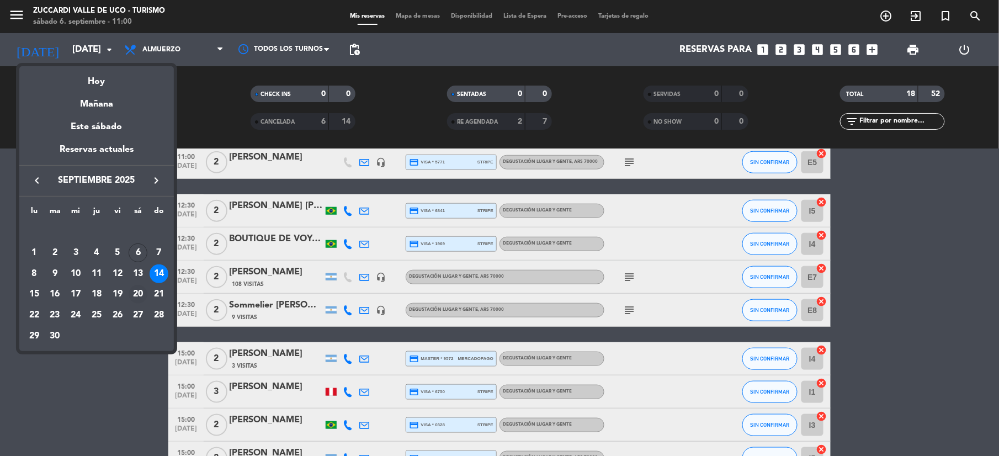
click at [135, 296] on div "20" at bounding box center [138, 294] width 19 height 19
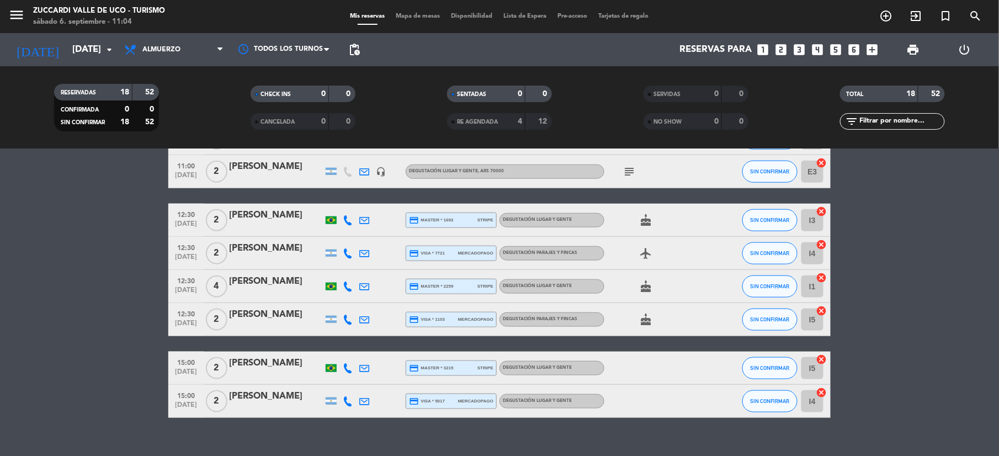
scroll to position [440, 0]
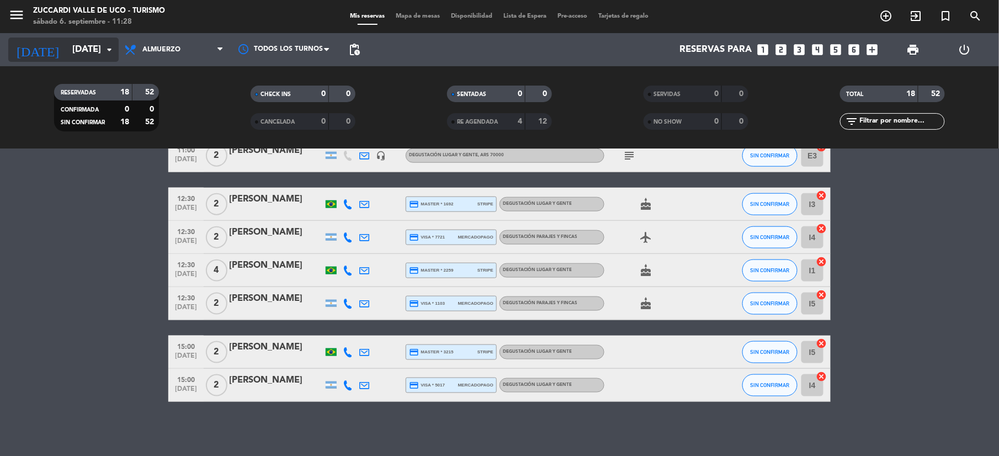
click at [67, 39] on input "[DATE]" at bounding box center [126, 50] width 119 height 22
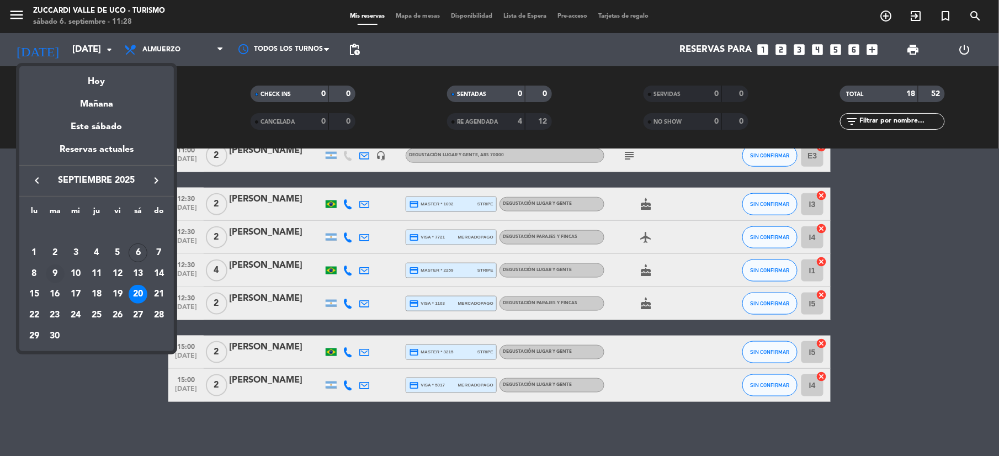
click at [51, 270] on div "9" at bounding box center [55, 273] width 19 height 19
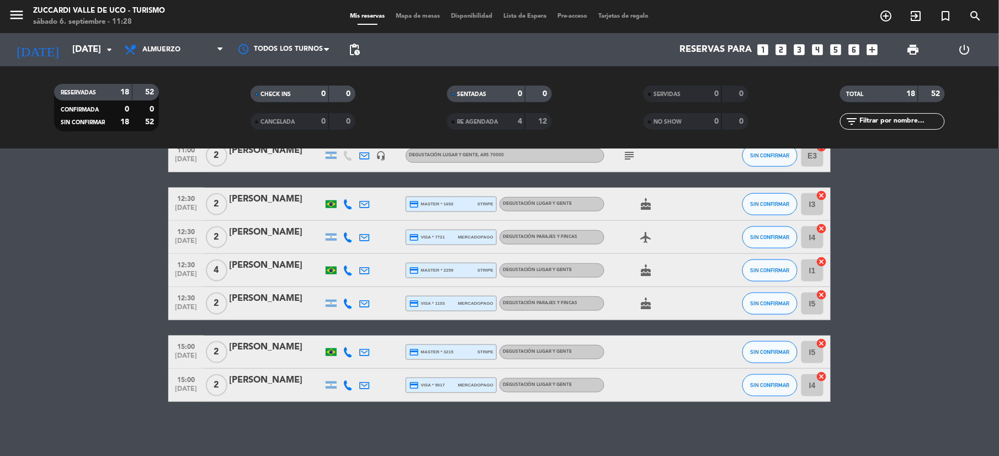
type input "[DATE]"
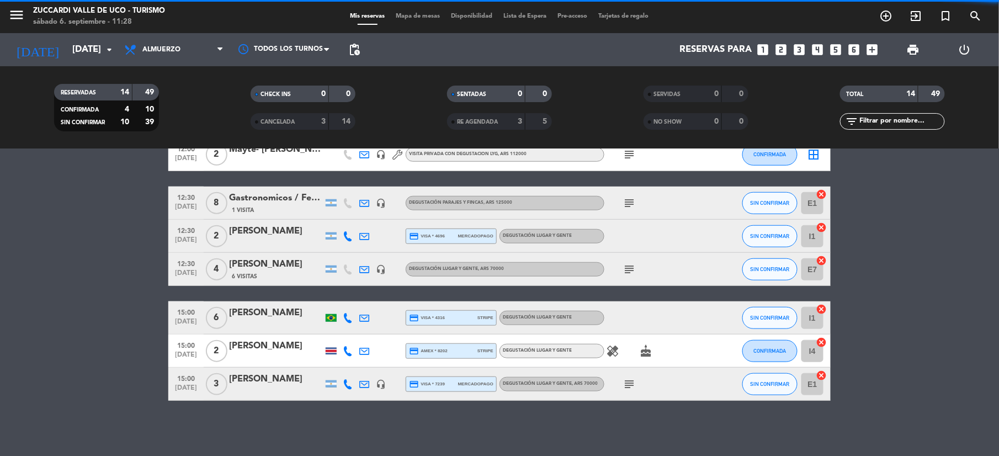
scroll to position [323, 0]
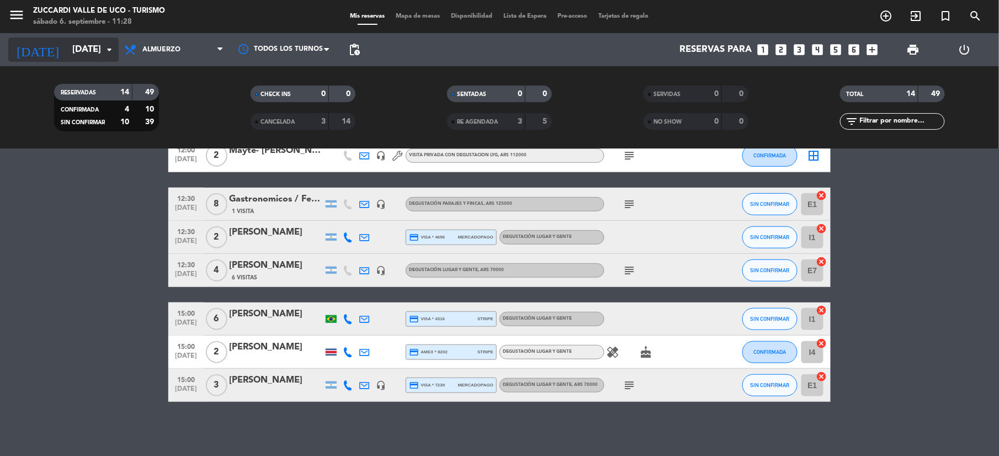
click at [67, 41] on input "[DATE]" at bounding box center [126, 50] width 119 height 22
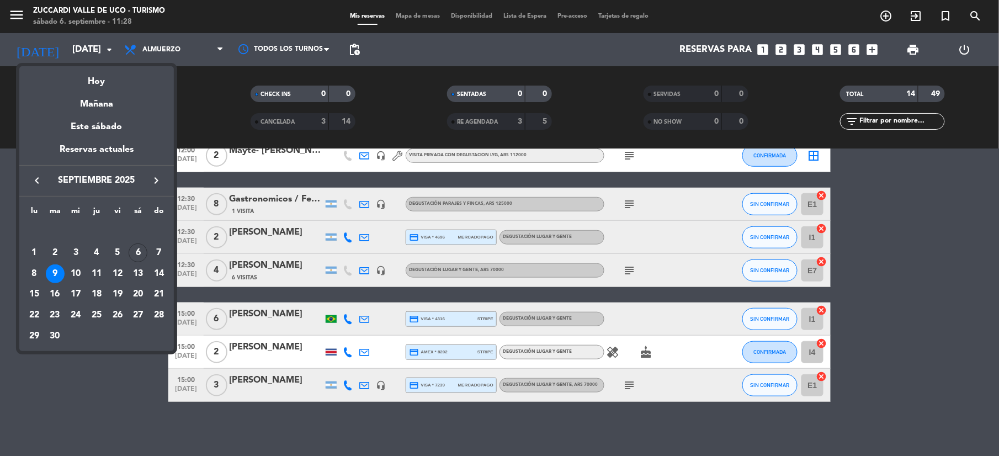
click at [63, 51] on div at bounding box center [499, 228] width 999 height 456
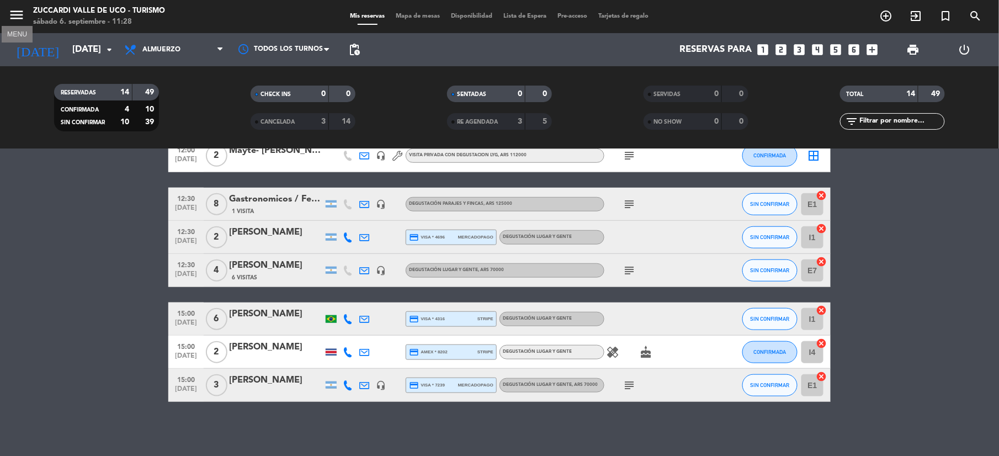
click at [8, 16] on icon "menu" at bounding box center [16, 15] width 17 height 17
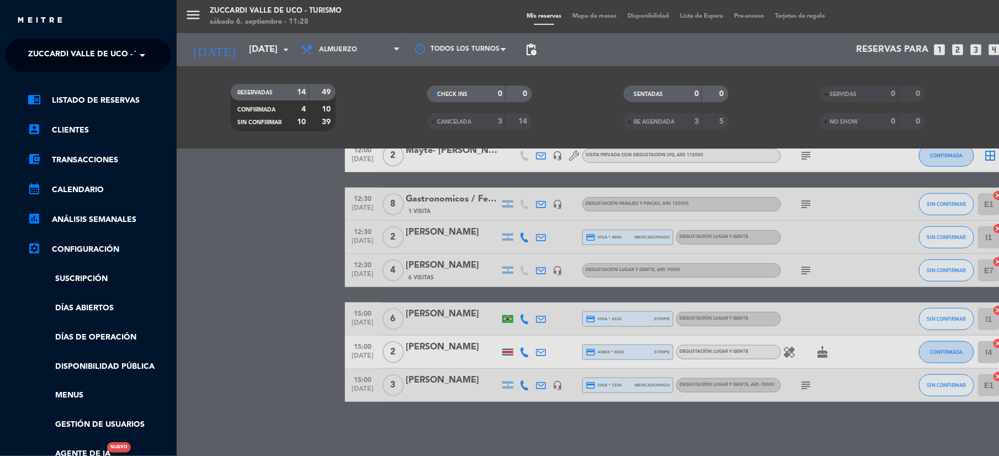
click at [66, 68] on ng-select "× Zuccardi [GEOGRAPHIC_DATA] - Turismo ×" at bounding box center [89, 55] width 166 height 33
click at [72, 61] on span "Zuccardi Valle de Uco - Turismo" at bounding box center [99, 55] width 142 height 23
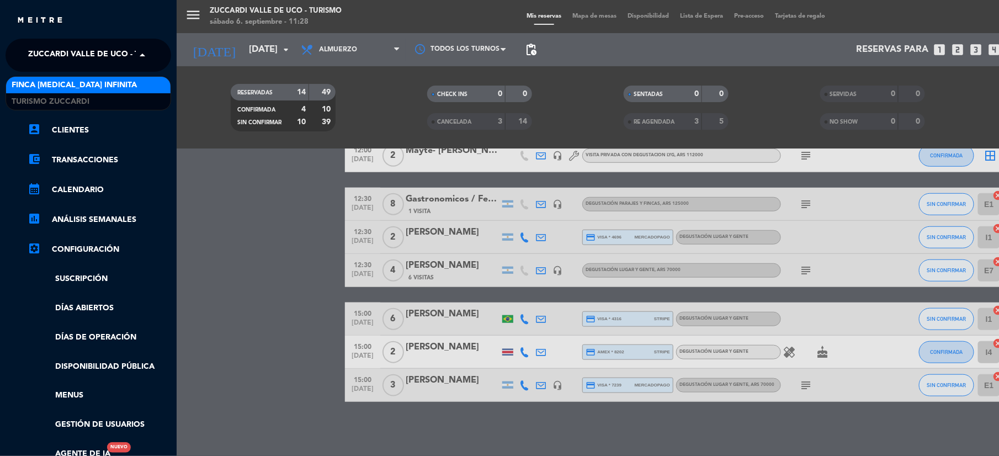
click at [67, 79] on span "Finca [MEDICAL_DATA] Infinita" at bounding box center [74, 85] width 125 height 13
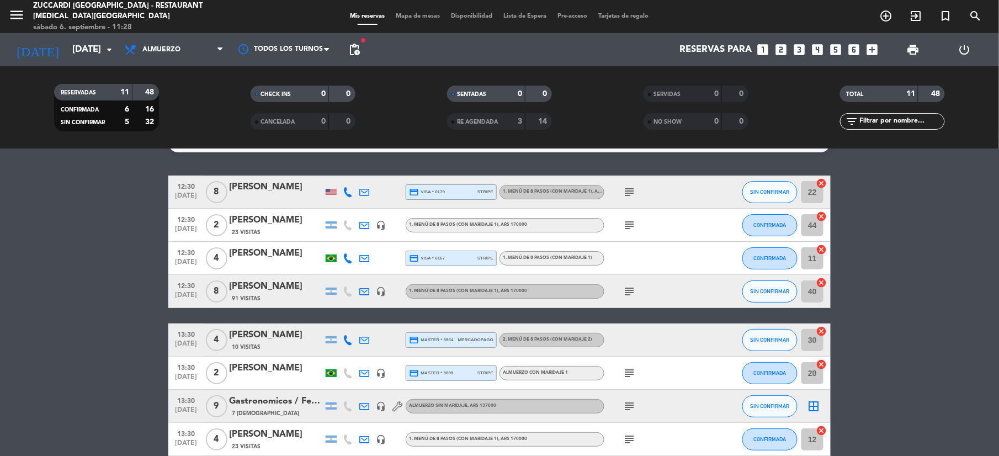
scroll to position [0, 0]
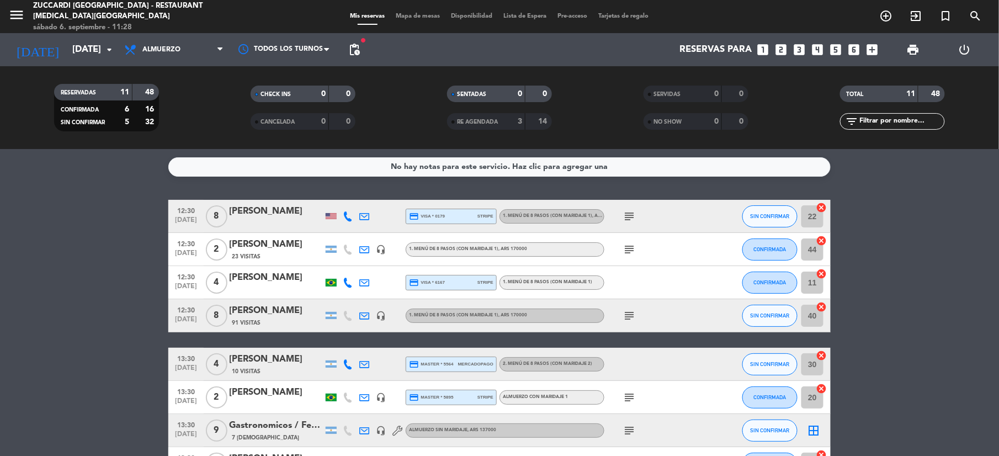
click at [270, 243] on div "[PERSON_NAME]" at bounding box center [276, 244] width 94 height 14
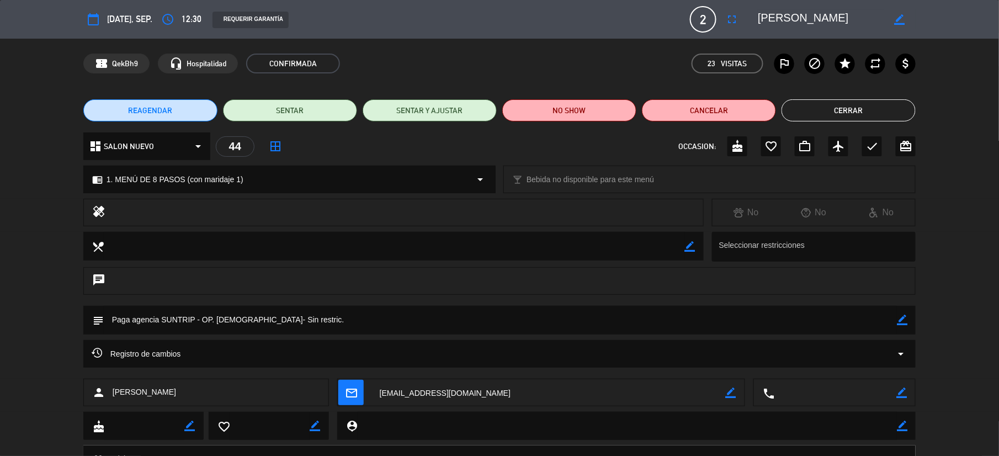
click at [898, 323] on icon "border_color" at bounding box center [902, 319] width 10 height 10
click at [367, 323] on textarea at bounding box center [500, 320] width 793 height 28
type textarea "Paga agencia SUNTRIP - OP. [DEMOGRAPHIC_DATA]- Sin restric. CONFIRMADO POR WSP"
click at [901, 318] on icon at bounding box center [902, 319] width 10 height 10
click at [841, 105] on button "Cerrar" at bounding box center [848, 110] width 134 height 22
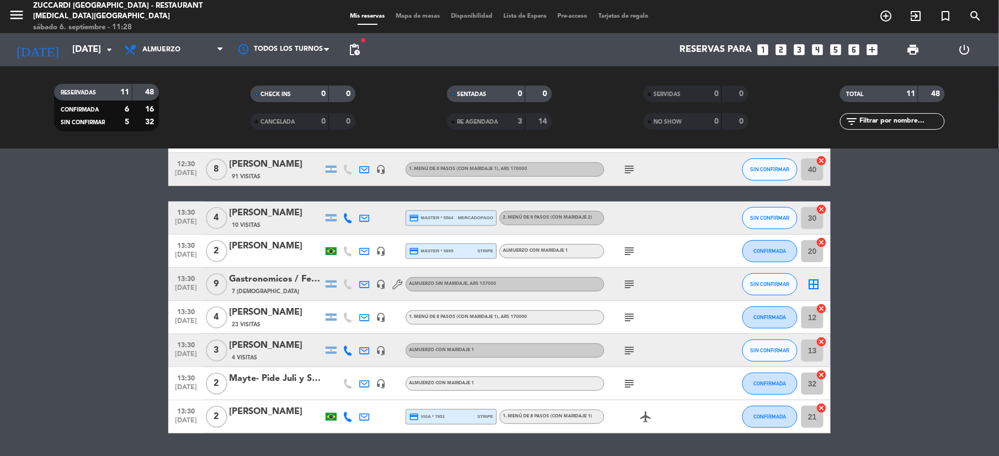
scroll to position [147, 0]
click at [274, 310] on div "[PERSON_NAME]" at bounding box center [276, 312] width 94 height 14
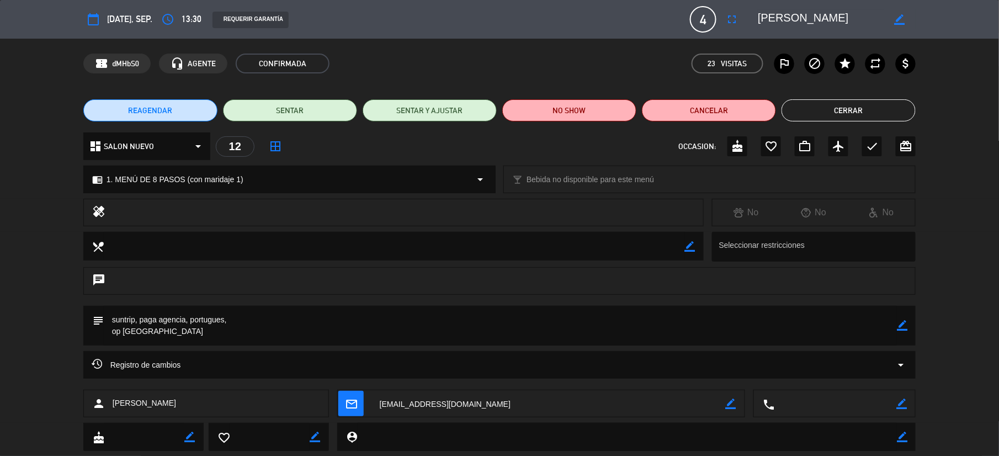
click at [904, 329] on icon "border_color" at bounding box center [902, 325] width 10 height 10
click at [184, 329] on textarea at bounding box center [500, 326] width 793 height 40
type textarea "suntrip, paga agencia, portugues, op [GEOGRAPHIC_DATA]. CONFIRMADO POR WSP"
click at [903, 325] on icon at bounding box center [902, 325] width 10 height 10
click at [840, 109] on button "Cerrar" at bounding box center [848, 110] width 134 height 22
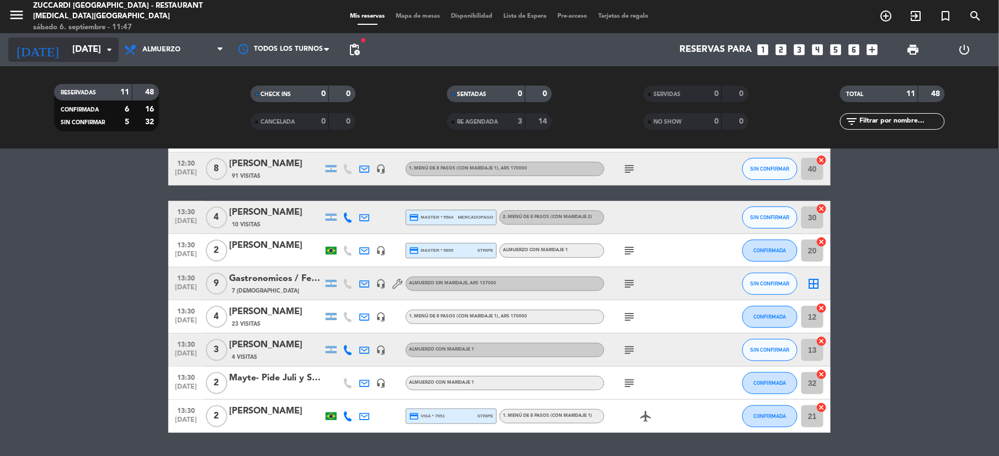
click at [67, 49] on input "[DATE]" at bounding box center [126, 50] width 119 height 22
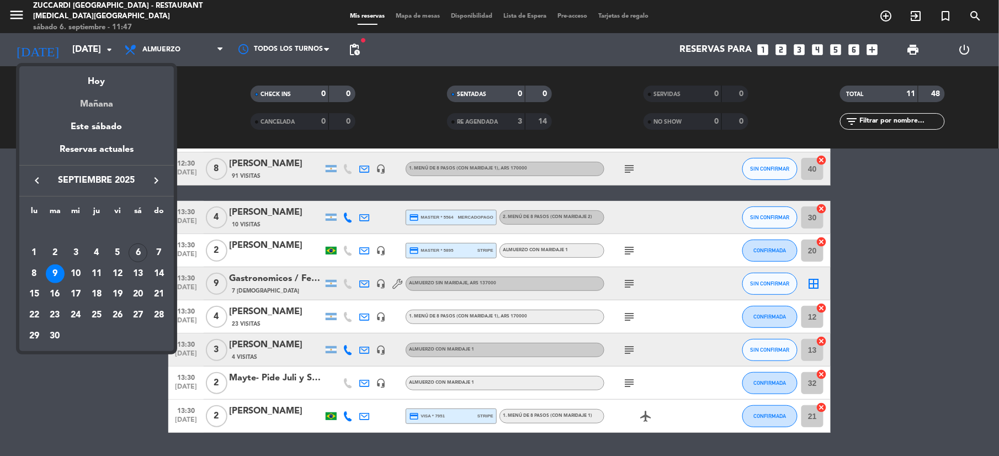
click at [92, 109] on div "Mañana" at bounding box center [96, 100] width 154 height 23
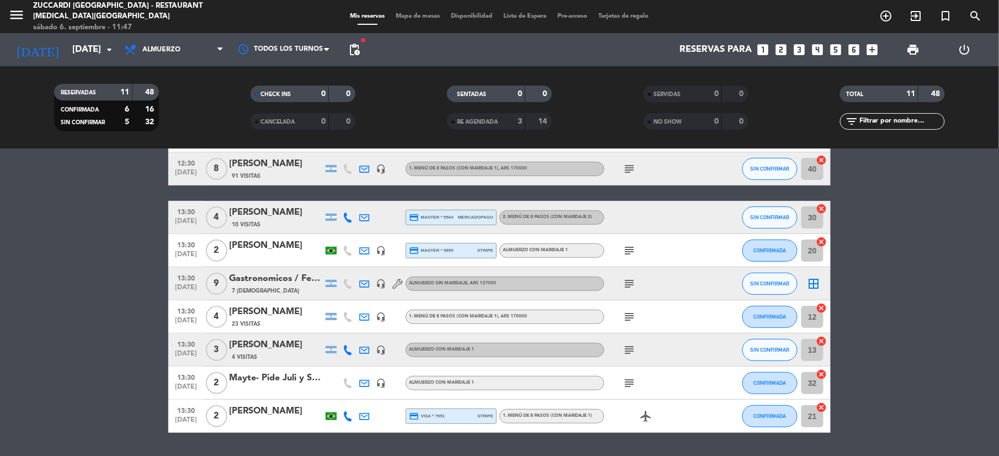
type input "[DATE]"
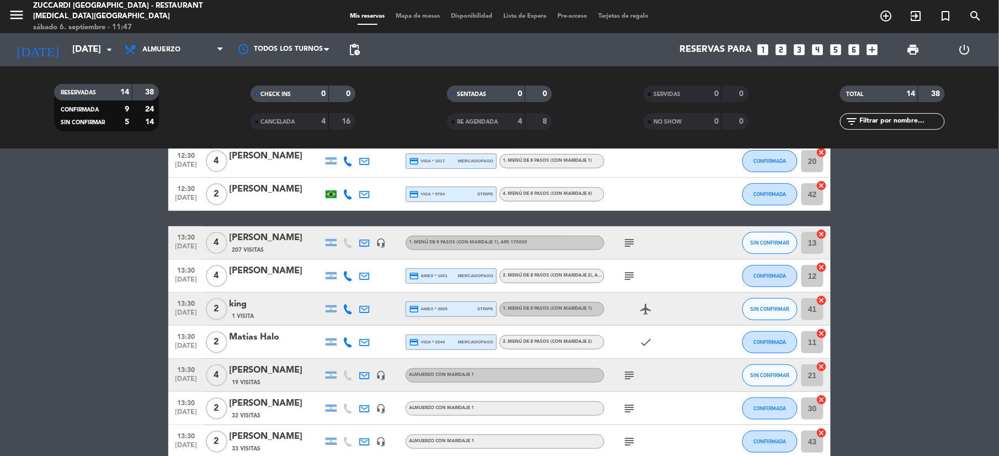
scroll to position [277, 0]
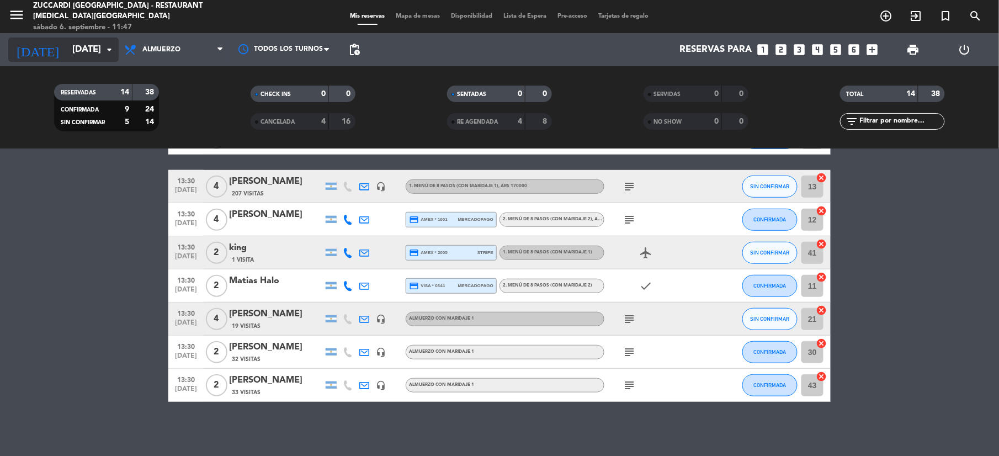
click at [67, 56] on input "[DATE]" at bounding box center [126, 50] width 119 height 22
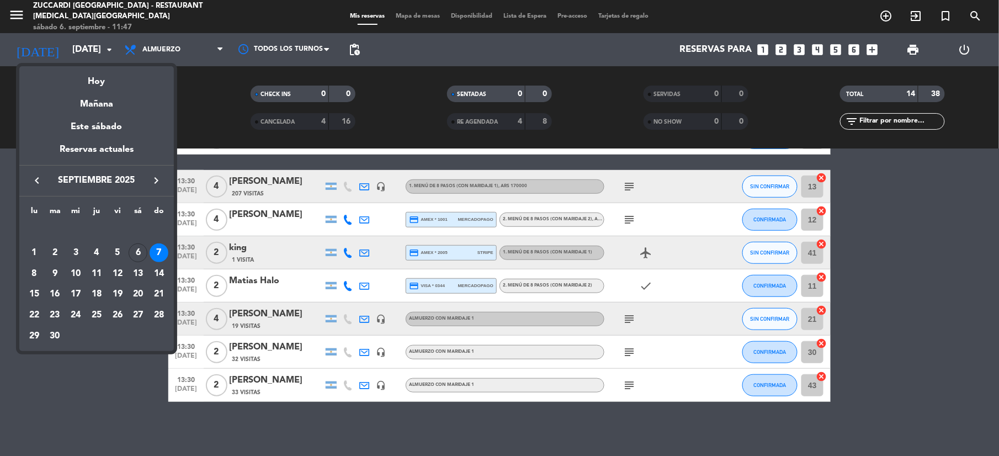
click at [18, 16] on div at bounding box center [499, 228] width 999 height 456
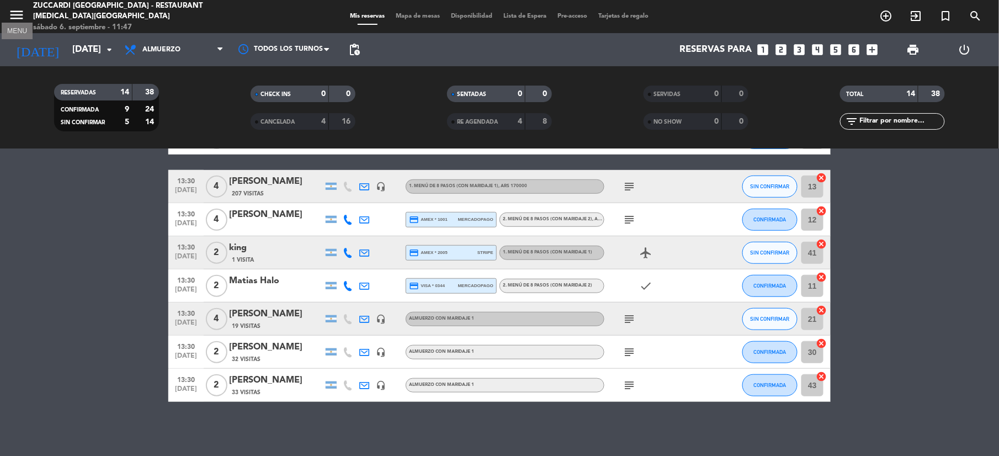
click at [18, 16] on icon "menu" at bounding box center [16, 15] width 17 height 17
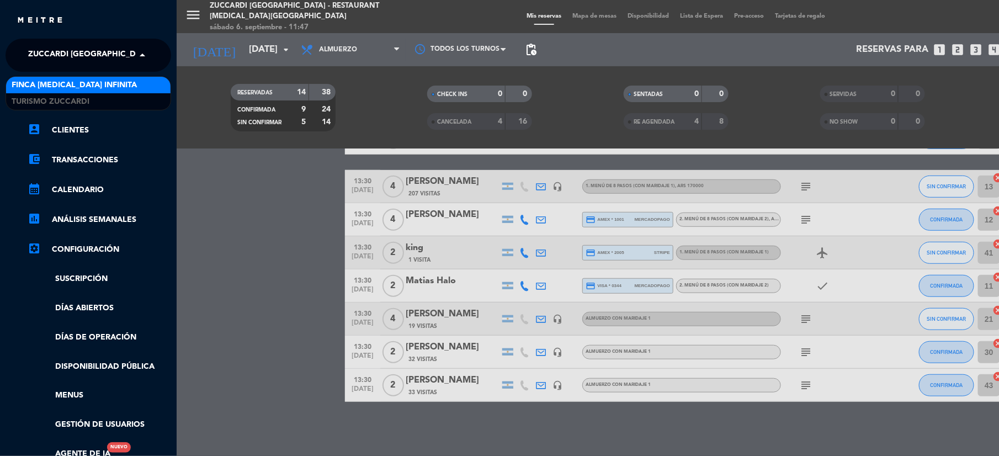
drag, startPoint x: 61, startPoint y: 54, endPoint x: 50, endPoint y: 65, distance: 15.2
click at [60, 54] on span "Zuccardi [GEOGRAPHIC_DATA] - Restaurant [MEDICAL_DATA][GEOGRAPHIC_DATA]" at bounding box center [192, 55] width 329 height 23
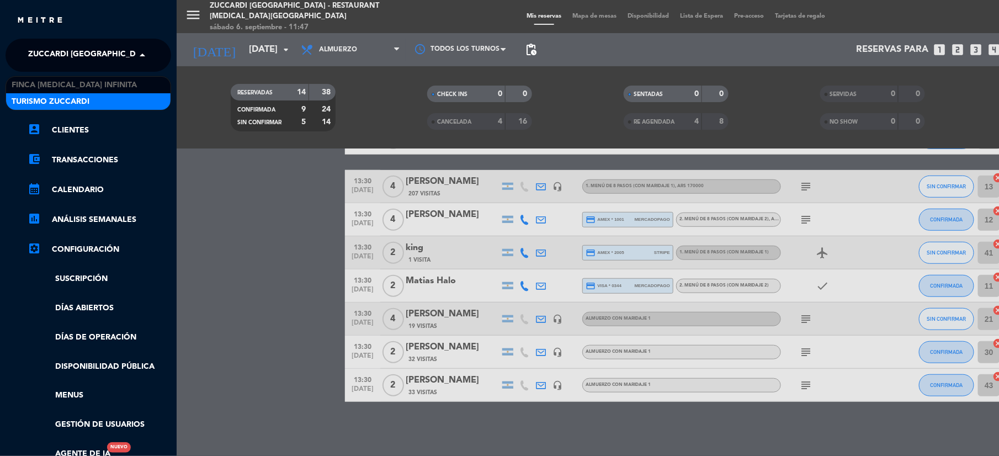
click at [51, 98] on span "Turismo Zuccardi" at bounding box center [51, 101] width 78 height 13
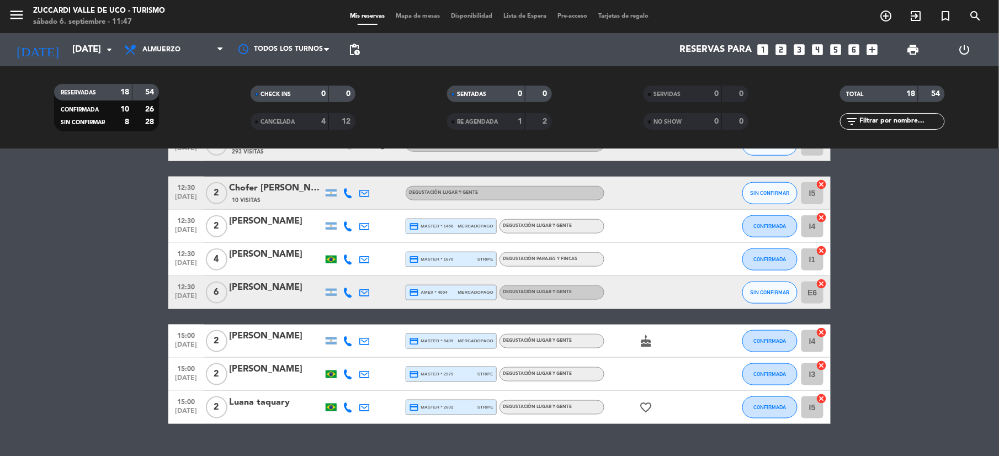
scroll to position [440, 0]
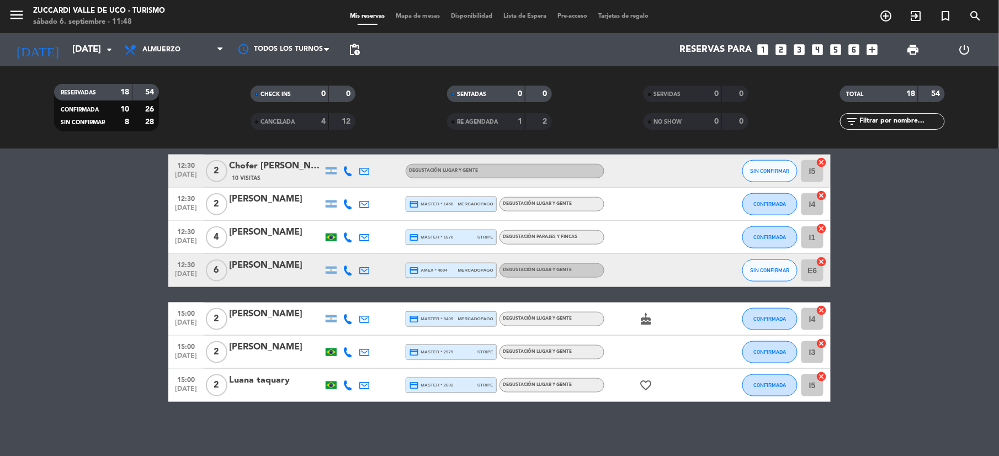
click at [802, 49] on icon "looks_3" at bounding box center [799, 49] width 14 height 14
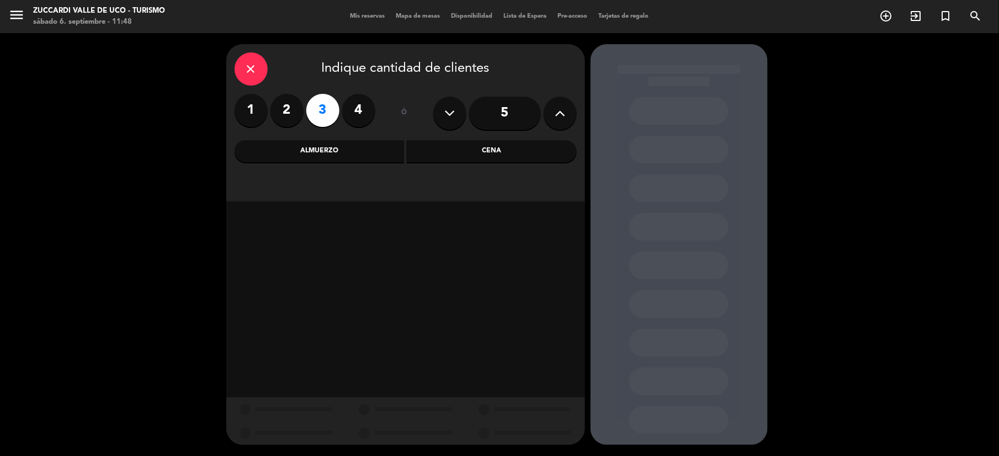
click at [344, 151] on div "Almuerzo" at bounding box center [319, 151] width 170 height 22
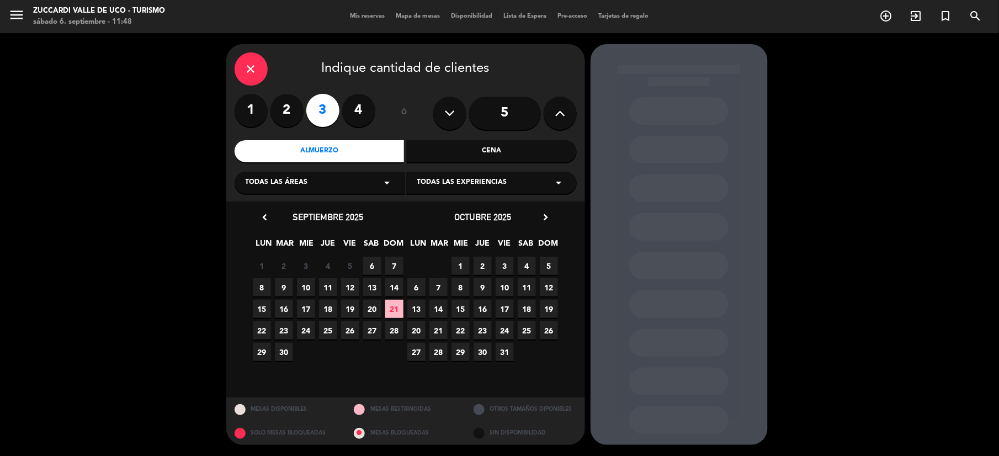
click at [462, 188] on span "Todas las experiencias" at bounding box center [462, 182] width 90 height 11
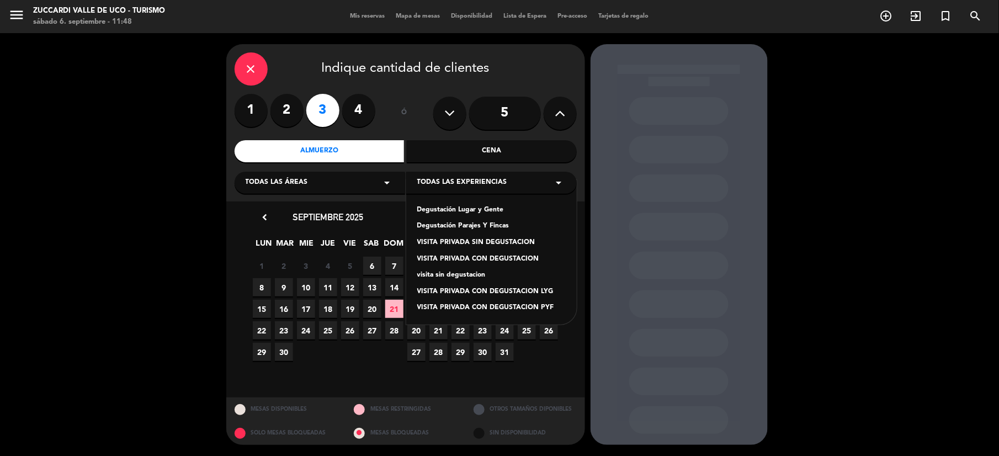
click at [474, 276] on div "visita sin degustacion" at bounding box center [491, 275] width 148 height 11
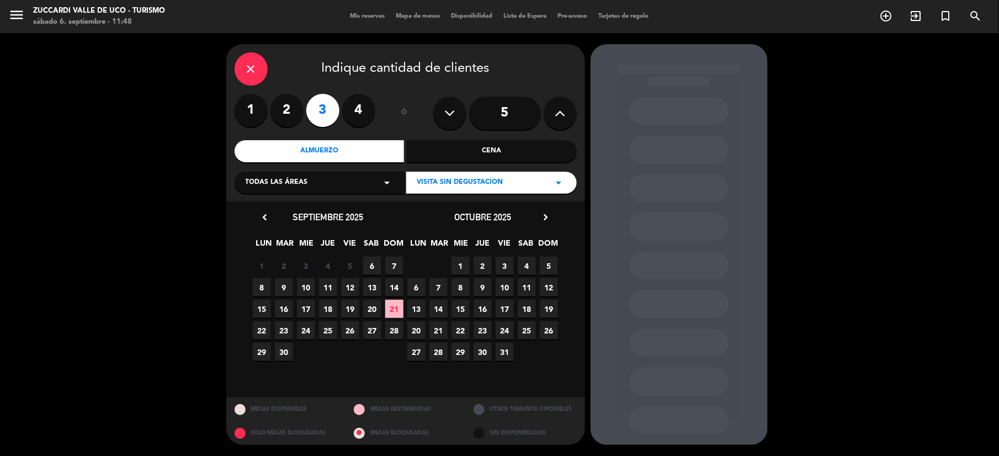
click at [372, 309] on span "20" at bounding box center [372, 309] width 18 height 18
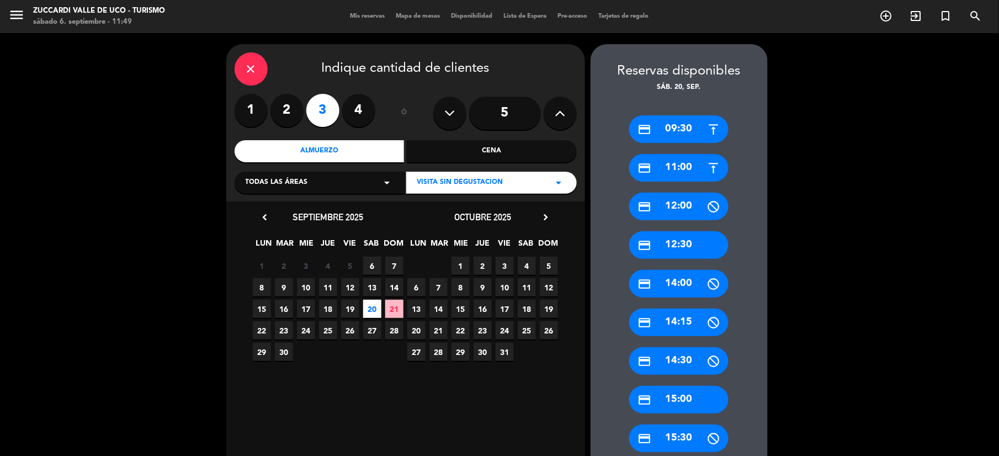
click at [701, 242] on div "credit_card 12:30" at bounding box center [678, 245] width 99 height 28
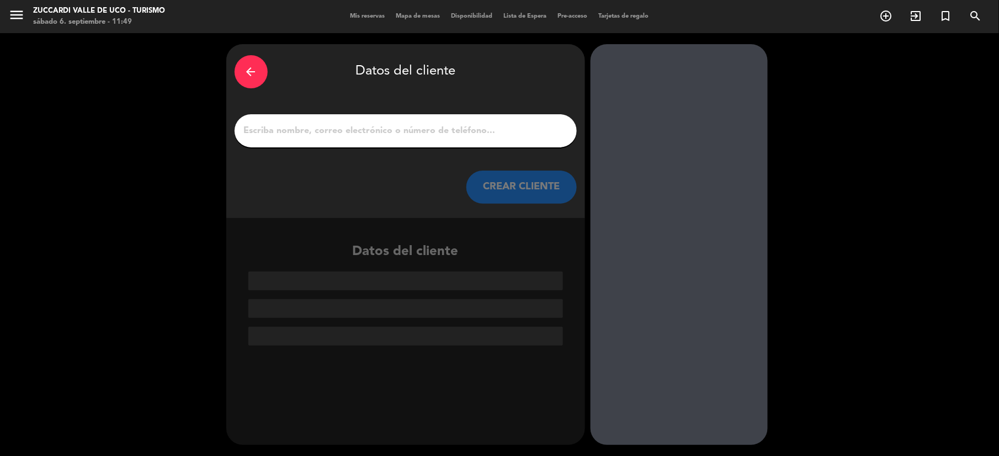
click at [407, 138] on input "1" at bounding box center [405, 130] width 325 height 15
paste input "[PERSON_NAME]"
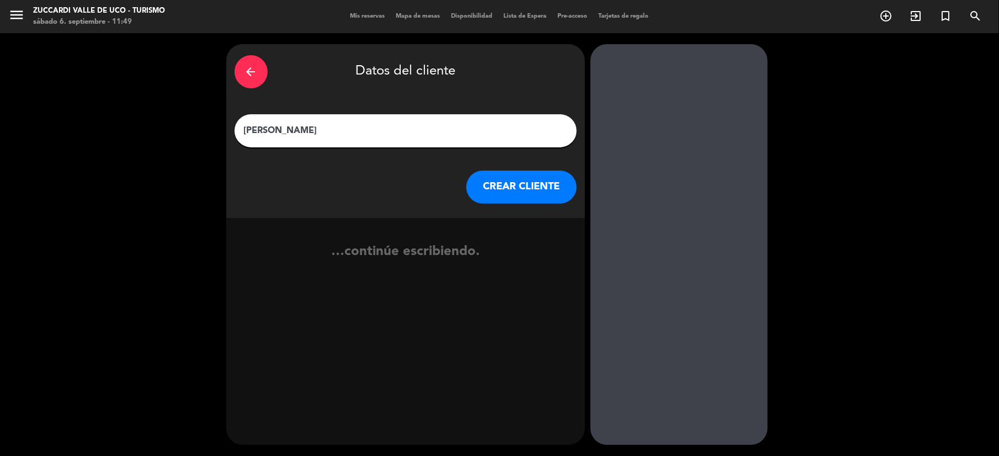
type input "[PERSON_NAME]"
click at [503, 179] on button "CREAR CLIENTE" at bounding box center [521, 186] width 110 height 33
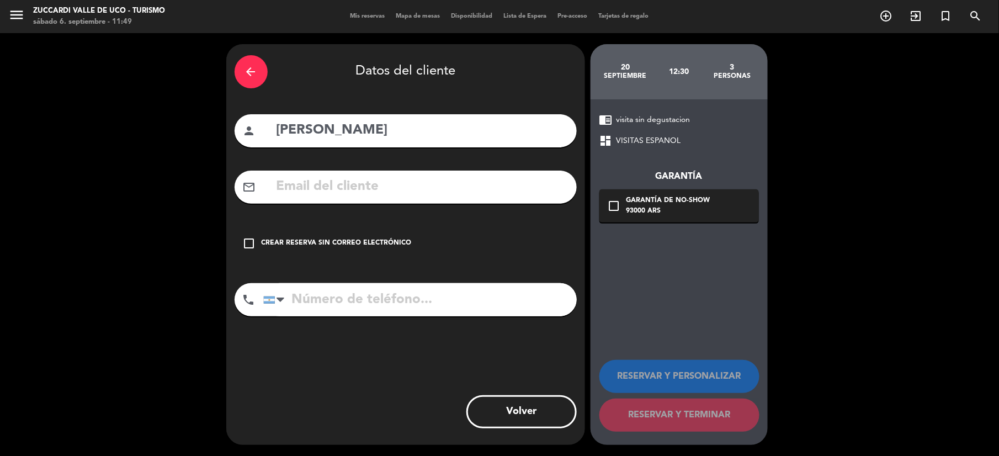
click at [367, 179] on input "text" at bounding box center [421, 186] width 293 height 23
paste input "[EMAIL_ADDRESS][DOMAIN_NAME]"
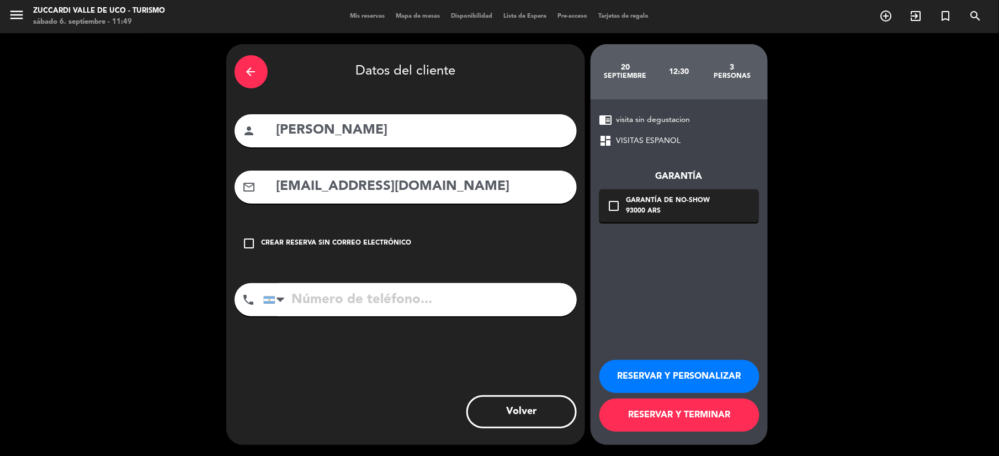
type input "[EMAIL_ADDRESS][DOMAIN_NAME]"
click at [339, 310] on input "tel" at bounding box center [419, 299] width 313 height 33
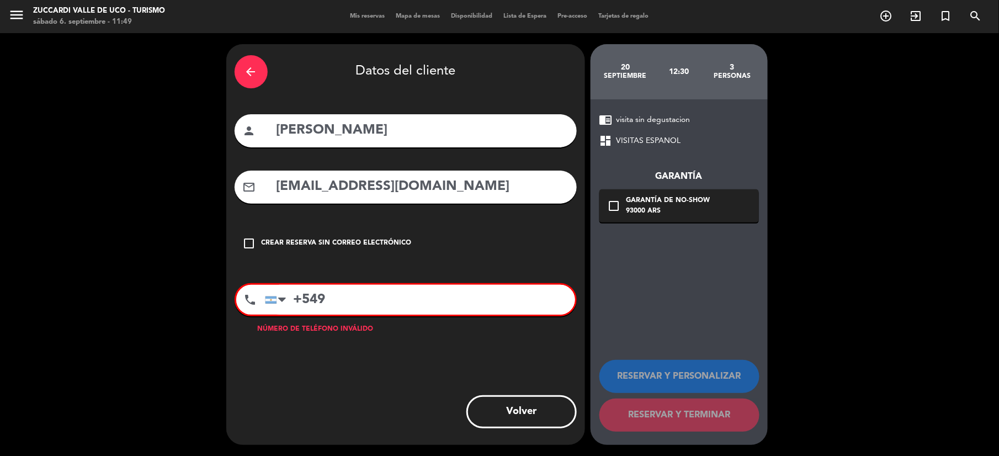
paste input "1145775966"
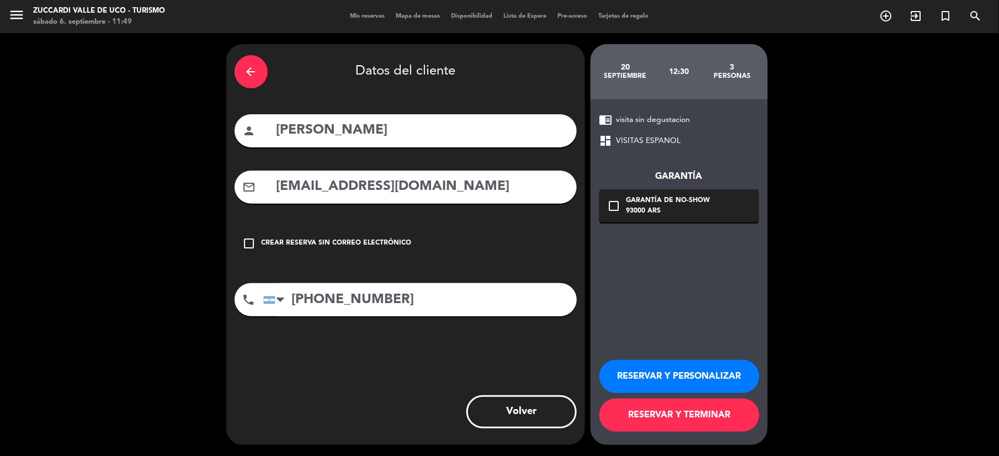
type input "[PHONE_NUMBER]"
click at [616, 206] on icon "check_box_outline_blank" at bounding box center [613, 205] width 13 height 13
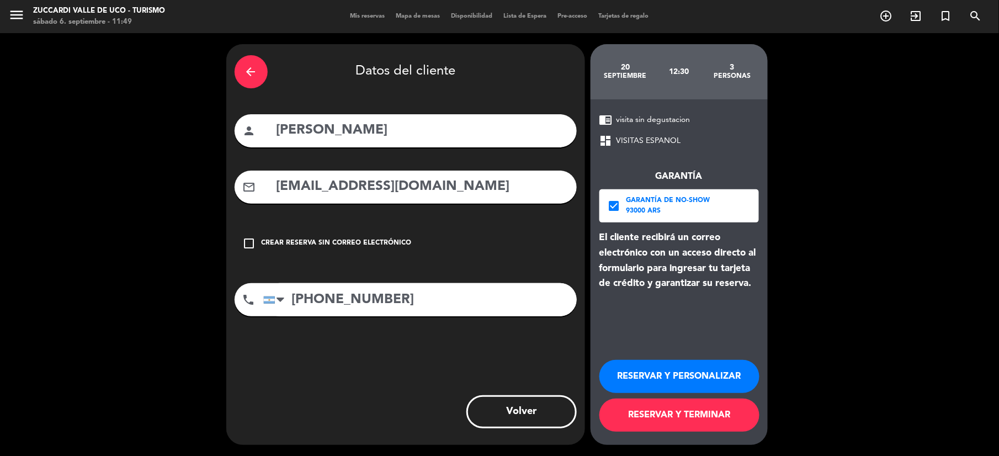
click at [676, 377] on button "RESERVAR Y PERSONALIZAR" at bounding box center [679, 376] width 160 height 33
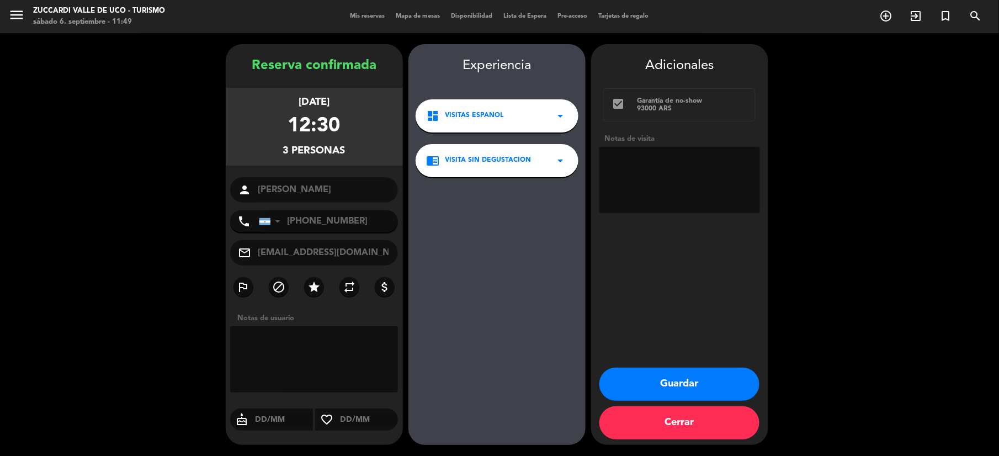
click at [630, 175] on textarea at bounding box center [679, 180] width 161 height 66
type textarea "Sin restriccion. Op [PERSON_NAME]"
click at [627, 382] on button "Guardar" at bounding box center [679, 383] width 160 height 33
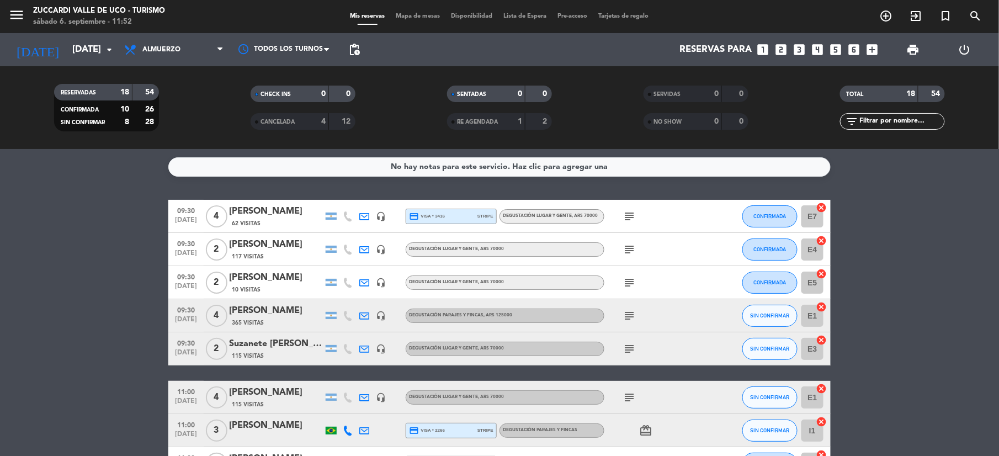
click at [65, 34] on div "[DATE] [DATE] arrow_drop_down" at bounding box center [63, 49] width 110 height 33
click at [67, 39] on input "[DATE]" at bounding box center [126, 50] width 119 height 22
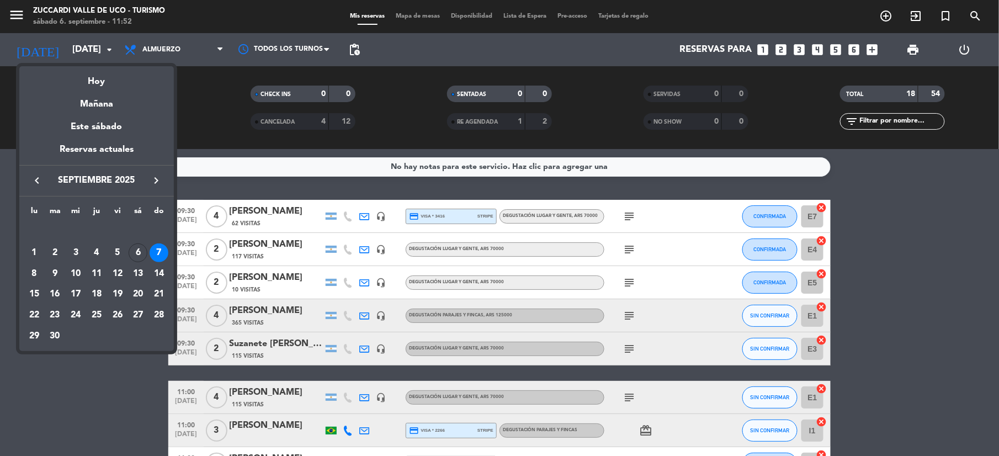
click at [160, 275] on div "14" at bounding box center [159, 273] width 19 height 19
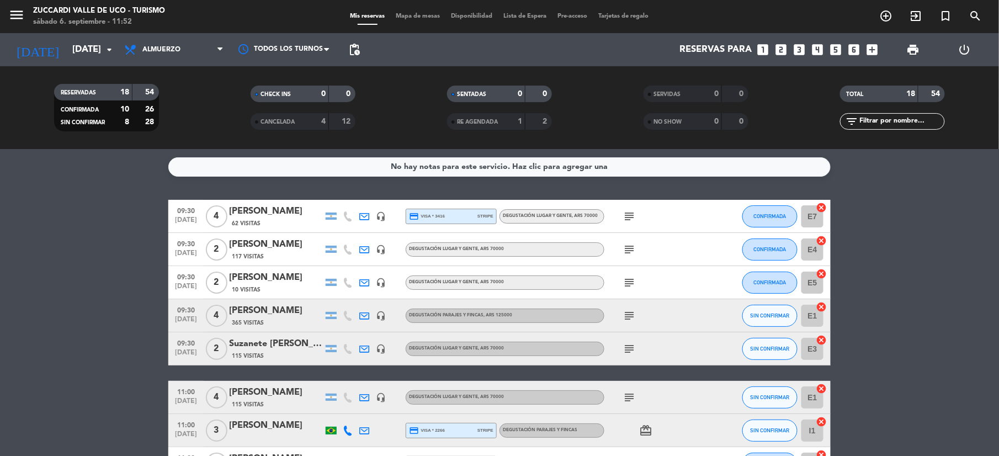
type input "[DATE]"
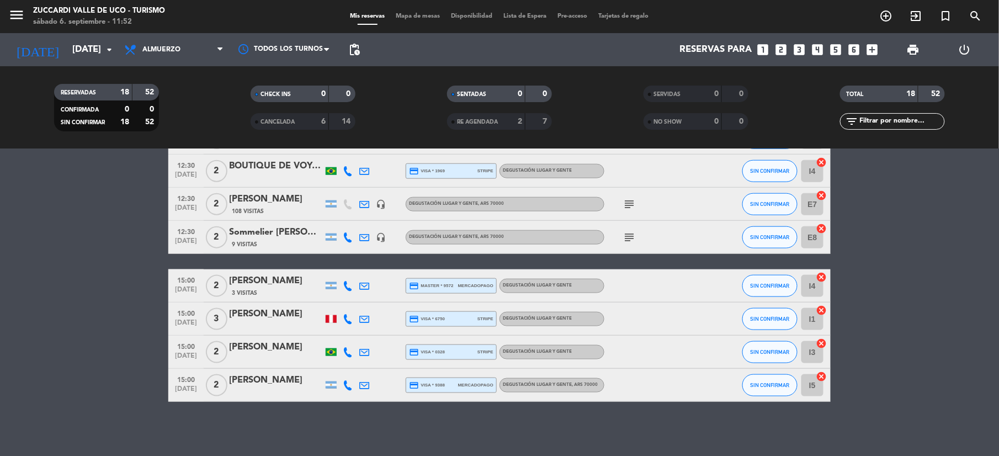
scroll to position [367, 0]
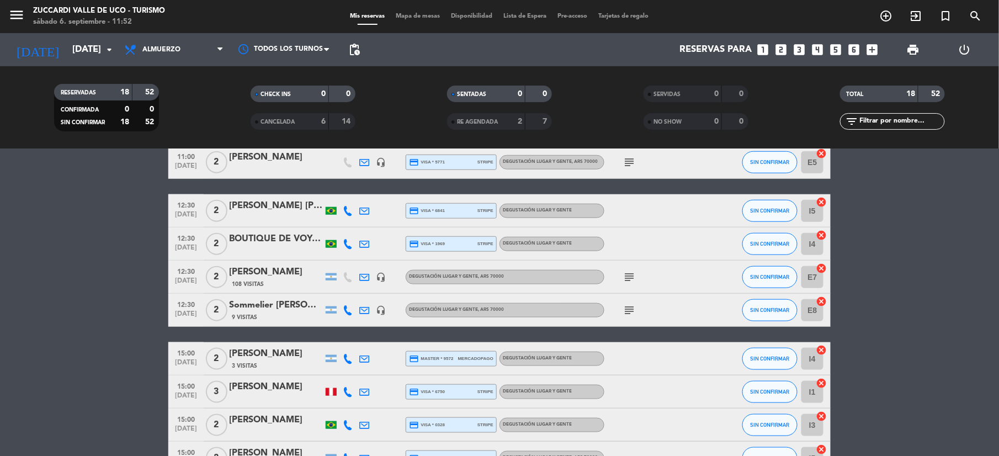
click at [281, 275] on div "[PERSON_NAME]" at bounding box center [276, 272] width 94 height 14
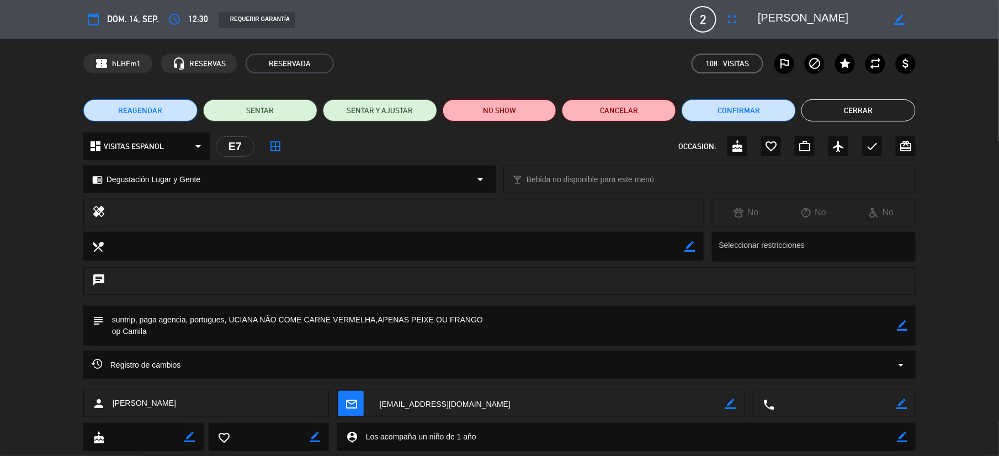
click at [593, 122] on div "REAGENDAR SENTAR SENTAR Y AJUSTAR NO SHOW Cancelar Confirmar Cerrar" at bounding box center [499, 110] width 999 height 44
click at [604, 114] on button "Cancelar" at bounding box center [619, 110] width 114 height 22
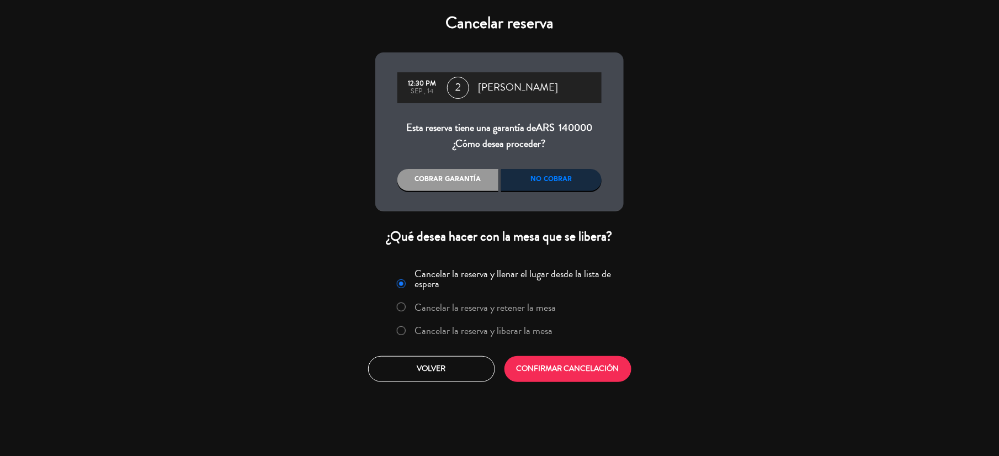
click at [546, 184] on div "No cobrar" at bounding box center [551, 180] width 101 height 22
drag, startPoint x: 510, startPoint y: 321, endPoint x: 515, endPoint y: 327, distance: 7.8
click at [512, 323] on label "Cancelar la reserva y liberar la mesa" at bounding box center [475, 331] width 168 height 20
click at [565, 371] on button "CONFIRMAR CANCELACIÓN" at bounding box center [567, 369] width 127 height 26
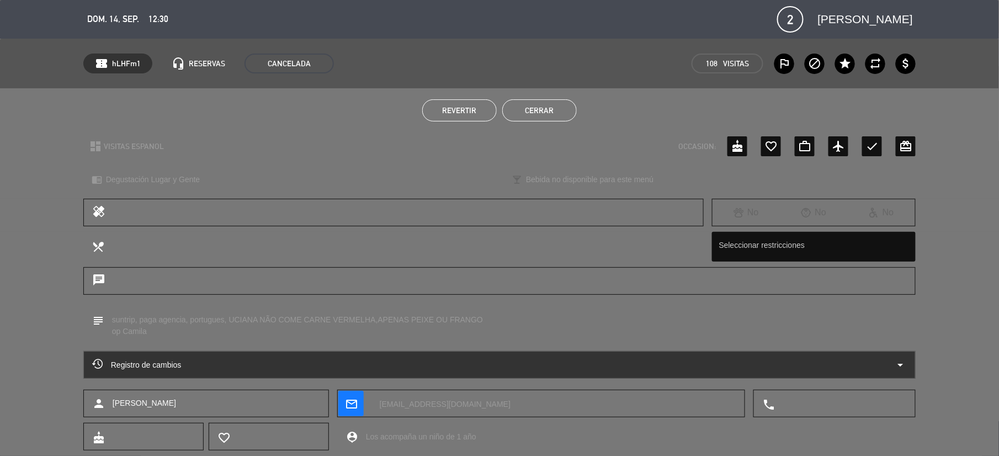
drag, startPoint x: 578, startPoint y: 109, endPoint x: 567, endPoint y: 106, distance: 11.4
click at [577, 109] on ul "Revertir Cerrar" at bounding box center [499, 110] width 832 height 22
click at [567, 106] on button "Cerrar" at bounding box center [539, 110] width 74 height 22
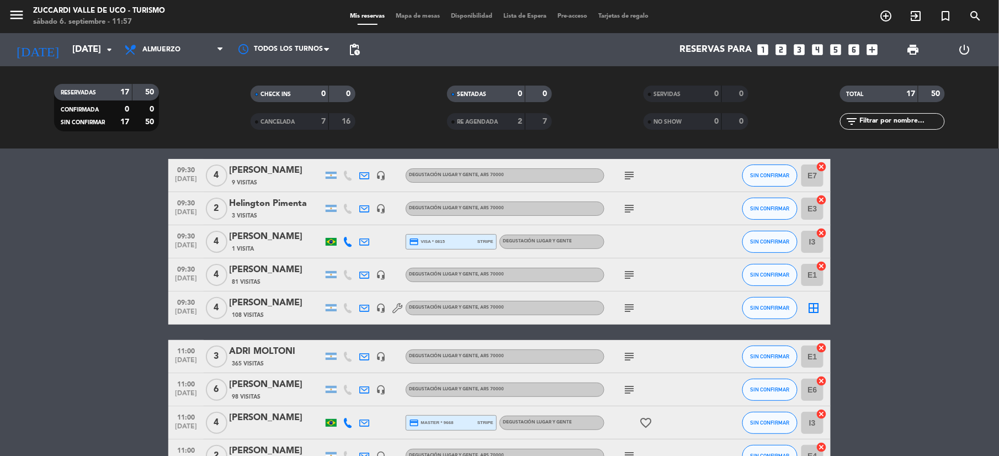
scroll to position [0, 0]
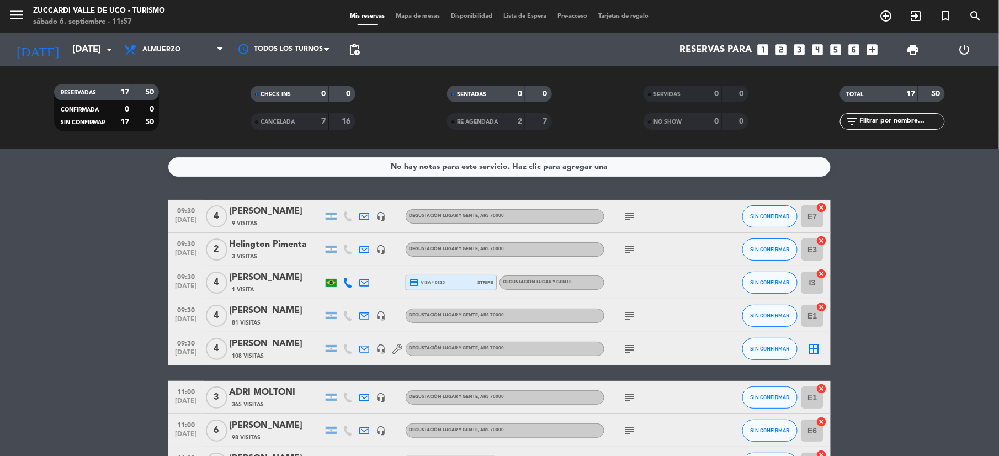
click at [780, 52] on icon "looks_two" at bounding box center [780, 49] width 14 height 14
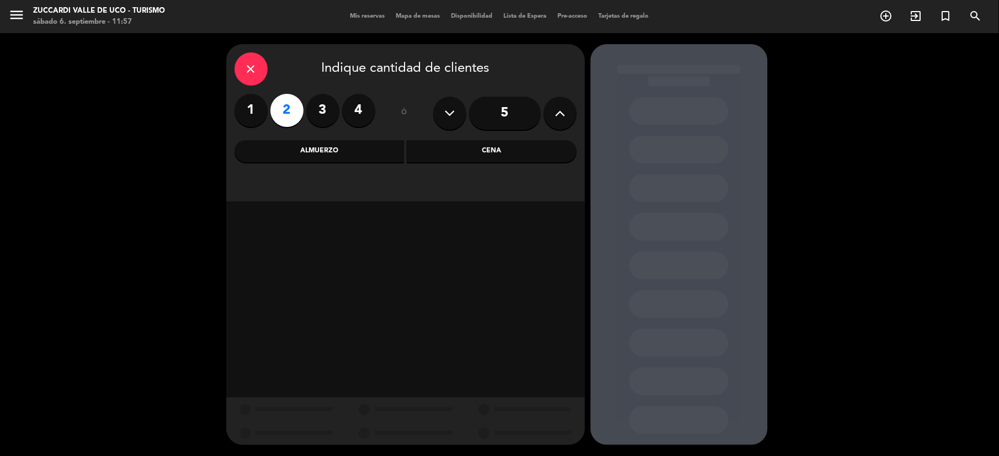
click at [360, 164] on div "close Indique cantidad de clientes 1 2 3 4 ó 5 Almuerzo Cena" at bounding box center [405, 122] width 359 height 157
click at [352, 149] on div "Almuerzo" at bounding box center [319, 151] width 170 height 22
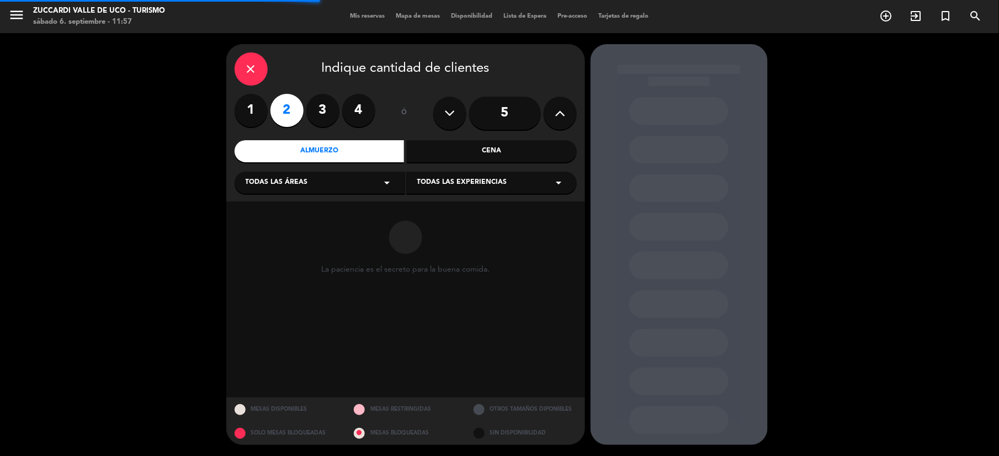
click at [332, 181] on div "Todas las áreas arrow_drop_down" at bounding box center [319, 183] width 170 height 22
drag, startPoint x: 335, startPoint y: 184, endPoint x: 420, endPoint y: 182, distance: 84.4
click at [339, 185] on div "Todas las áreas arrow_drop_down" at bounding box center [319, 183] width 170 height 22
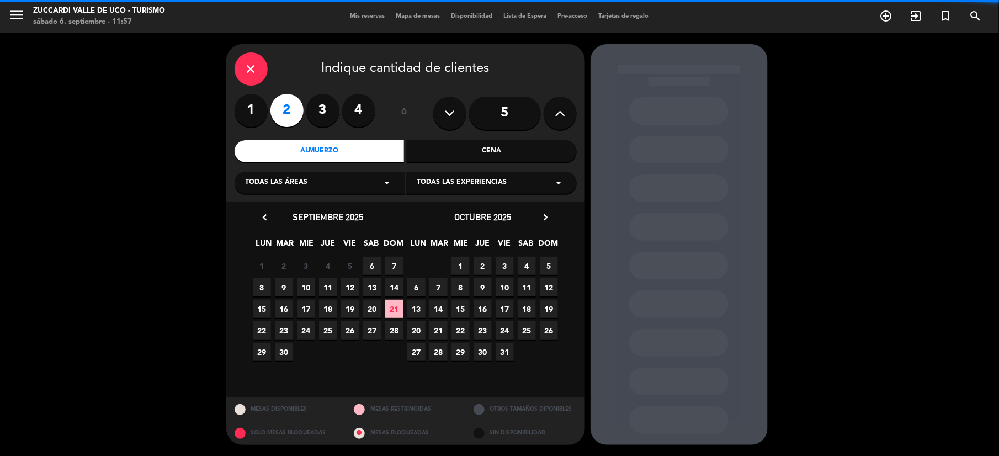
click at [434, 179] on span "Todas las experiencias" at bounding box center [462, 182] width 90 height 11
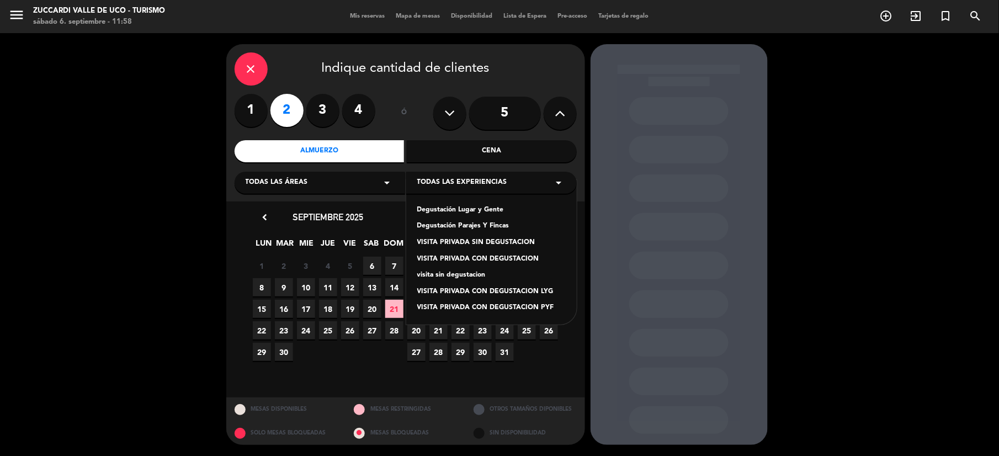
click at [473, 205] on div "Degustación Lugar y Gente" at bounding box center [491, 210] width 148 height 11
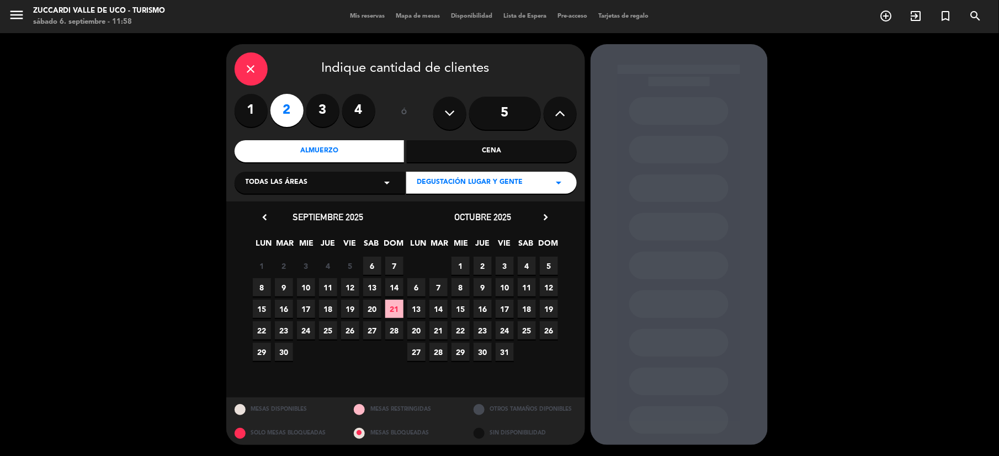
click at [398, 288] on span "14" at bounding box center [394, 287] width 18 height 18
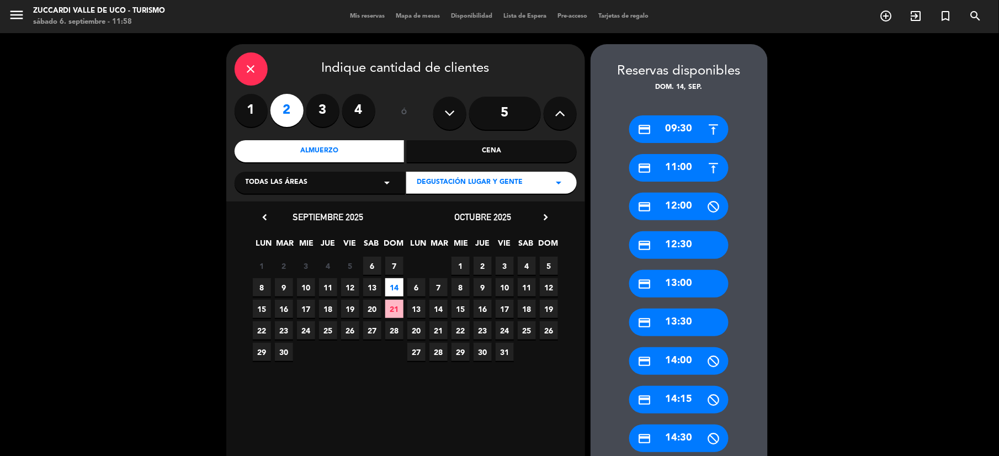
click at [691, 243] on div "credit_card 12:30" at bounding box center [678, 245] width 99 height 28
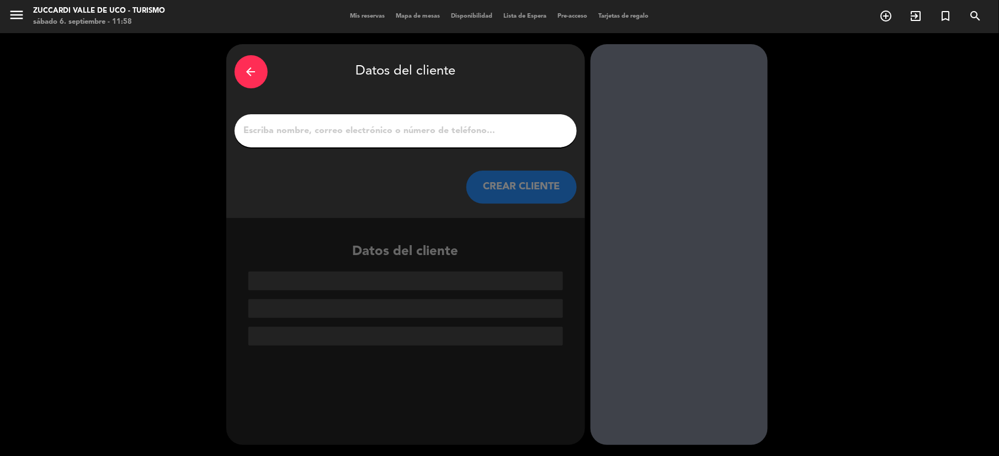
click at [328, 128] on input "1" at bounding box center [405, 130] width 325 height 15
paste input "[PERSON_NAME]"
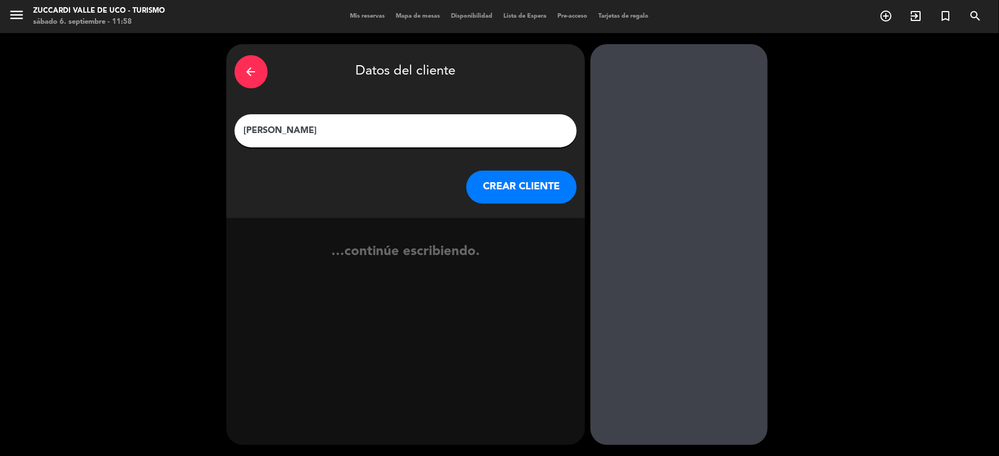
type input "[PERSON_NAME]"
click at [530, 186] on button "CREAR CLIENTE" at bounding box center [521, 186] width 110 height 33
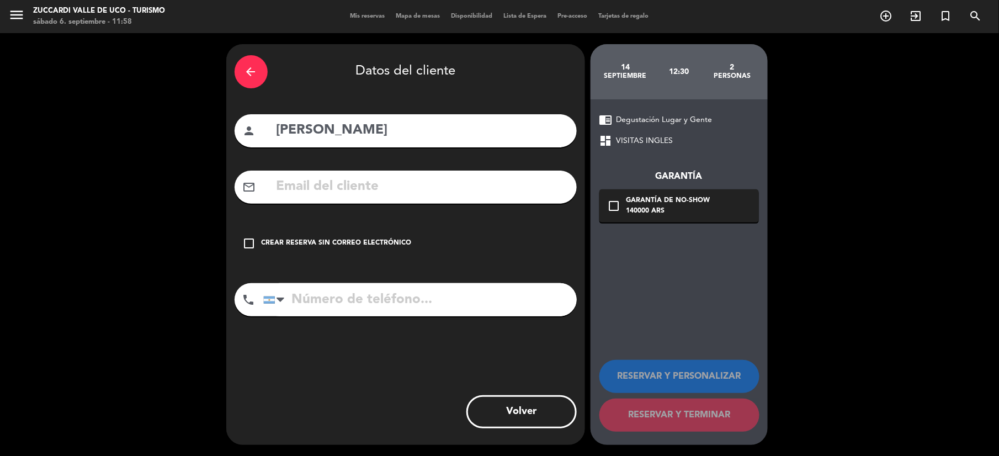
drag, startPoint x: 288, startPoint y: 186, endPoint x: 294, endPoint y: 189, distance: 6.7
click at [290, 188] on input "text" at bounding box center [421, 186] width 293 height 23
paste input "[EMAIL_ADDRESS][DOMAIN_NAME]"
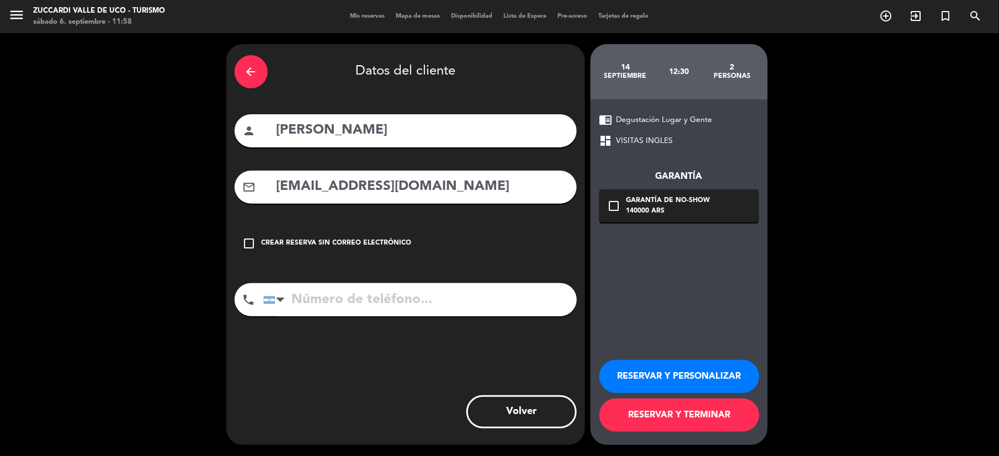
type input "[EMAIL_ADDRESS][DOMAIN_NAME]"
click at [677, 369] on button "RESERVAR Y PERSONALIZAR" at bounding box center [679, 376] width 160 height 33
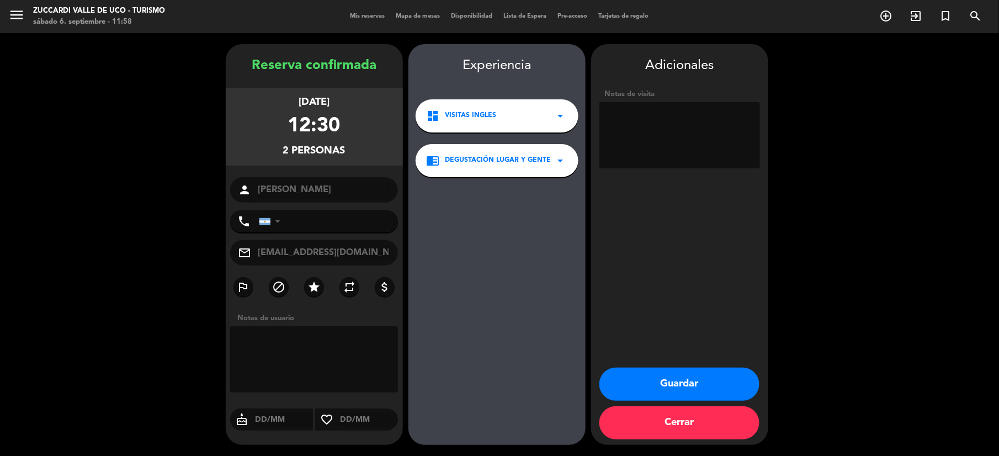
click at [649, 124] on textarea at bounding box center [679, 135] width 161 height 66
paste textarea "• Pagador: AGENCIA • Idioma: ESP/PORT"
type textarea "Sin restricciones. Pagador: AGENCIA Idioma: ESP/PORT Op. [PERSON_NAME]"
click at [667, 386] on button "Guardar" at bounding box center [679, 383] width 160 height 33
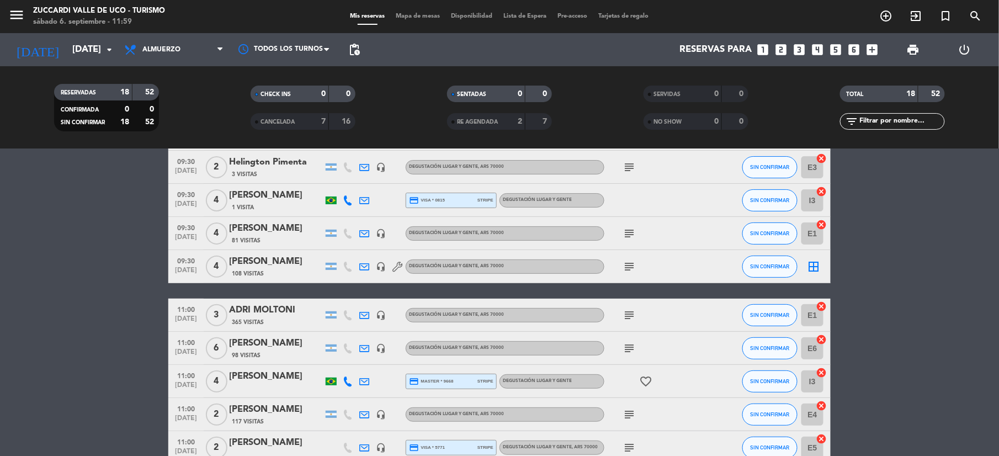
scroll to position [294, 0]
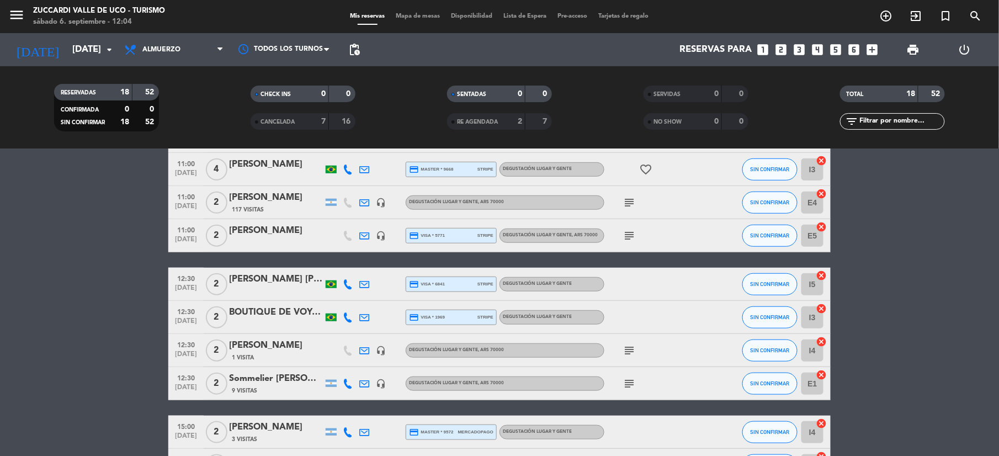
click at [70, 65] on div "[DATE] [DATE] arrow_drop_down" at bounding box center [63, 49] width 110 height 33
click at [79, 43] on input "[DATE]" at bounding box center [126, 50] width 119 height 22
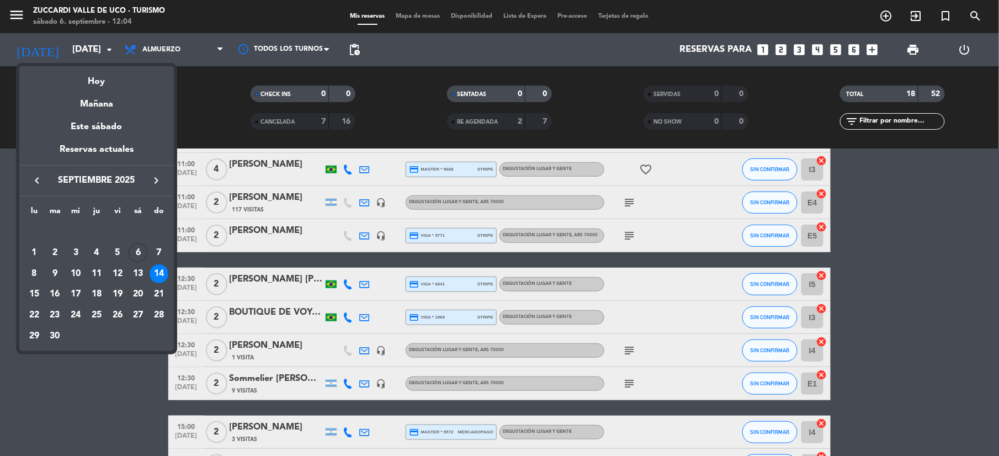
click at [157, 180] on icon "keyboard_arrow_right" at bounding box center [156, 180] width 13 height 13
click at [51, 272] on div "11" at bounding box center [55, 273] width 19 height 19
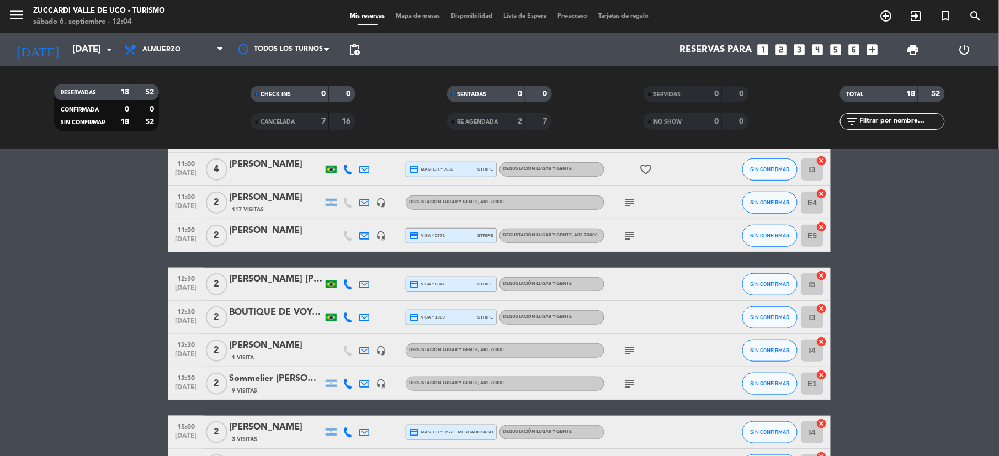
type input "[DATE]"
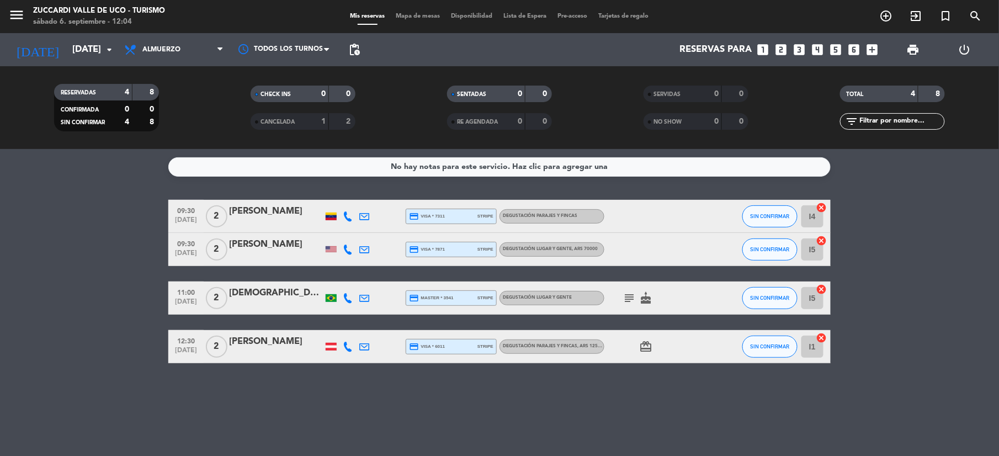
scroll to position [0, 0]
click at [785, 45] on icon "looks_two" at bounding box center [780, 49] width 14 height 14
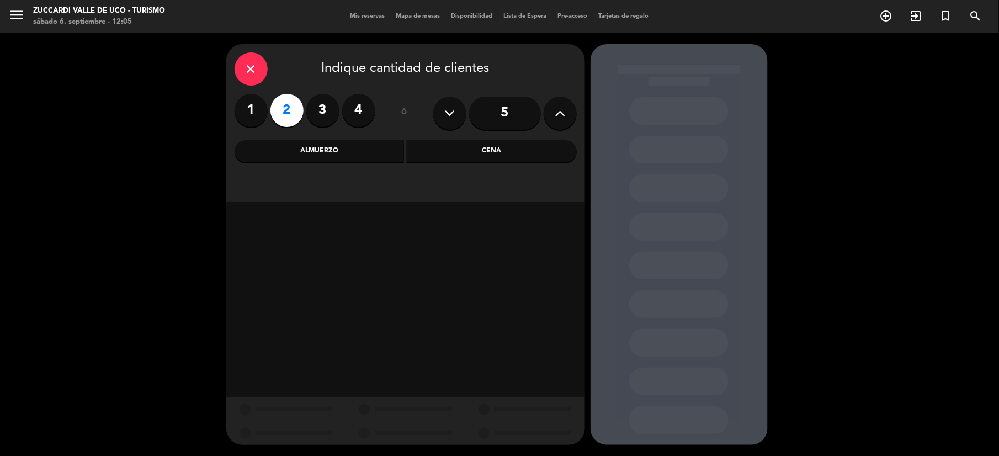
drag, startPoint x: 376, startPoint y: 146, endPoint x: 376, endPoint y: 152, distance: 6.6
click at [376, 147] on div "Almuerzo" at bounding box center [319, 151] width 170 height 22
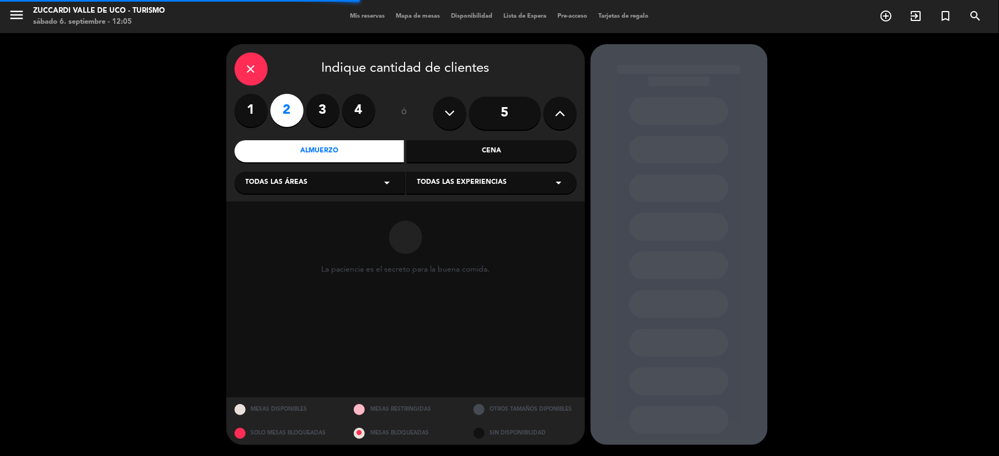
drag, startPoint x: 462, startPoint y: 175, endPoint x: 481, endPoint y: 193, distance: 25.4
click at [464, 175] on div "Todas las experiencias arrow_drop_down" at bounding box center [491, 183] width 170 height 22
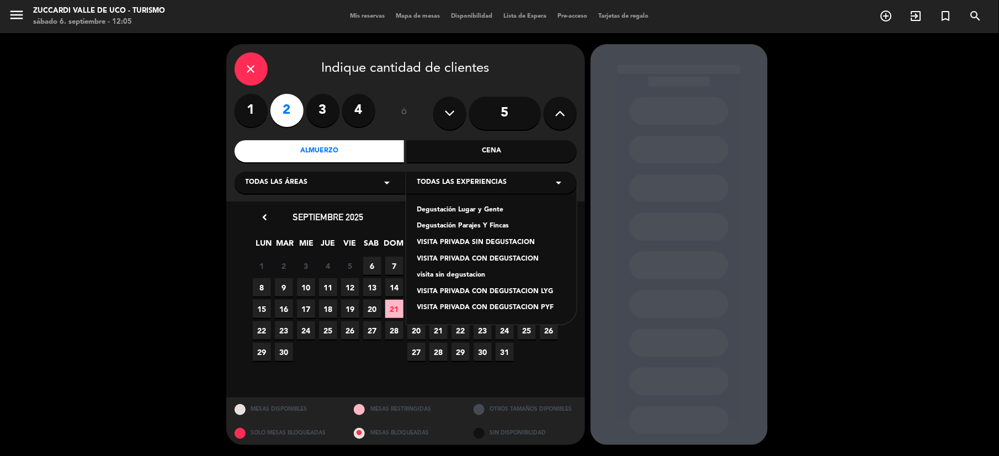
click at [484, 210] on div "Degustación Lugar y Gente" at bounding box center [491, 210] width 148 height 11
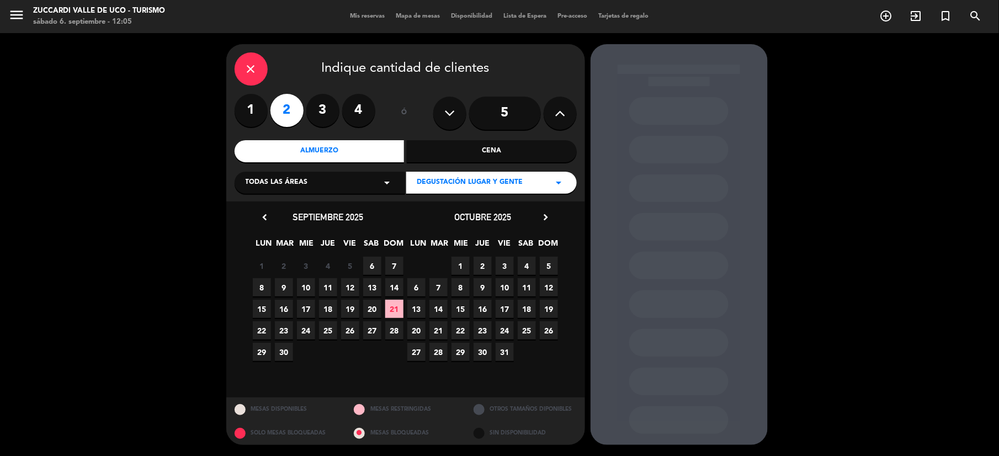
click at [552, 215] on div "octubre 2025 chevron_right" at bounding box center [482, 217] width 154 height 15
click at [550, 215] on icon "chevron_right" at bounding box center [546, 217] width 12 height 12
click at [437, 310] on span "11" at bounding box center [438, 309] width 18 height 18
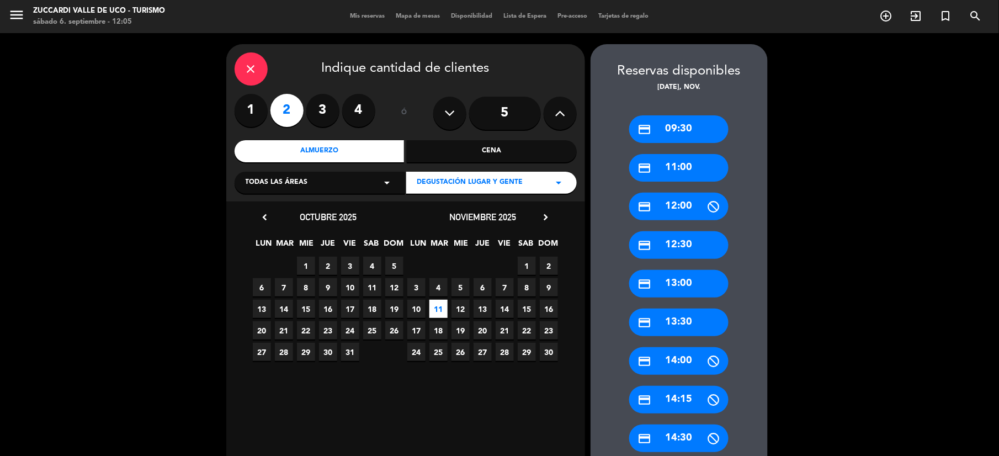
click at [684, 157] on div "credit_card 11:00" at bounding box center [678, 168] width 99 height 28
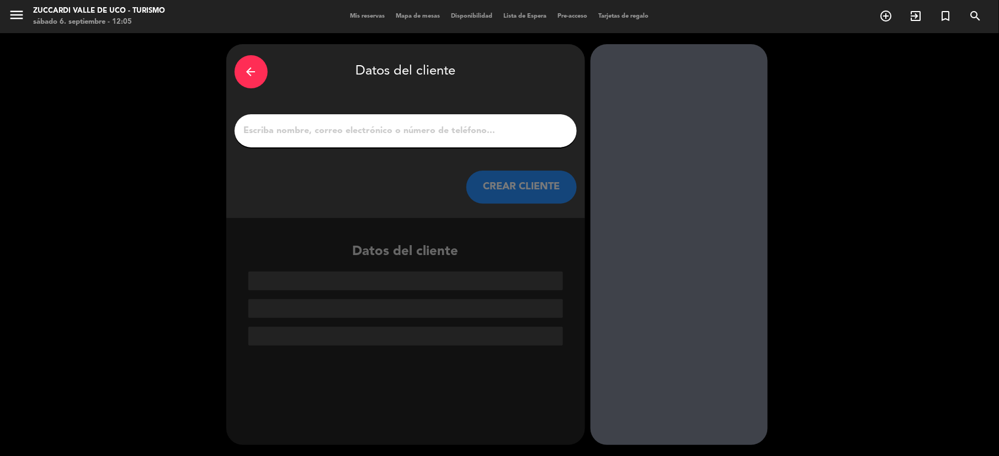
click at [405, 127] on input "1" at bounding box center [405, 130] width 325 height 15
paste input "Ligia"
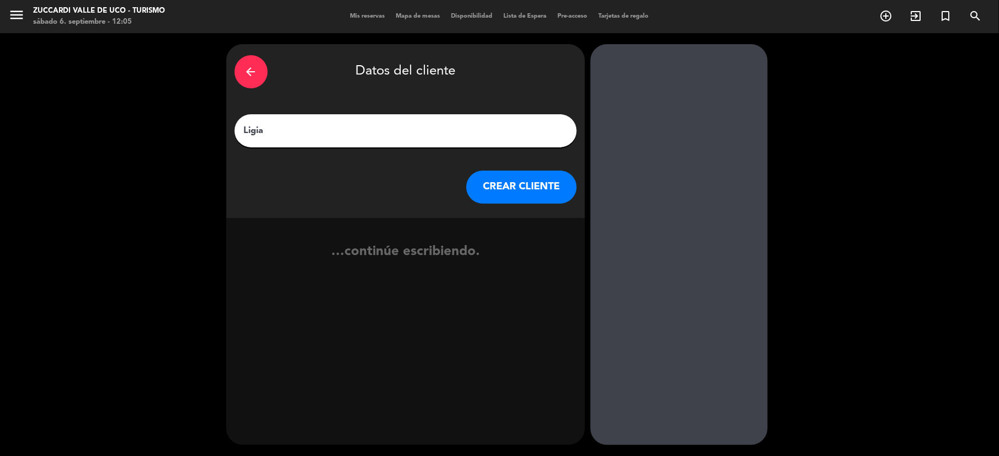
drag, startPoint x: 338, startPoint y: 125, endPoint x: 1, endPoint y: 78, distance: 340.3
click at [7, 78] on div "arrow_back Datos del cliente Ligia CREAR CLIENTE …continúe escribiendo." at bounding box center [499, 244] width 999 height 423
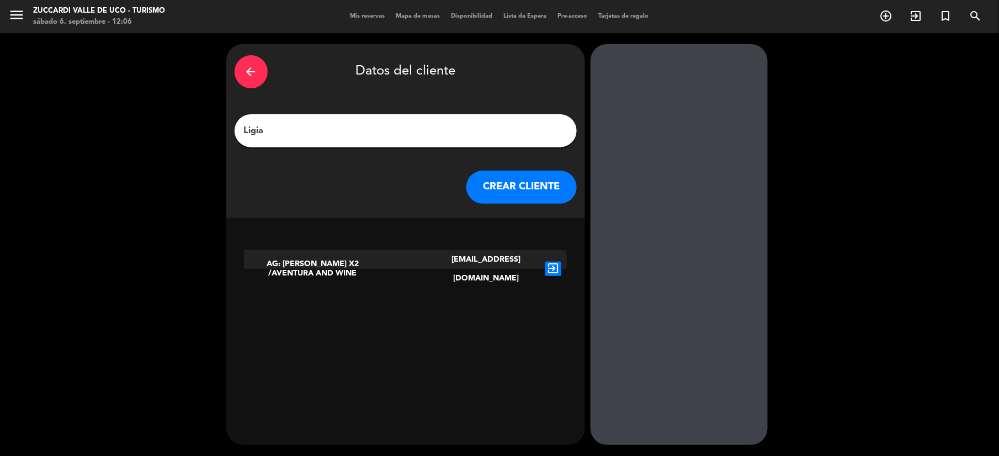
paste input "[PERSON_NAME]"
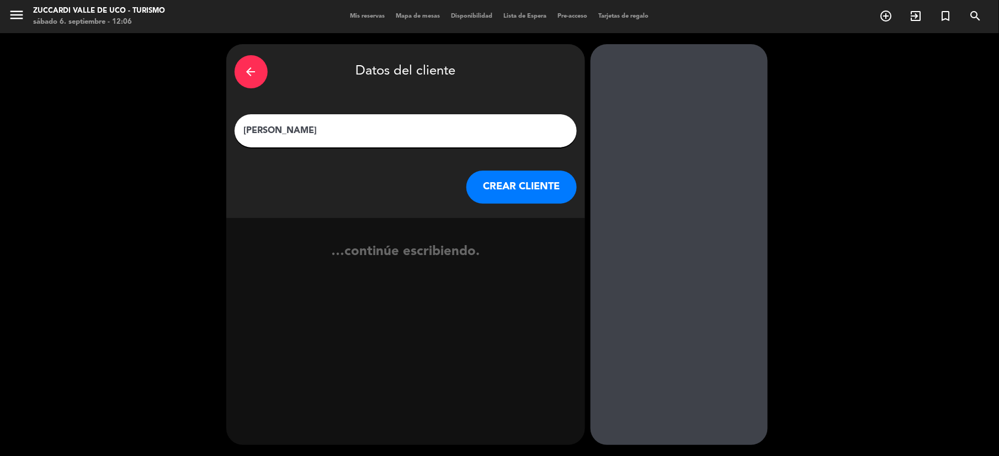
type input "[PERSON_NAME]"
click at [535, 194] on button "CREAR CLIENTE" at bounding box center [521, 186] width 110 height 33
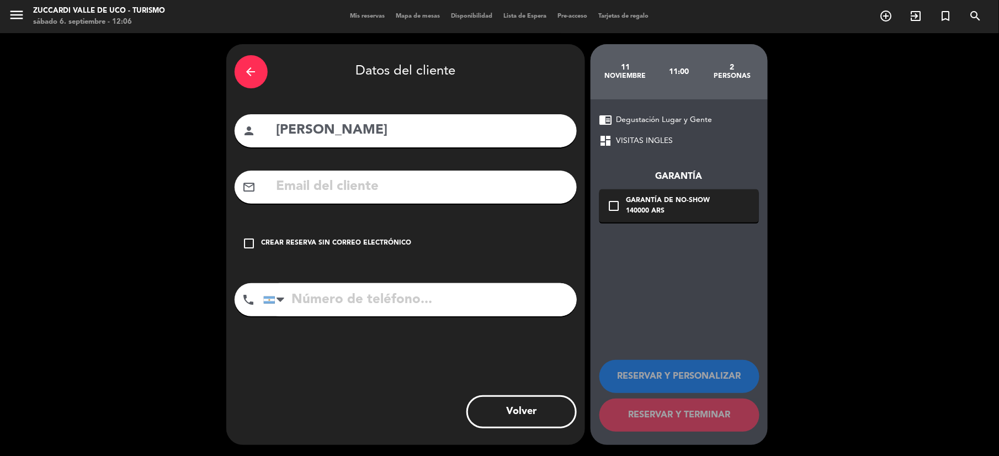
click at [380, 182] on input "text" at bounding box center [421, 186] width 293 height 23
paste input "[EMAIL_ADDRESS][DOMAIN_NAME]"
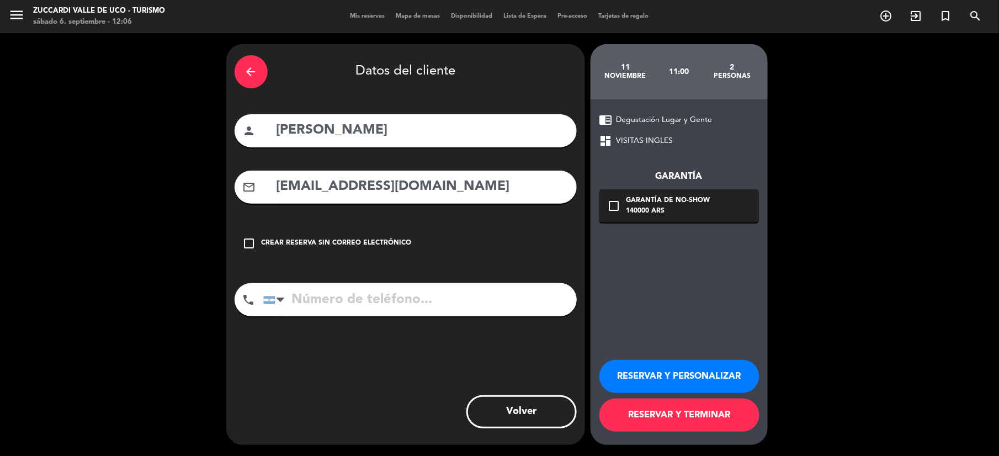
type input "[EMAIL_ADDRESS][DOMAIN_NAME]"
click at [691, 378] on button "RESERVAR Y PERSONALIZAR" at bounding box center [679, 376] width 160 height 33
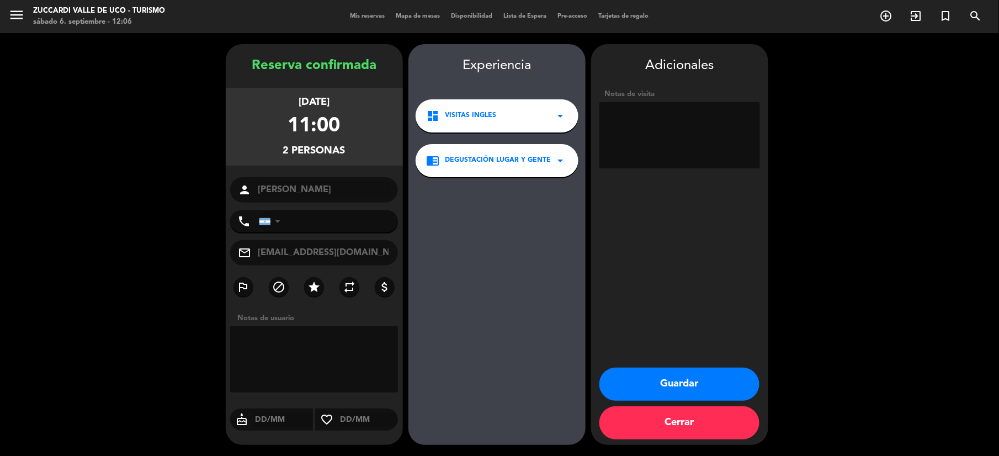
click at [683, 136] on textarea at bounding box center [679, 135] width 161 height 66
type textarea "P"
paste textarea "AGA AGENCIA"
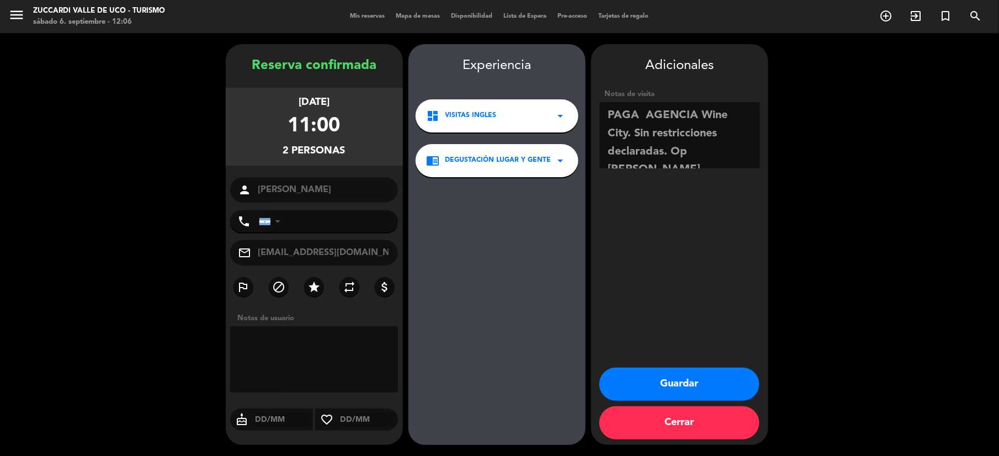
type textarea "PAGA AGENCIA Wine City. Sin restricciones declaradas. Op [PERSON_NAME]"
click at [682, 385] on button "Guardar" at bounding box center [679, 383] width 160 height 33
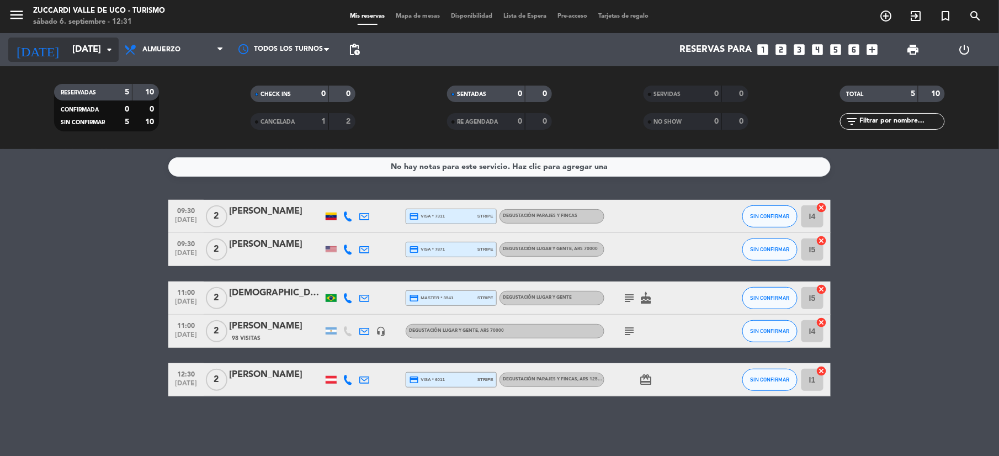
click at [87, 47] on input "[DATE]" at bounding box center [126, 50] width 119 height 22
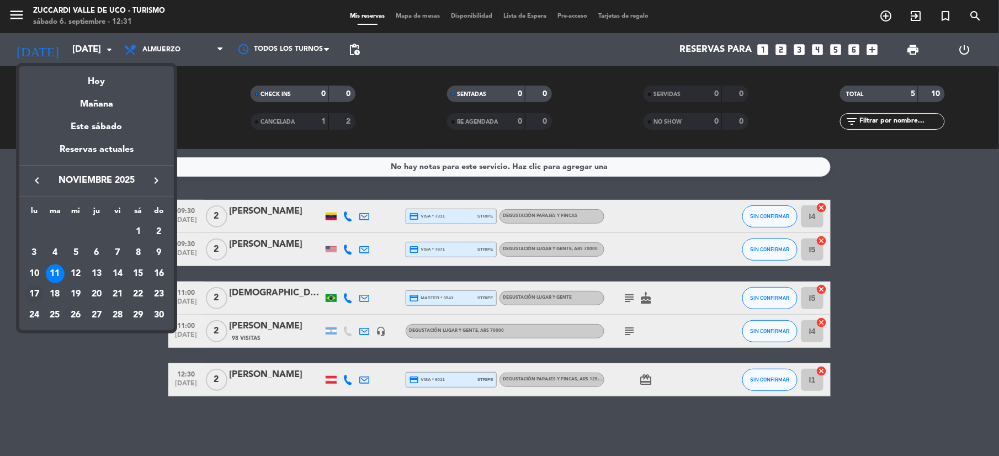
click at [34, 289] on div "17" at bounding box center [34, 294] width 19 height 19
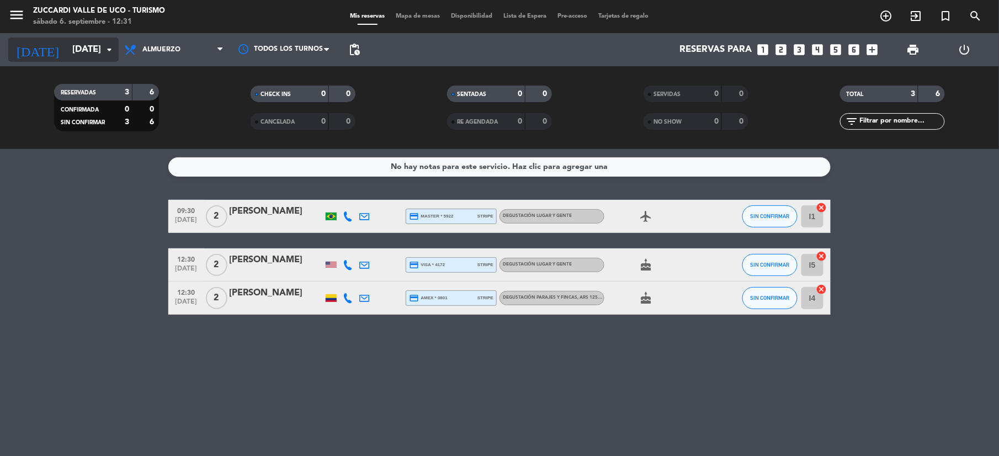
click at [67, 45] on input "[DATE]" at bounding box center [126, 50] width 119 height 22
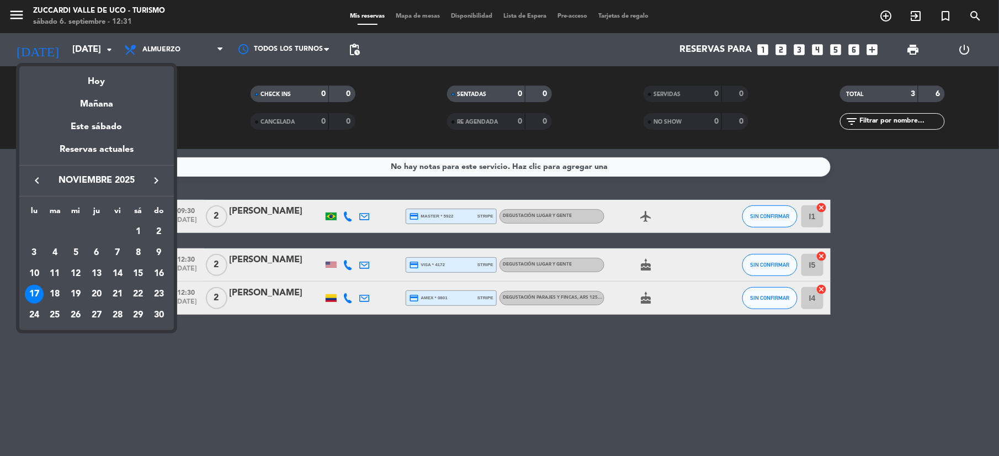
click at [40, 182] on icon "keyboard_arrow_left" at bounding box center [36, 180] width 13 height 13
click at [36, 184] on icon "keyboard_arrow_left" at bounding box center [36, 180] width 13 height 13
click at [74, 294] on div "17" at bounding box center [75, 294] width 19 height 19
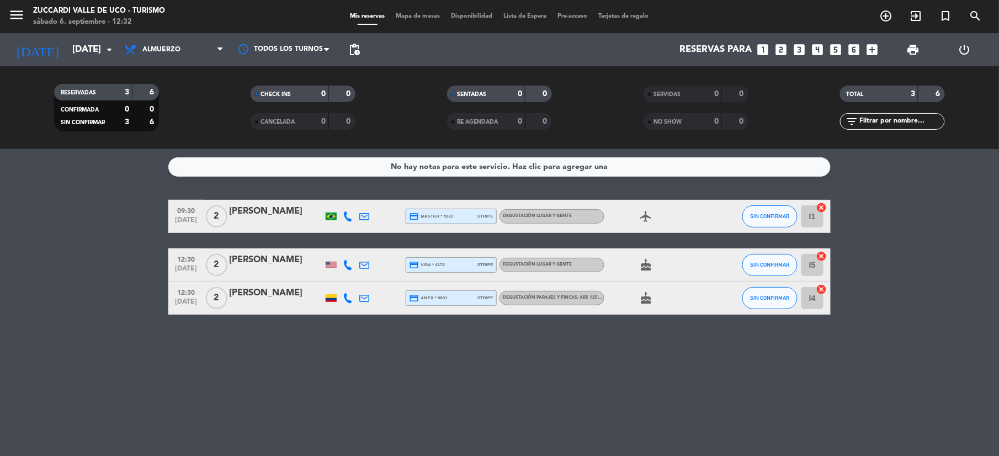
type input "[DATE]"
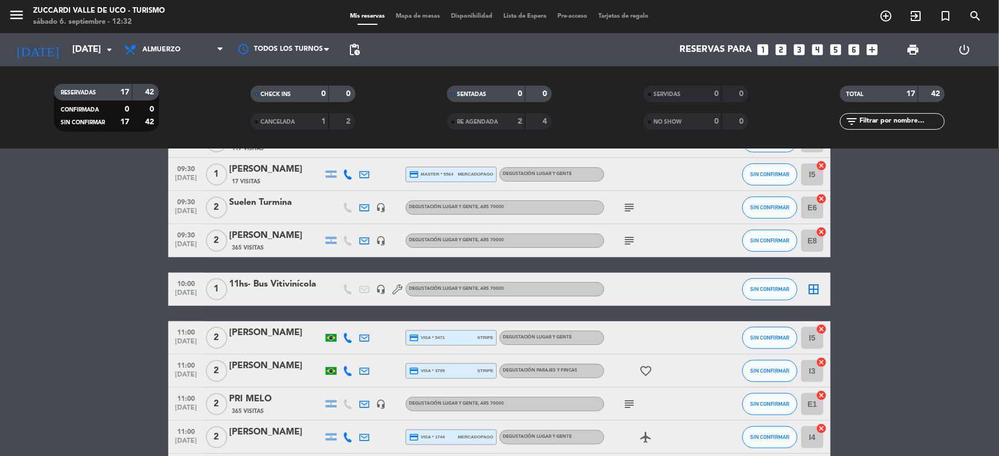
scroll to position [147, 0]
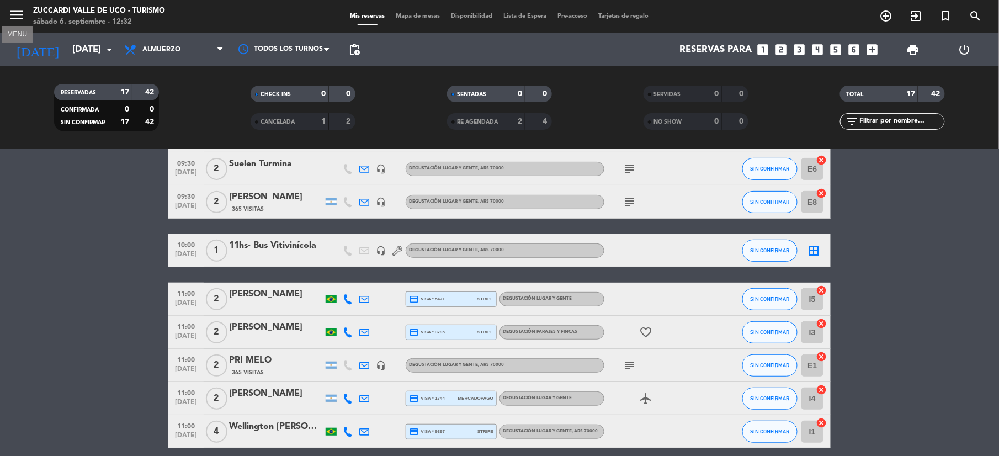
click at [9, 9] on icon "menu" at bounding box center [16, 15] width 17 height 17
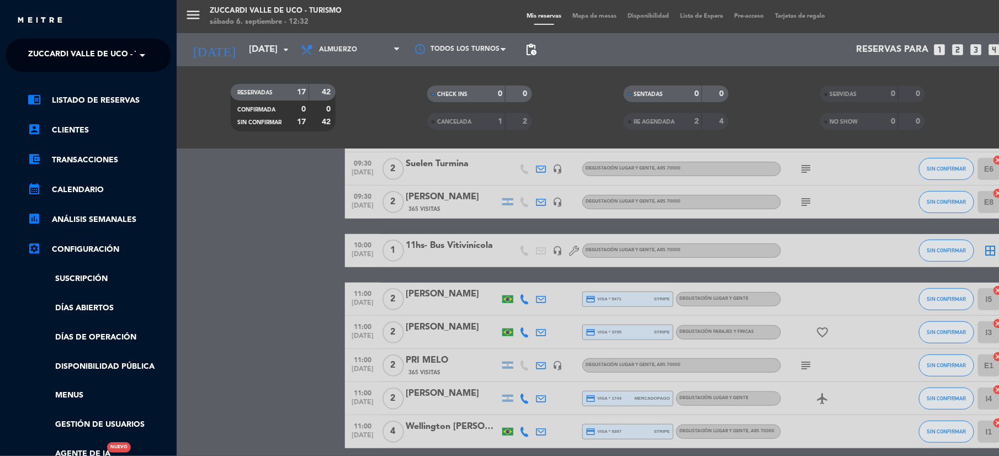
click at [72, 50] on span "Zuccardi Valle de Uco - Turismo" at bounding box center [99, 55] width 142 height 23
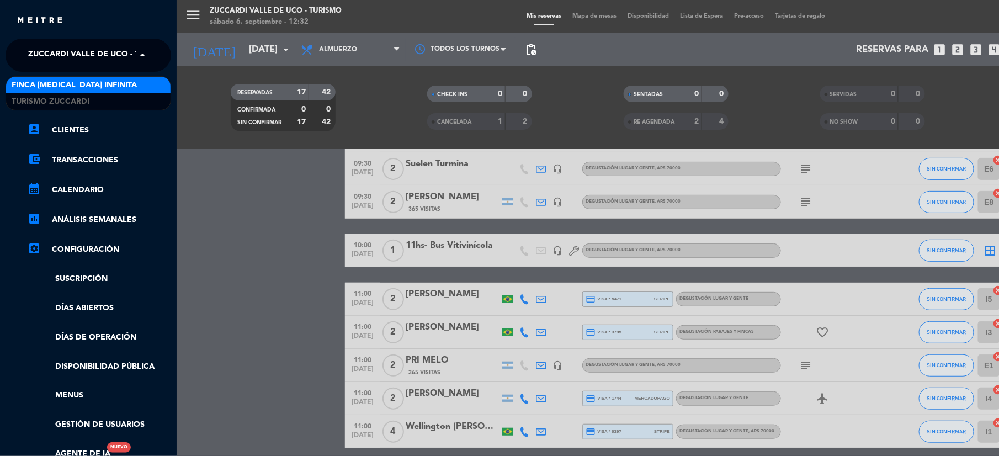
click at [47, 88] on span "Finca [MEDICAL_DATA] Infinita" at bounding box center [74, 85] width 125 height 13
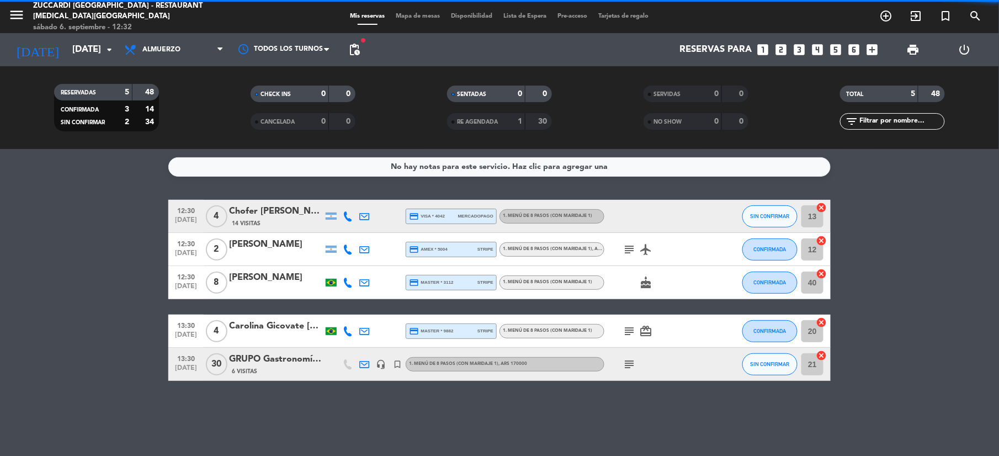
scroll to position [0, 0]
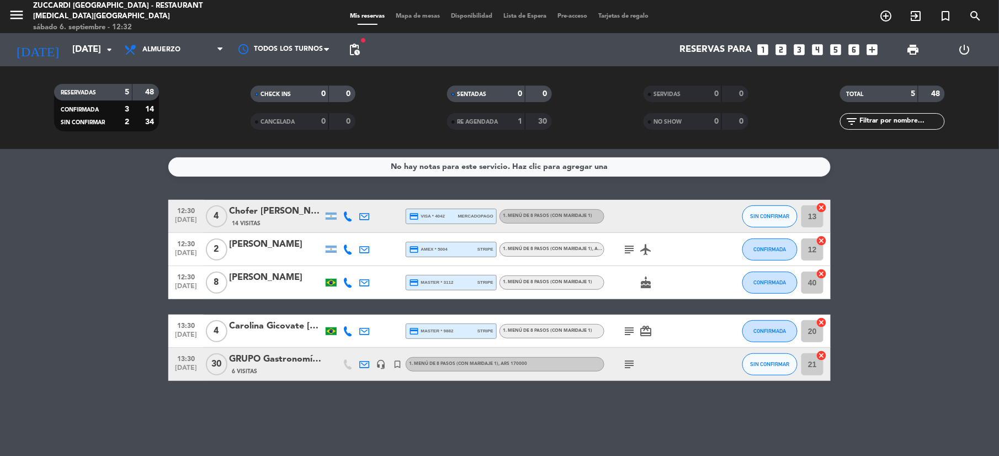
click at [404, 20] on div "Mis reservas Mapa de mesas Disponibilidad Lista de Espera Pre-acceso Tarjetas d…" at bounding box center [500, 17] width 310 height 10
click at [407, 17] on span "Mapa de mesas" at bounding box center [418, 16] width 55 height 6
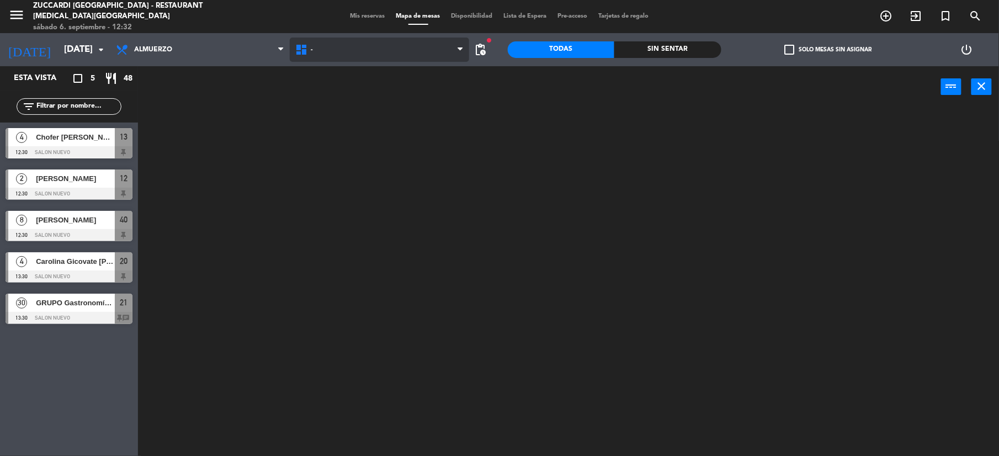
click at [334, 52] on span "-" at bounding box center [379, 50] width 179 height 24
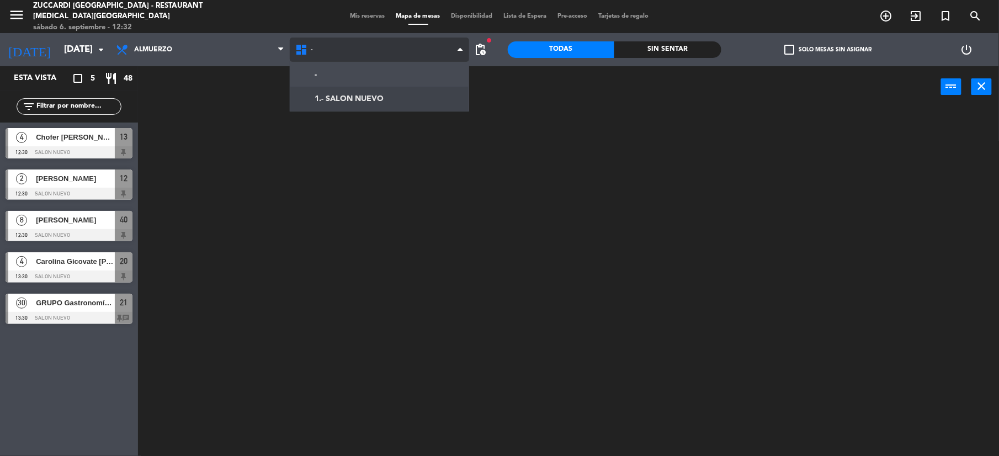
click at [344, 98] on ng-component "menu Zuccardi [GEOGRAPHIC_DATA] - Restaurant [MEDICAL_DATA] Infinita sábado 6. …" at bounding box center [499, 229] width 999 height 458
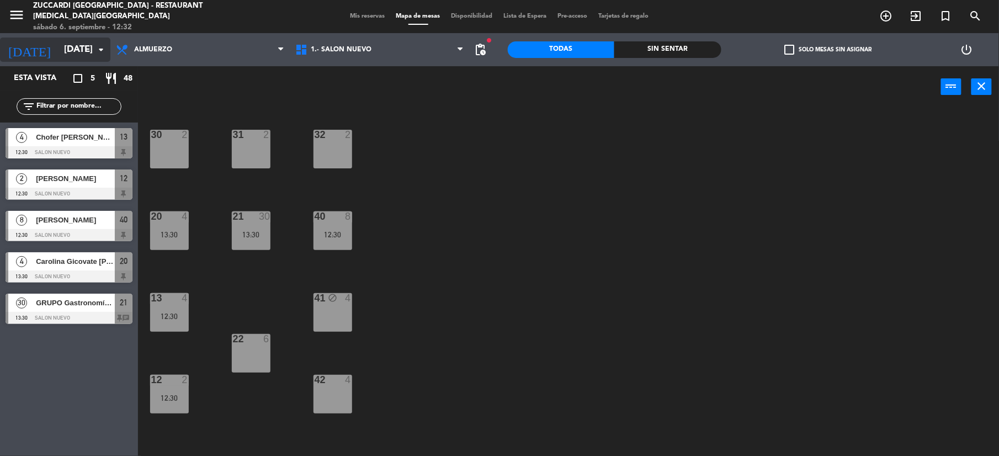
click at [84, 47] on input "[DATE]" at bounding box center [117, 50] width 119 height 22
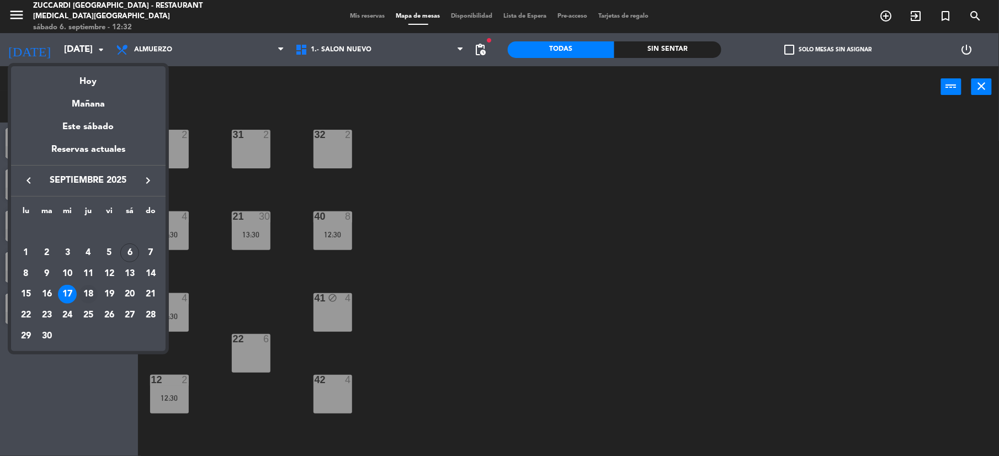
click at [90, 290] on div "18" at bounding box center [88, 294] width 19 height 19
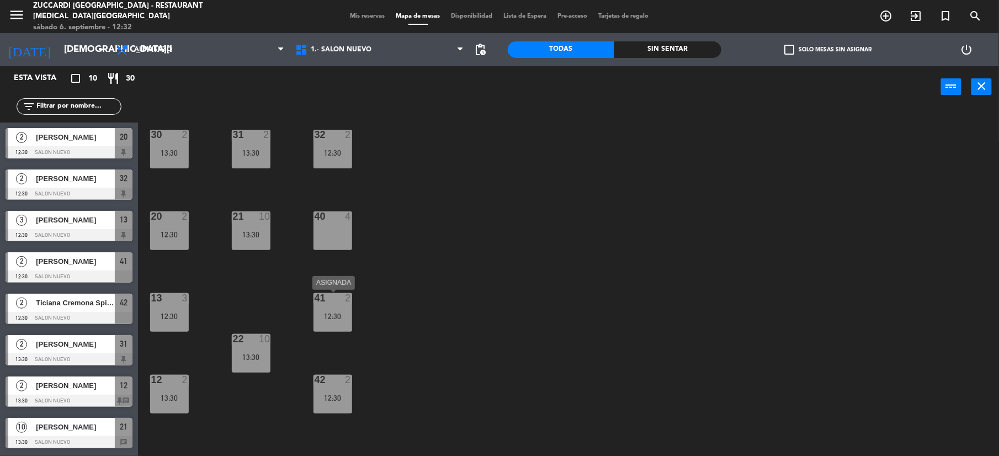
click at [328, 309] on div "41 2 12:30" at bounding box center [332, 312] width 39 height 39
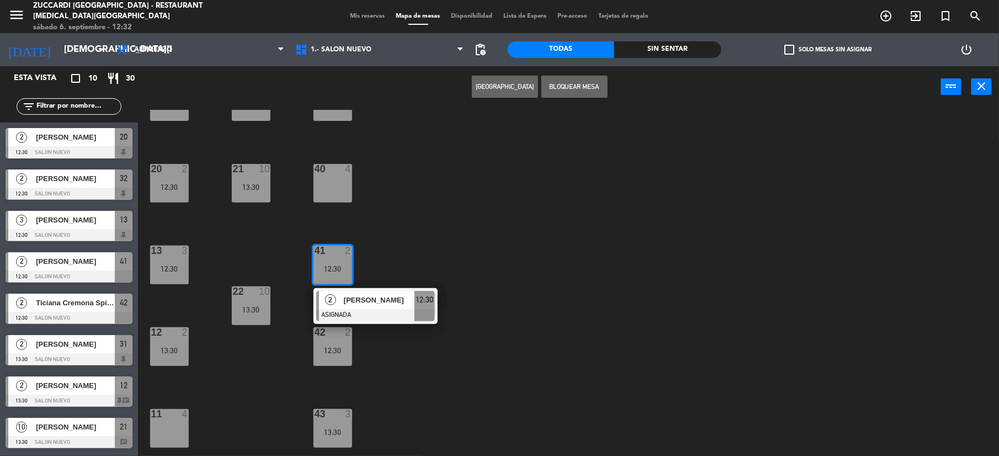
scroll to position [73, 0]
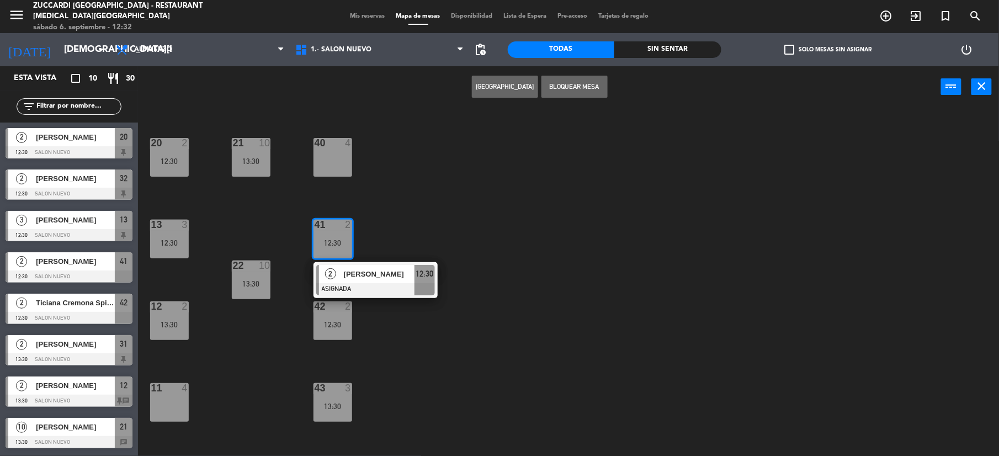
click at [170, 394] on div "11 4" at bounding box center [169, 402] width 39 height 39
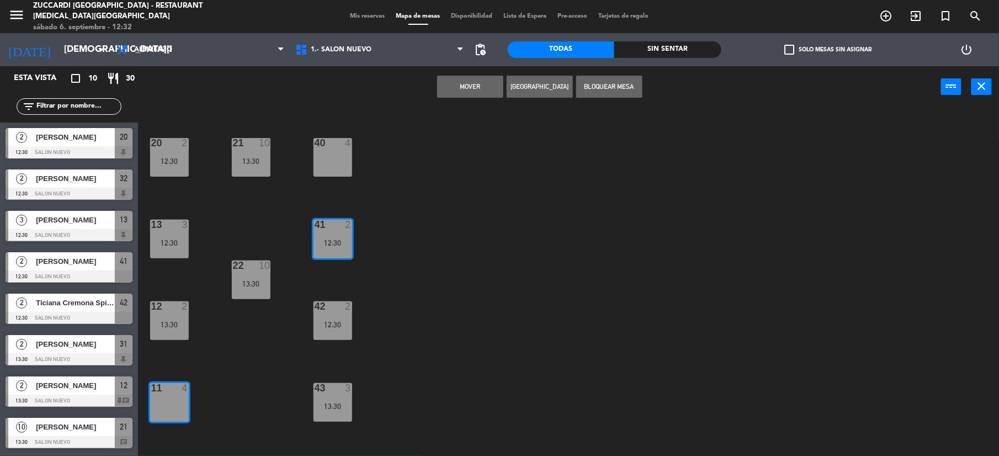
click at [462, 100] on div "Mover Crear Reserva Bloquear Mesa power_input close" at bounding box center [539, 87] width 803 height 42
click at [463, 93] on button "Mover" at bounding box center [470, 87] width 66 height 22
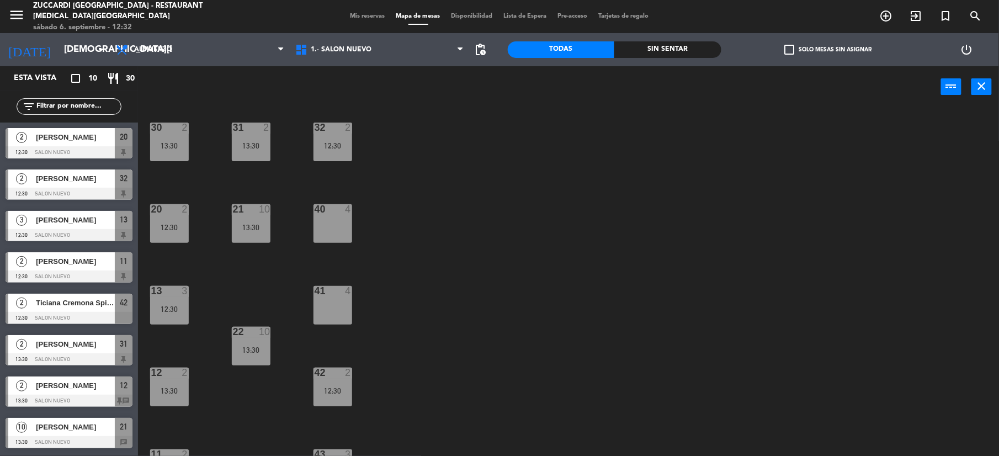
scroll to position [0, 0]
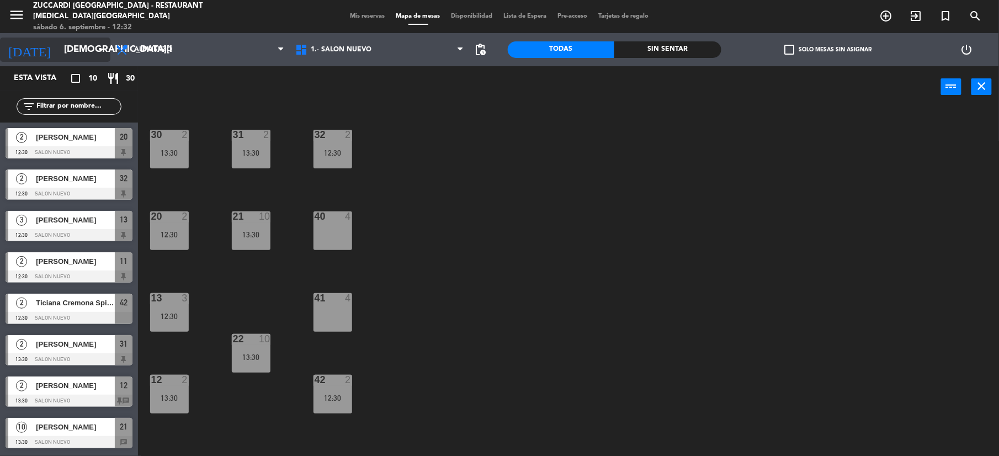
click at [67, 51] on input "[DEMOGRAPHIC_DATA][DATE]" at bounding box center [117, 50] width 119 height 22
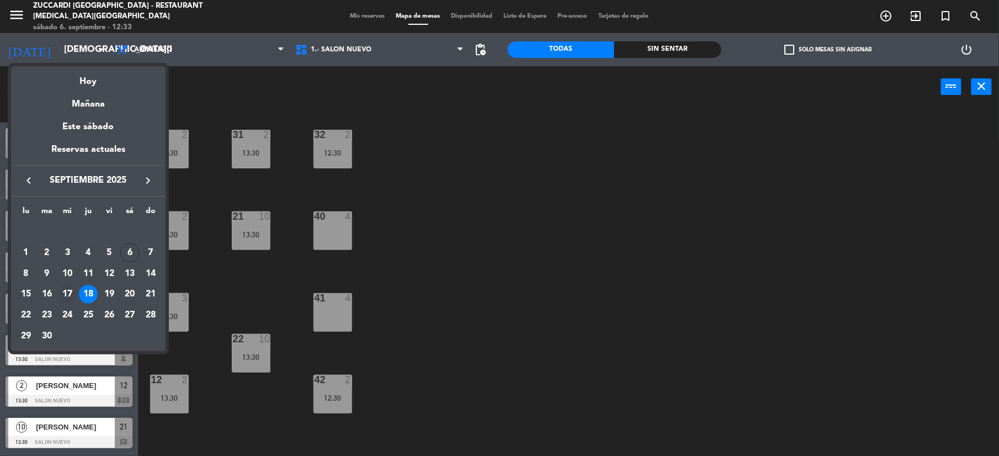
click at [71, 294] on div "17" at bounding box center [67, 294] width 19 height 19
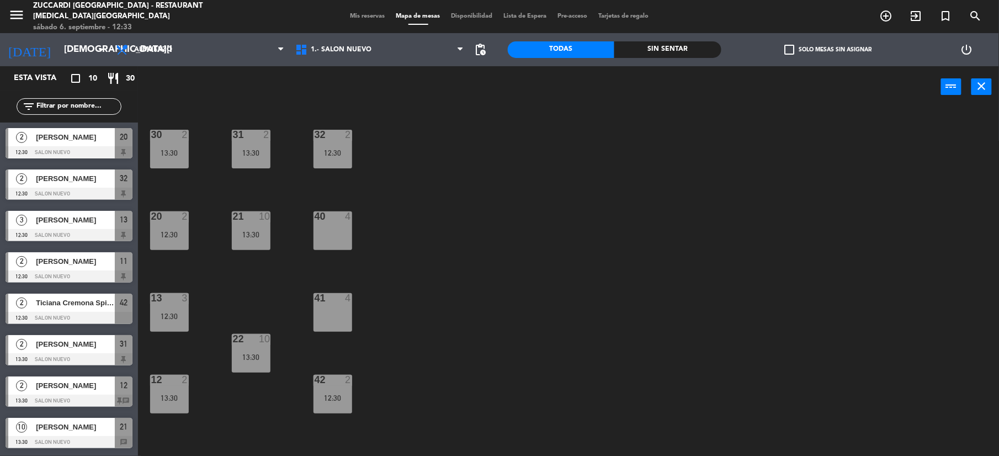
type input "[DATE]"
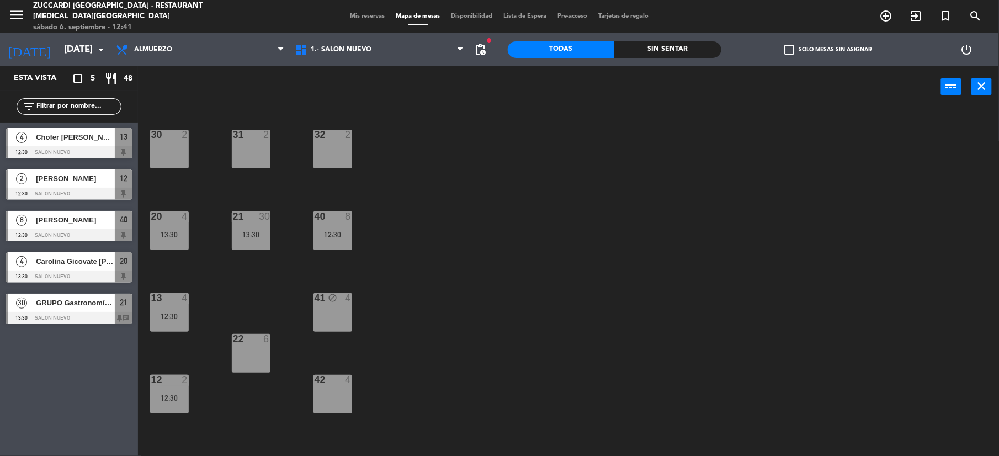
click at [363, 12] on div "Mis reservas Mapa de mesas Disponibilidad Lista de Espera Pre-acceso Tarjetas d…" at bounding box center [500, 17] width 310 height 10
click at [356, 12] on div "Mis reservas Mapa de mesas Disponibilidad Lista de Espera Pre-acceso Tarjetas d…" at bounding box center [500, 17] width 310 height 10
click at [355, 25] on div "menu Zuccardi [GEOGRAPHIC_DATA] - Restaurant [MEDICAL_DATA] Infinita sábado 6. …" at bounding box center [499, 16] width 999 height 33
click at [356, 18] on span "Mis reservas" at bounding box center [368, 16] width 46 height 6
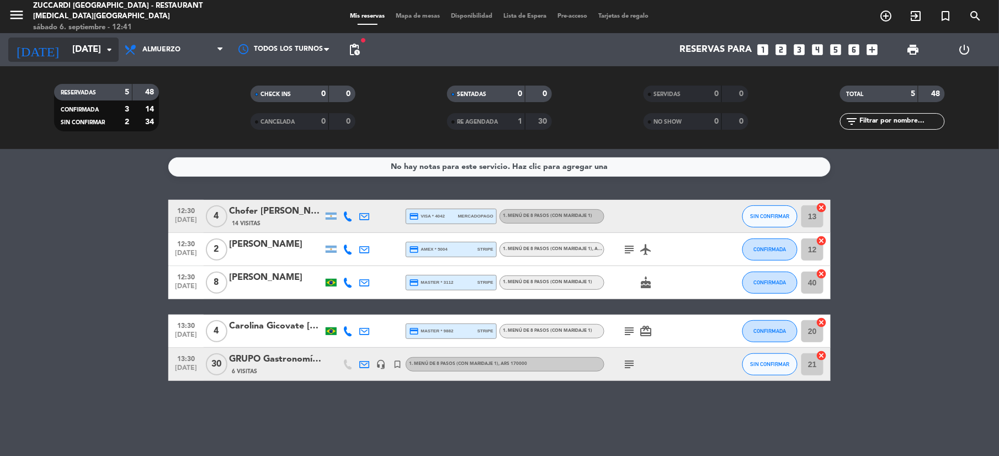
click at [67, 47] on input "[DATE]" at bounding box center [126, 50] width 119 height 22
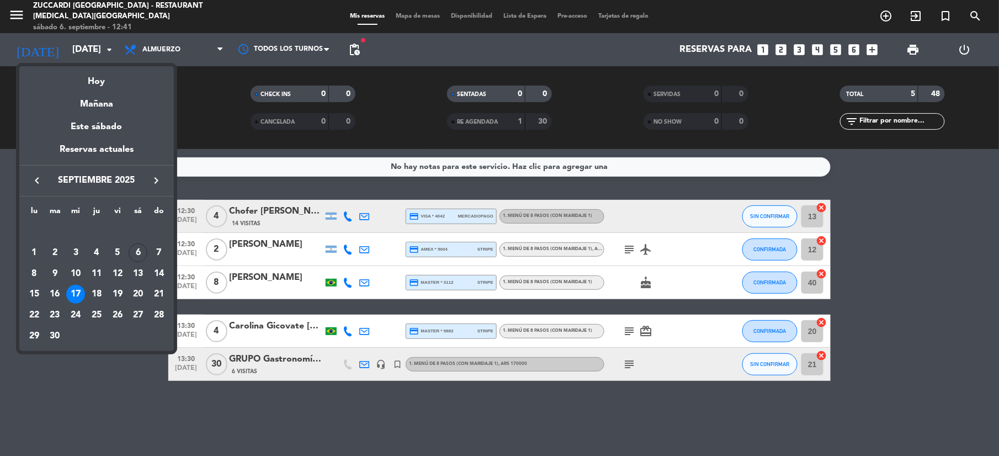
click at [151, 179] on icon "keyboard_arrow_right" at bounding box center [156, 180] width 13 height 13
click at [96, 270] on div "9" at bounding box center [96, 273] width 19 height 19
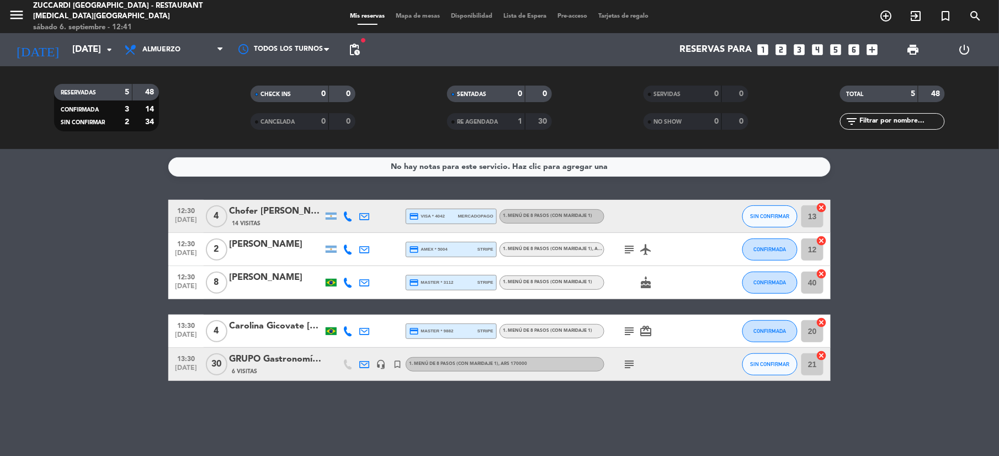
type input "[DEMOGRAPHIC_DATA][DATE]"
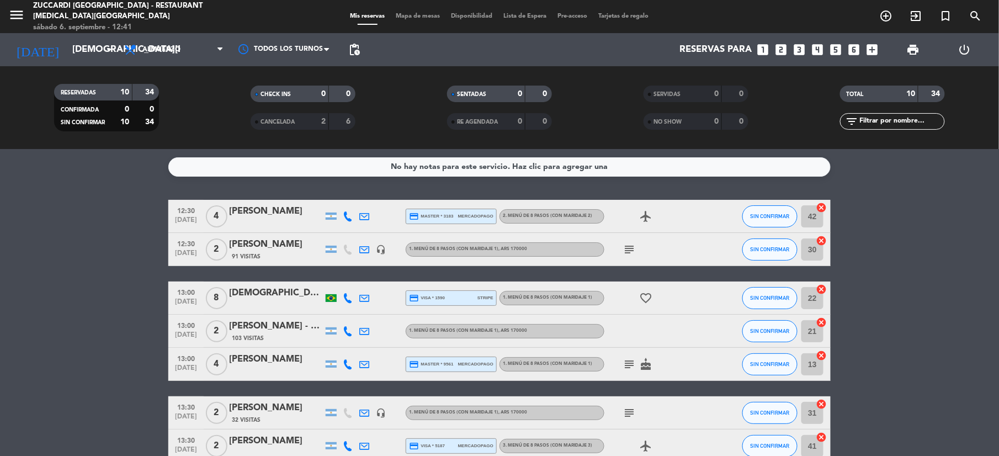
click at [625, 246] on icon "subject" at bounding box center [628, 249] width 13 height 13
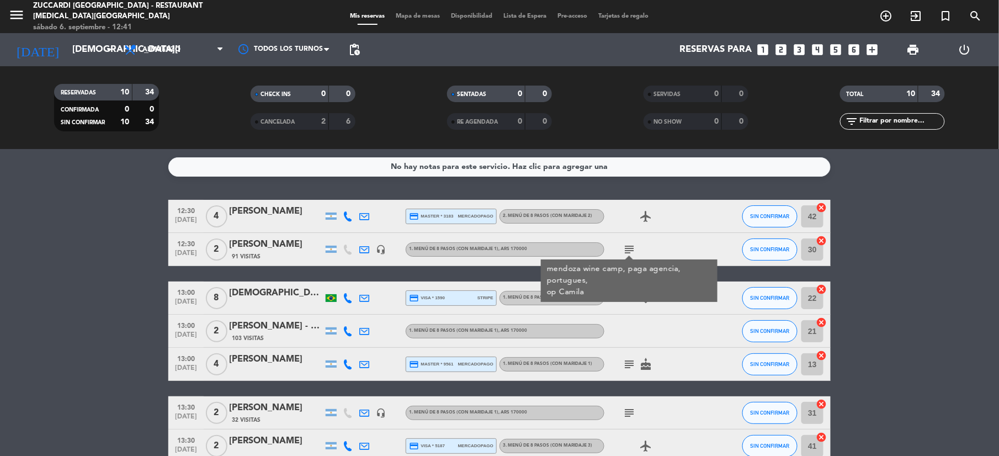
click at [278, 243] on div "[PERSON_NAME]" at bounding box center [276, 244] width 94 height 14
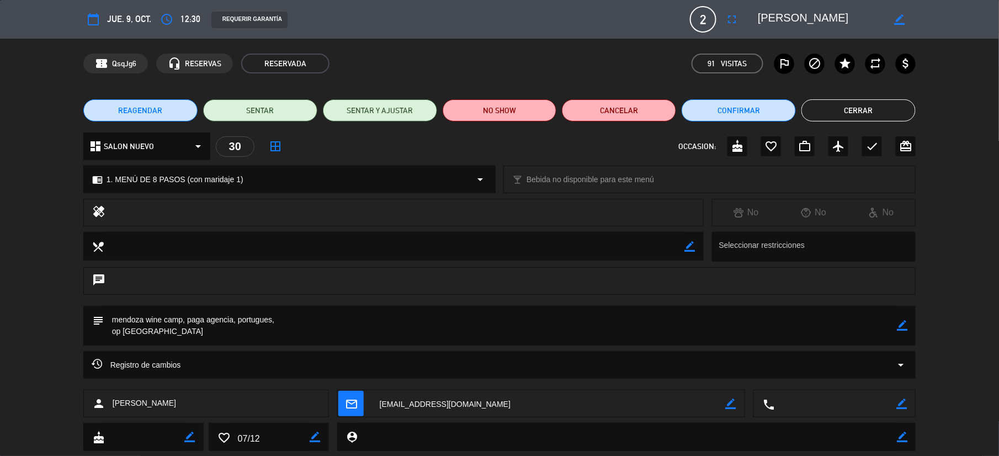
click at [900, 327] on icon "border_color" at bounding box center [902, 325] width 10 height 10
click at [192, 332] on textarea at bounding box center [500, 326] width 793 height 40
type textarea "mendoza wine camp, paga agencia, portugues, op [GEOGRAPHIC_DATA] 1 pax sin vino"
click at [910, 333] on div "subject" at bounding box center [499, 326] width 832 height 40
click at [907, 327] on icon at bounding box center [902, 325] width 10 height 10
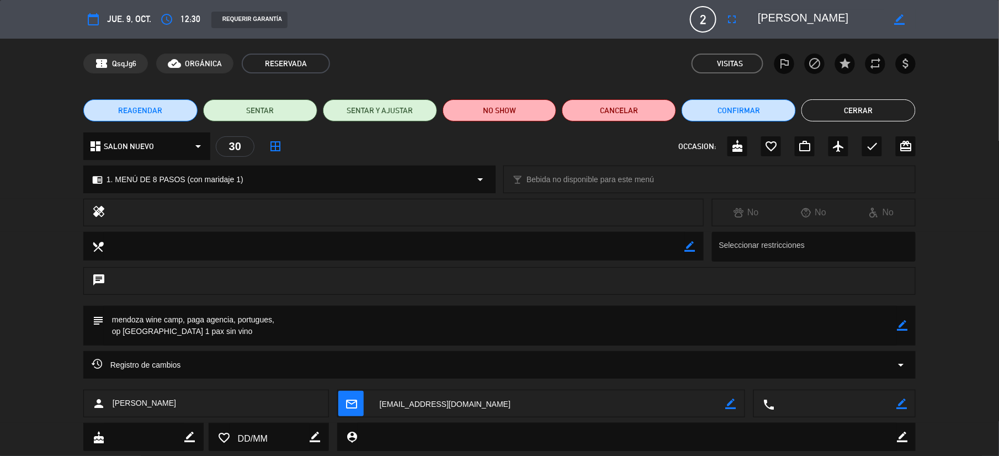
click at [852, 108] on button "Cerrar" at bounding box center [858, 110] width 114 height 22
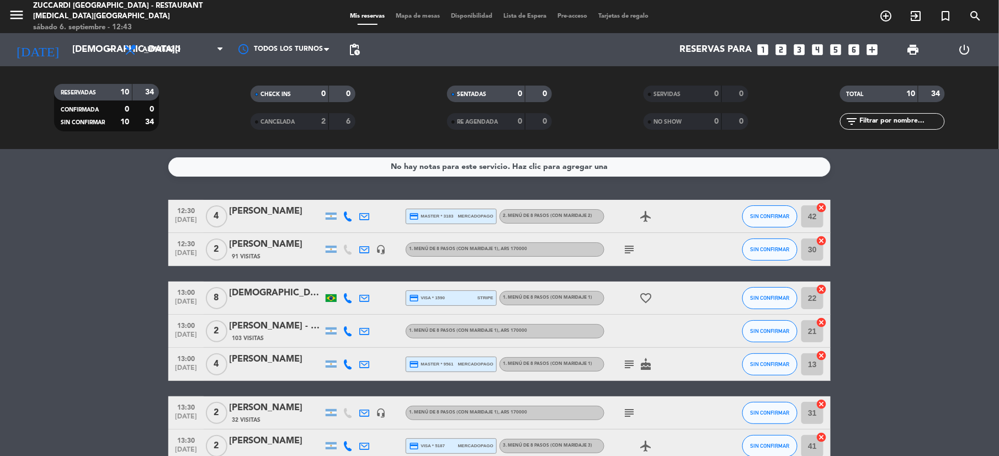
click at [629, 250] on icon "subject" at bounding box center [628, 249] width 13 height 13
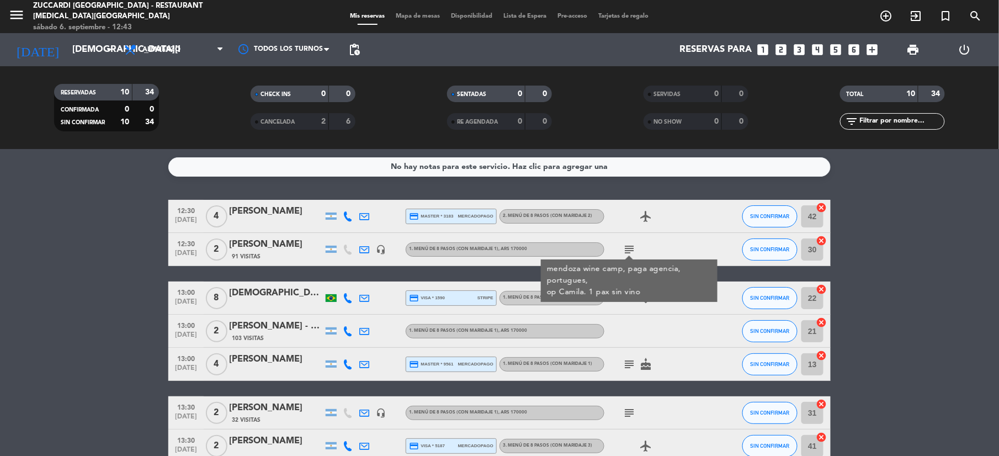
click at [267, 257] on div "91 Visitas" at bounding box center [276, 256] width 94 height 9
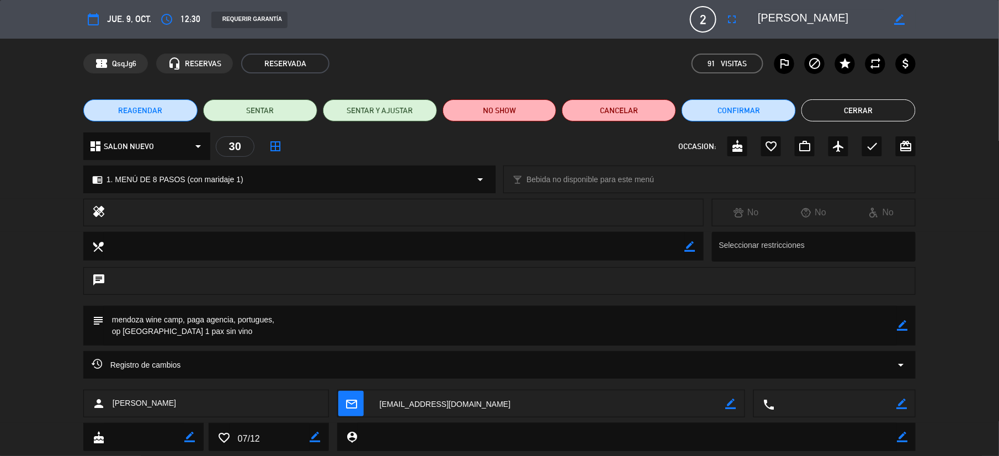
click at [901, 329] on icon "border_color" at bounding box center [902, 325] width 10 height 10
drag, startPoint x: 174, startPoint y: 333, endPoint x: 204, endPoint y: 338, distance: 29.7
click at [185, 334] on textarea at bounding box center [500, 326] width 793 height 40
type textarea "mendoza wine camp, paga agencia, portugues, op [GEOGRAPHIC_DATA] 1 pax embaraza…"
click at [901, 323] on icon at bounding box center [902, 325] width 10 height 10
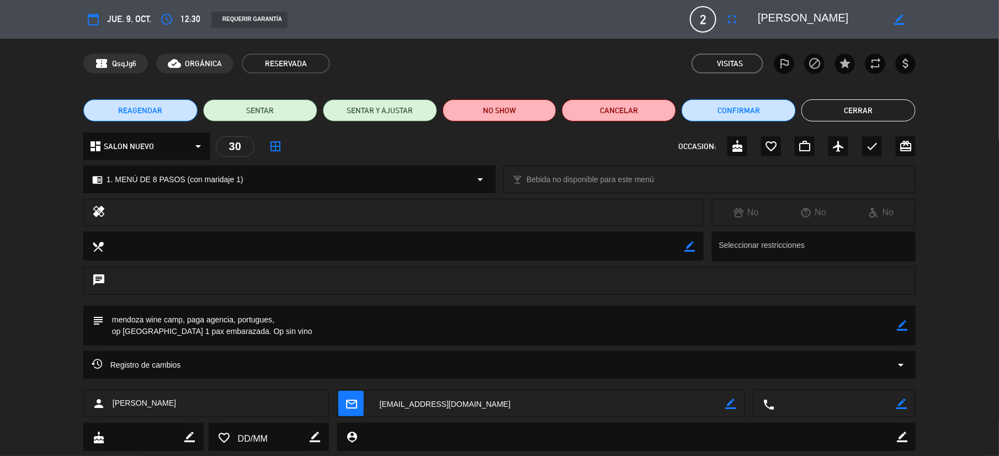
click at [849, 100] on button "Cerrar" at bounding box center [858, 110] width 114 height 22
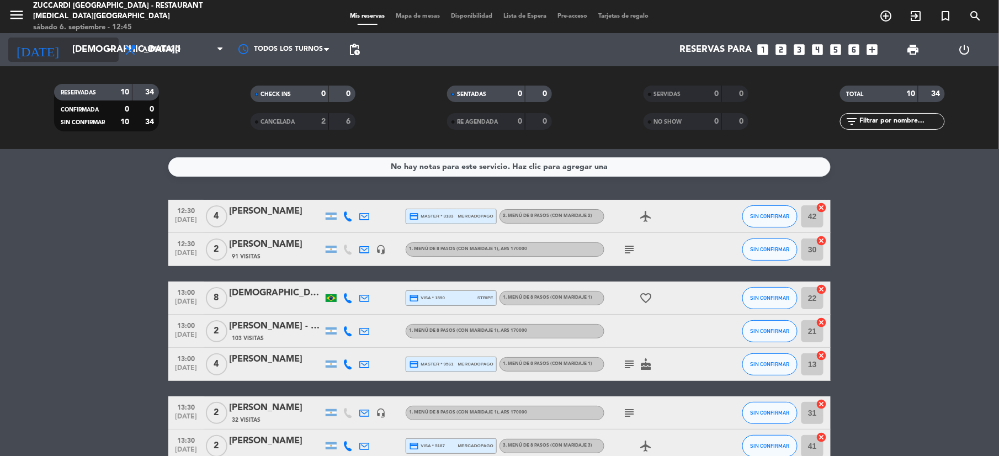
click at [91, 60] on input "[DEMOGRAPHIC_DATA][DATE]" at bounding box center [126, 50] width 119 height 22
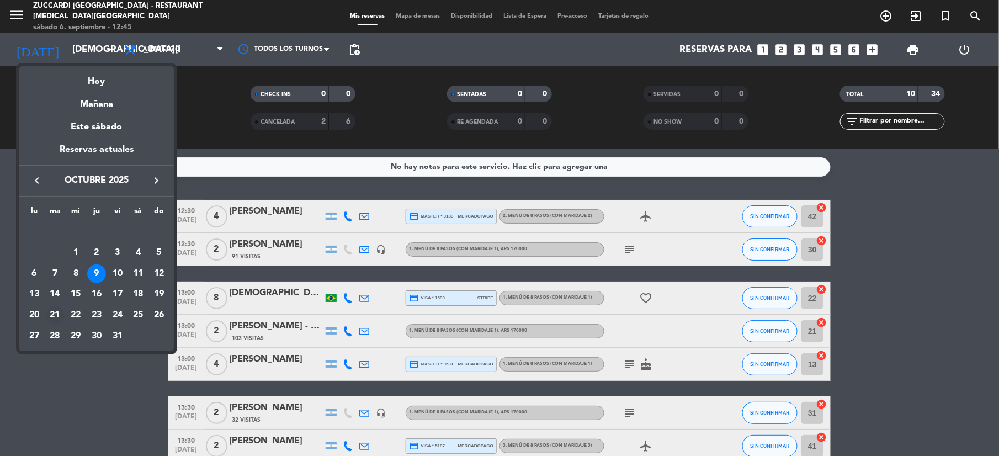
click at [56, 314] on div "21" at bounding box center [55, 315] width 19 height 19
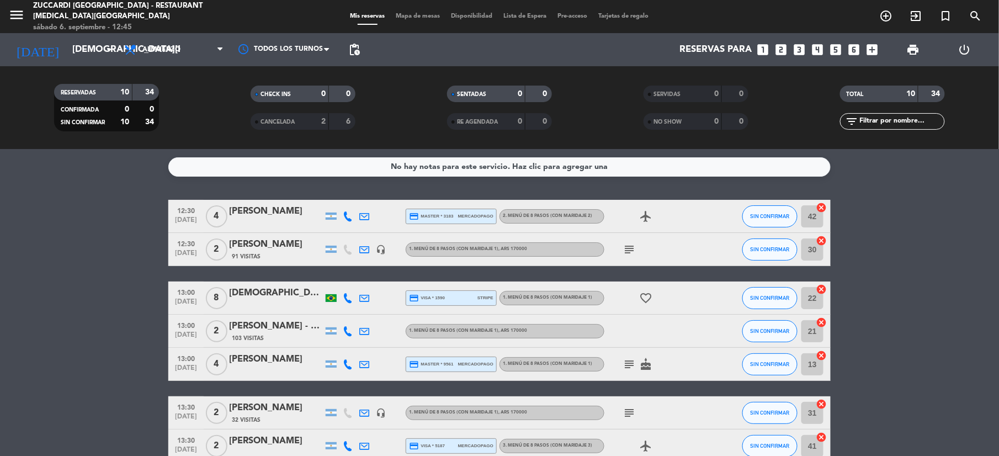
type input "[DATE]"
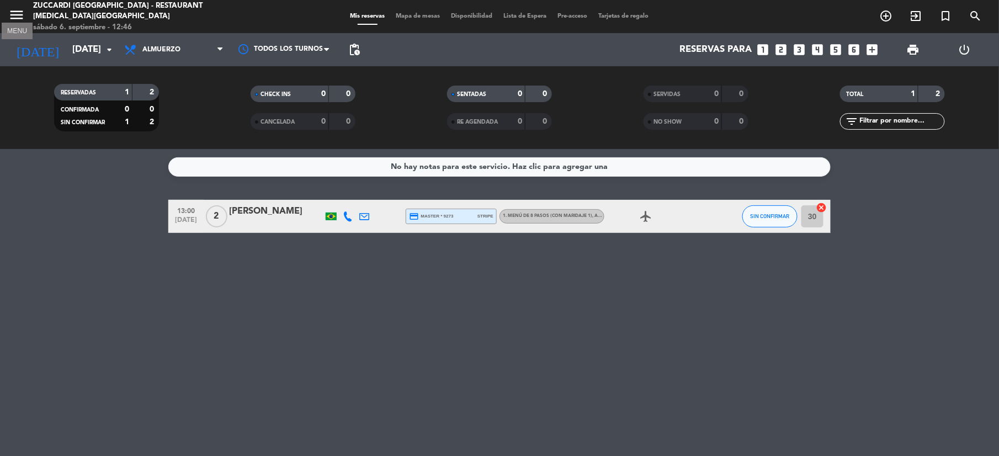
click at [21, 17] on icon "menu" at bounding box center [16, 15] width 17 height 17
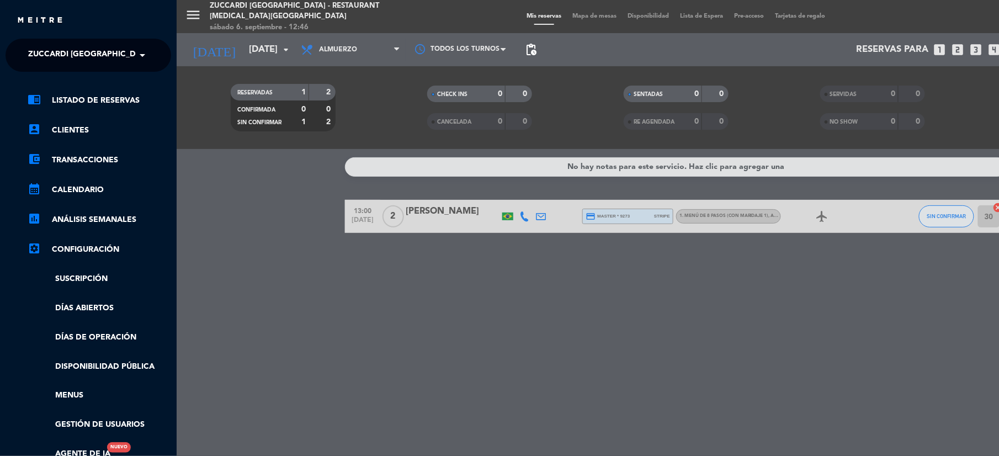
click at [75, 56] on span "Zuccardi [GEOGRAPHIC_DATA] - Restaurant [MEDICAL_DATA][GEOGRAPHIC_DATA]" at bounding box center [192, 55] width 329 height 23
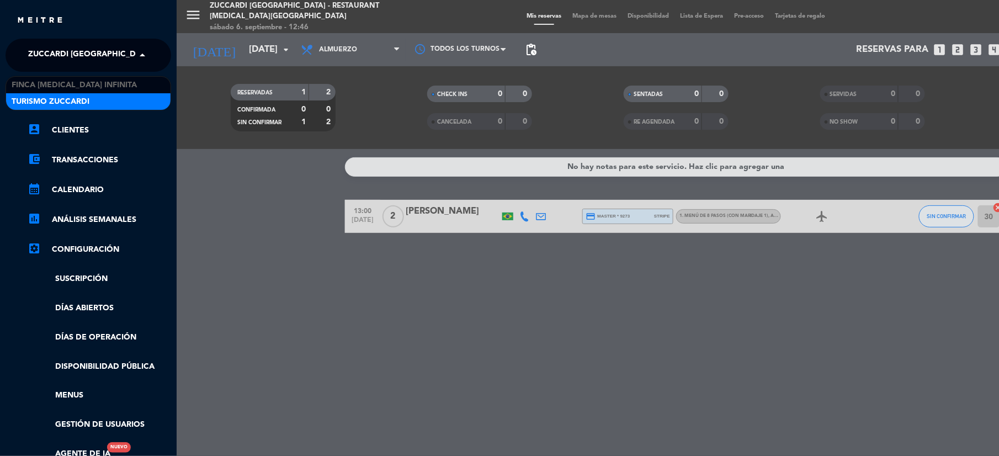
click at [71, 97] on span "Turismo Zuccardi" at bounding box center [51, 101] width 78 height 13
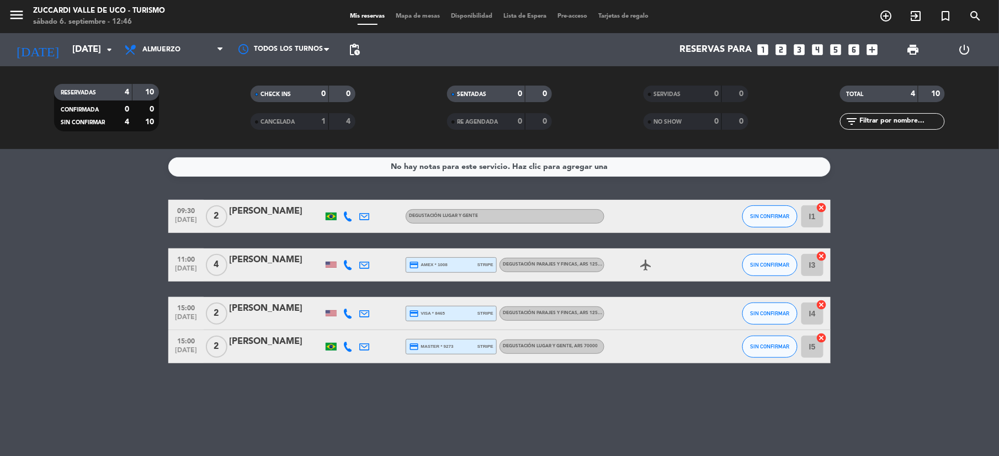
click at [781, 50] on icon "looks_two" at bounding box center [780, 49] width 14 height 14
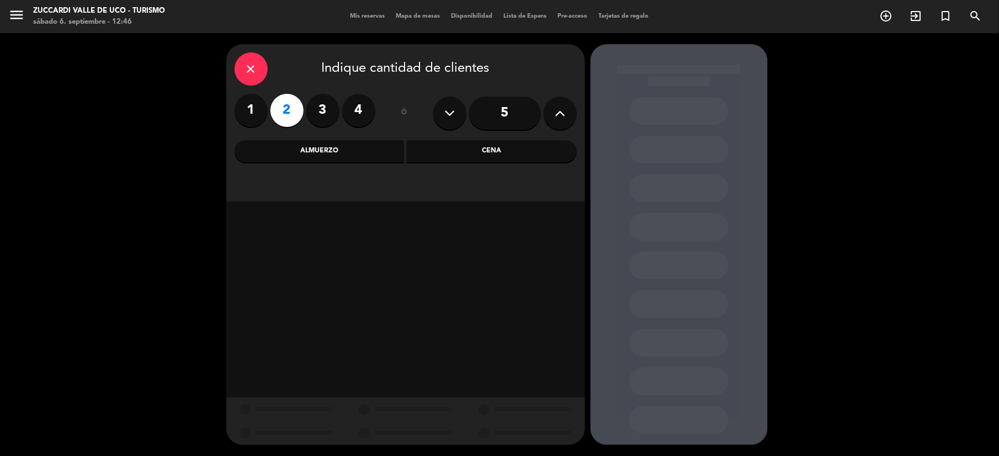
drag, startPoint x: 341, startPoint y: 153, endPoint x: 370, endPoint y: 154, distance: 28.7
click at [347, 153] on div "Almuerzo" at bounding box center [319, 151] width 170 height 22
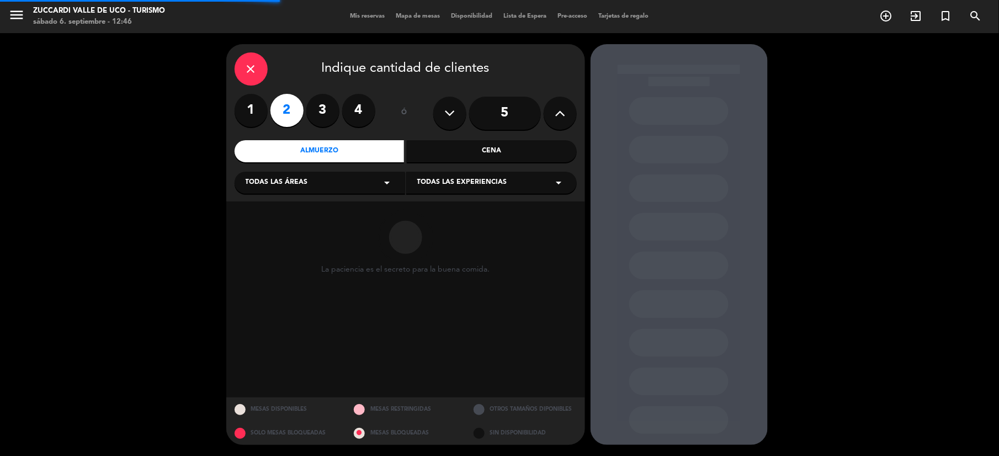
click at [446, 179] on span "Todas las experiencias" at bounding box center [462, 182] width 90 height 11
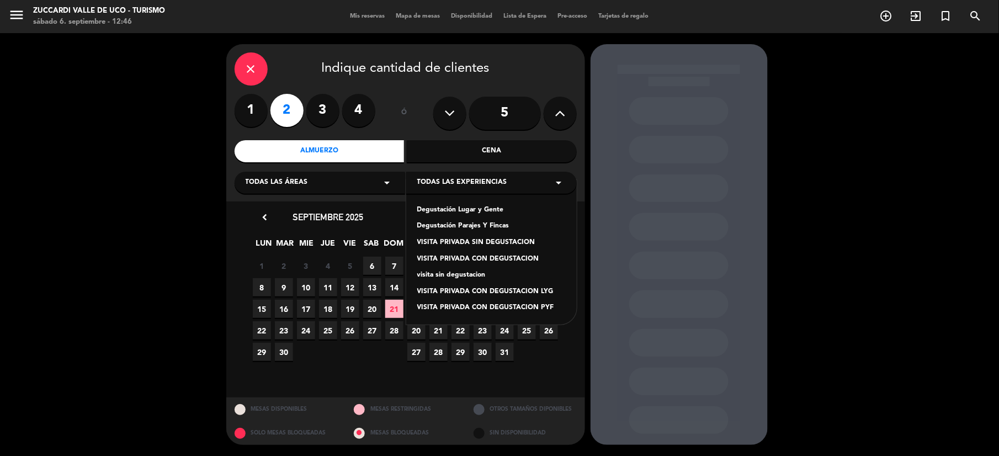
click at [451, 213] on div "Degustación Lugar y Gente" at bounding box center [491, 210] width 148 height 11
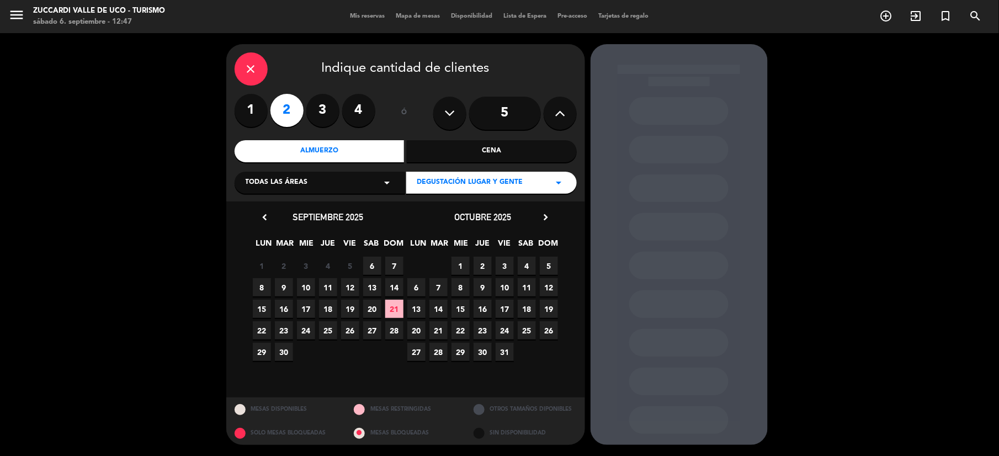
click at [437, 327] on span "21" at bounding box center [438, 330] width 18 height 18
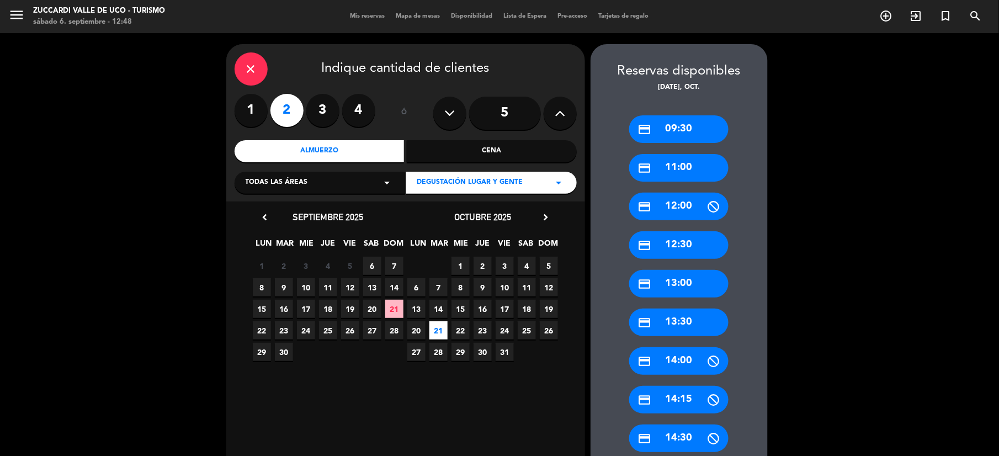
click at [697, 122] on div "credit_card 09:30" at bounding box center [678, 129] width 99 height 28
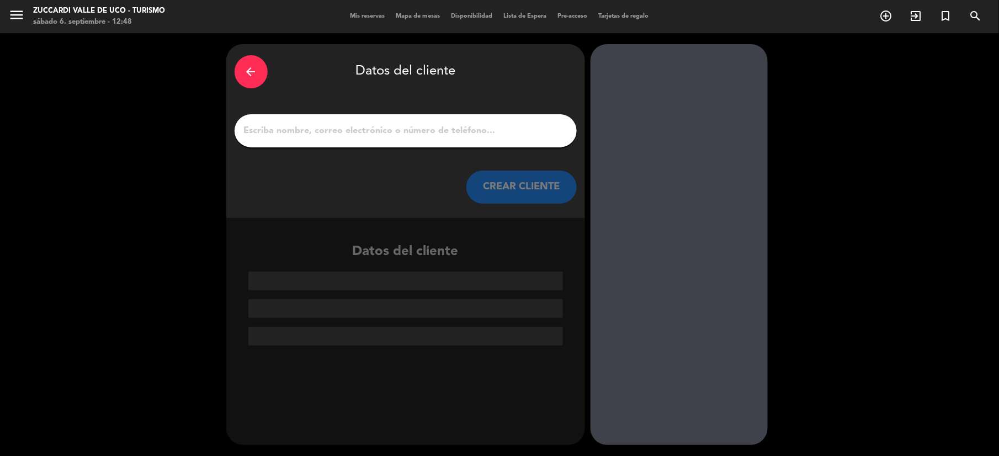
click at [340, 129] on input "1" at bounding box center [405, 130] width 325 height 15
paste input "[PERSON_NAME]"
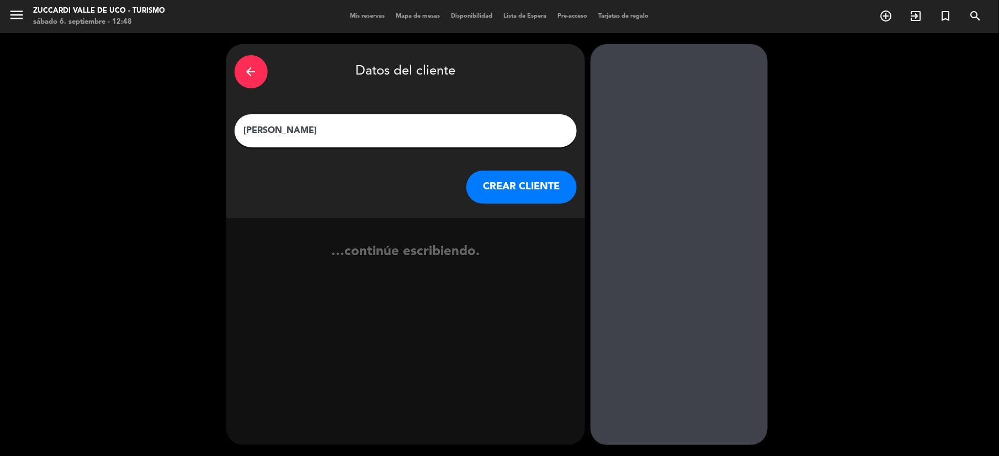
type input "[PERSON_NAME]"
click at [498, 184] on button "CREAR CLIENTE" at bounding box center [521, 186] width 110 height 33
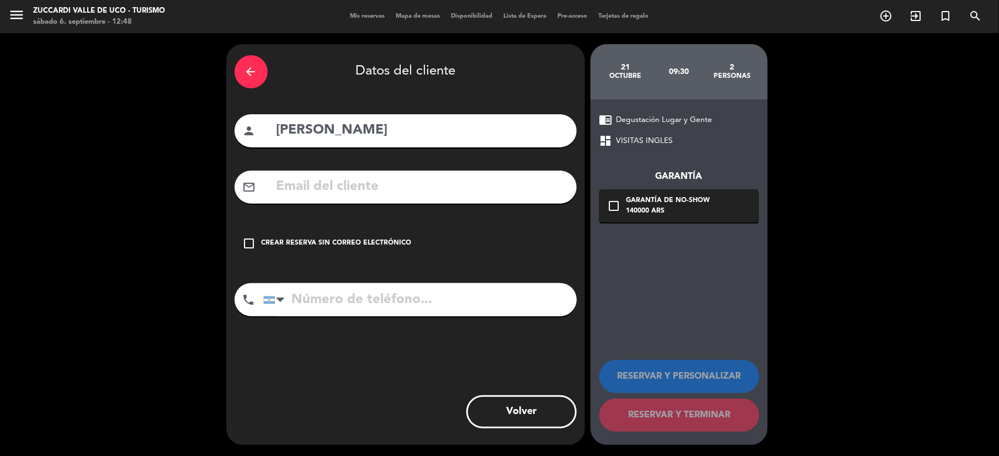
click at [387, 177] on input "text" at bounding box center [421, 186] width 293 height 23
paste input "[EMAIL_ADDRESS][DOMAIN_NAME]"
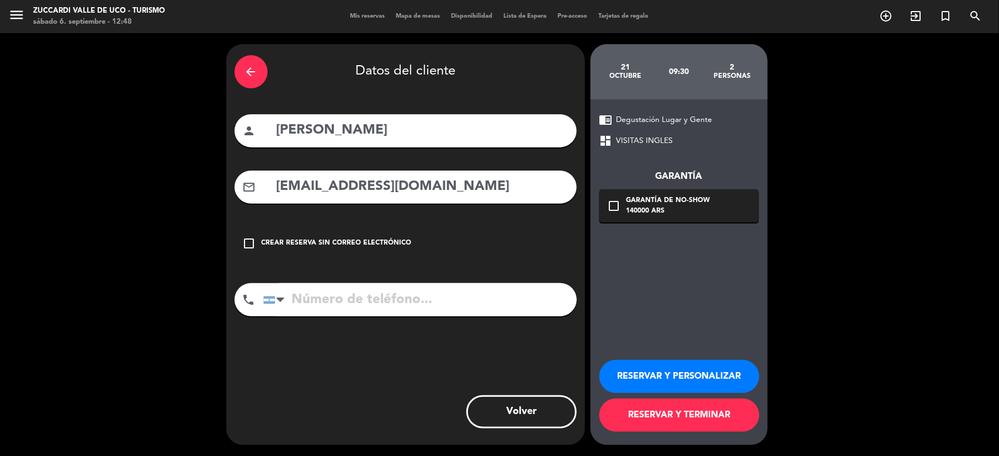
type input "[EMAIL_ADDRESS][DOMAIN_NAME]"
click at [617, 204] on icon "check_box_outline_blank" at bounding box center [613, 205] width 13 height 13
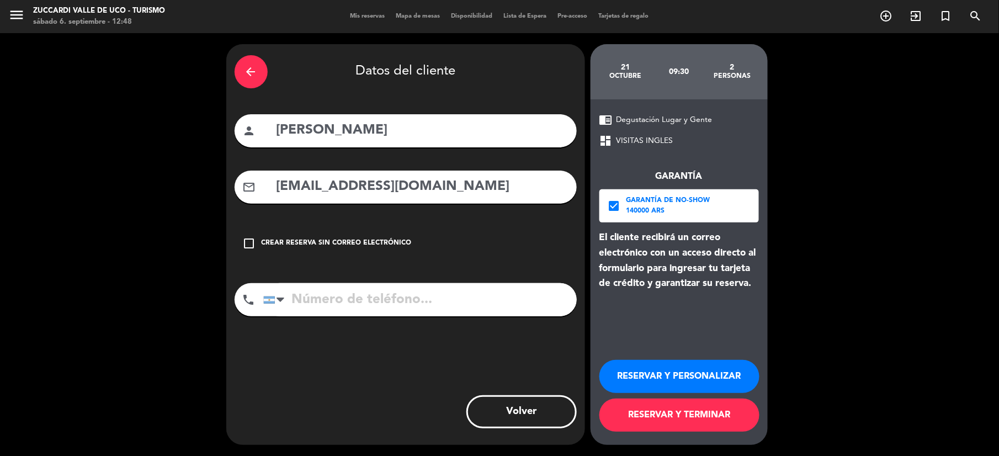
click at [371, 308] on input "tel" at bounding box center [419, 299] width 313 height 33
click at [643, 378] on button "RESERVAR Y PERSONALIZAR" at bounding box center [679, 376] width 160 height 33
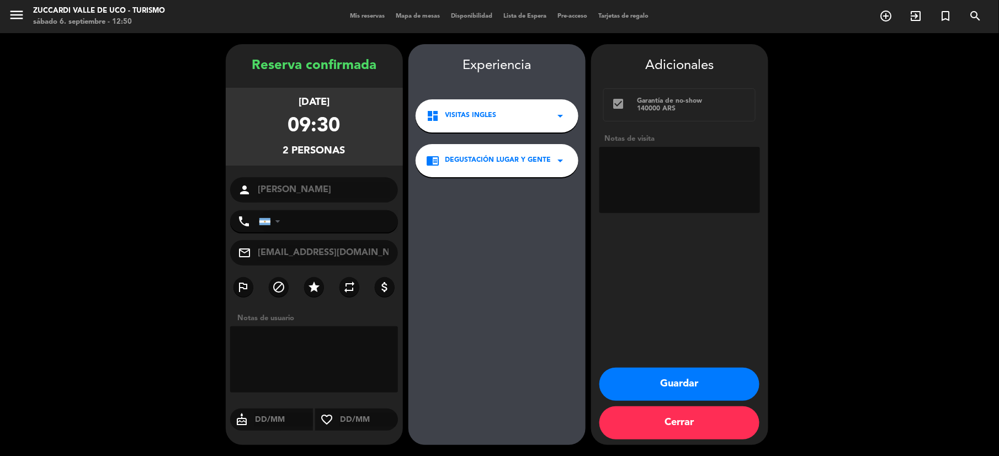
click at [663, 168] on textarea at bounding box center [679, 180] width 161 height 66
type textarea "Paga pax. Sin restricciones declaradas. Op [PERSON_NAME]"
click at [693, 378] on button "Guardar" at bounding box center [679, 383] width 160 height 33
